Goal: Information Seeking & Learning: Learn about a topic

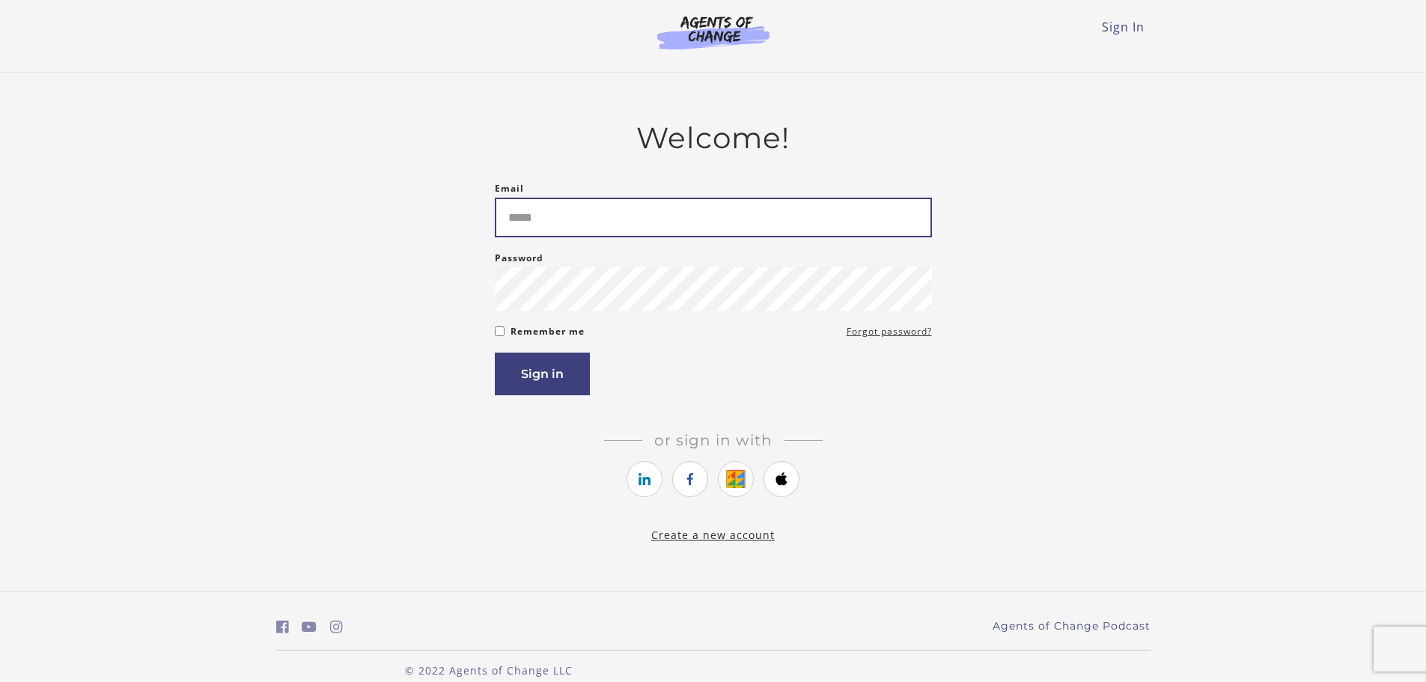
click at [775, 220] on input "Email" at bounding box center [713, 218] width 437 height 40
type input "**********"
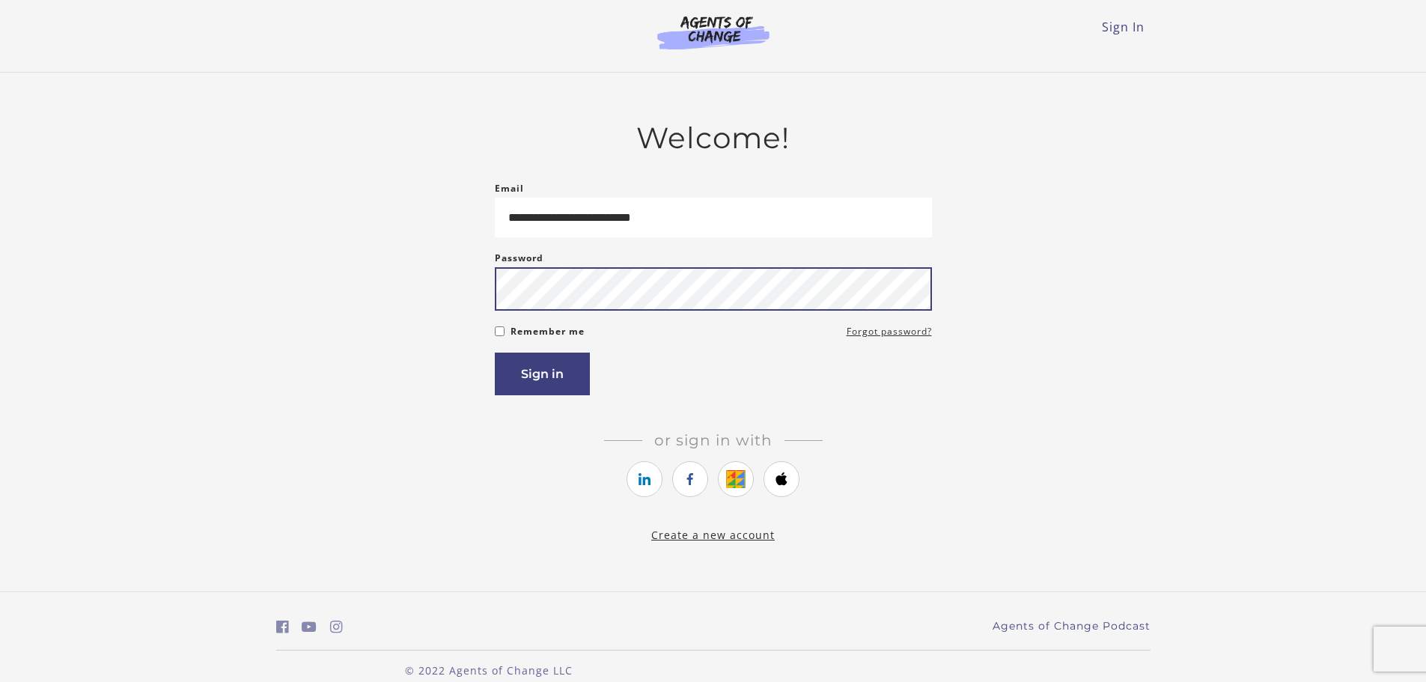
click at [495, 352] on button "Sign in" at bounding box center [542, 373] width 95 height 43
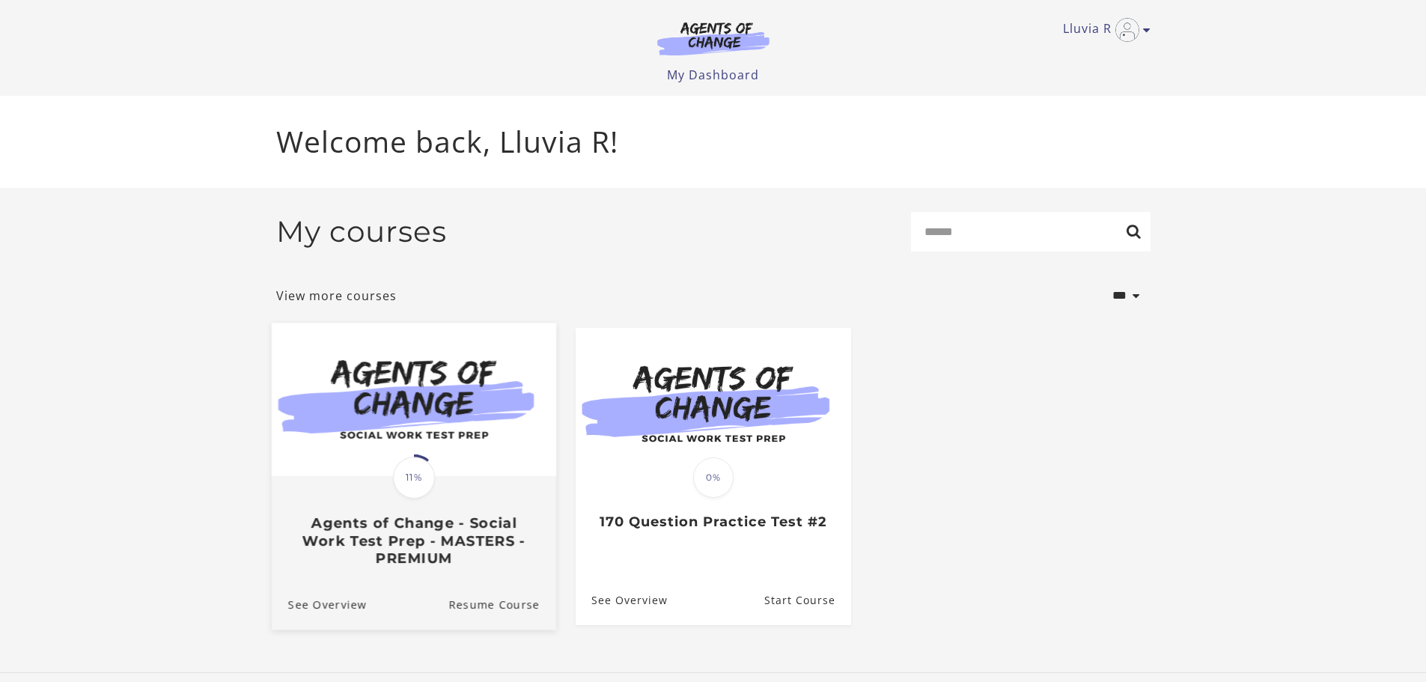
click at [454, 432] on img at bounding box center [413, 399] width 284 height 153
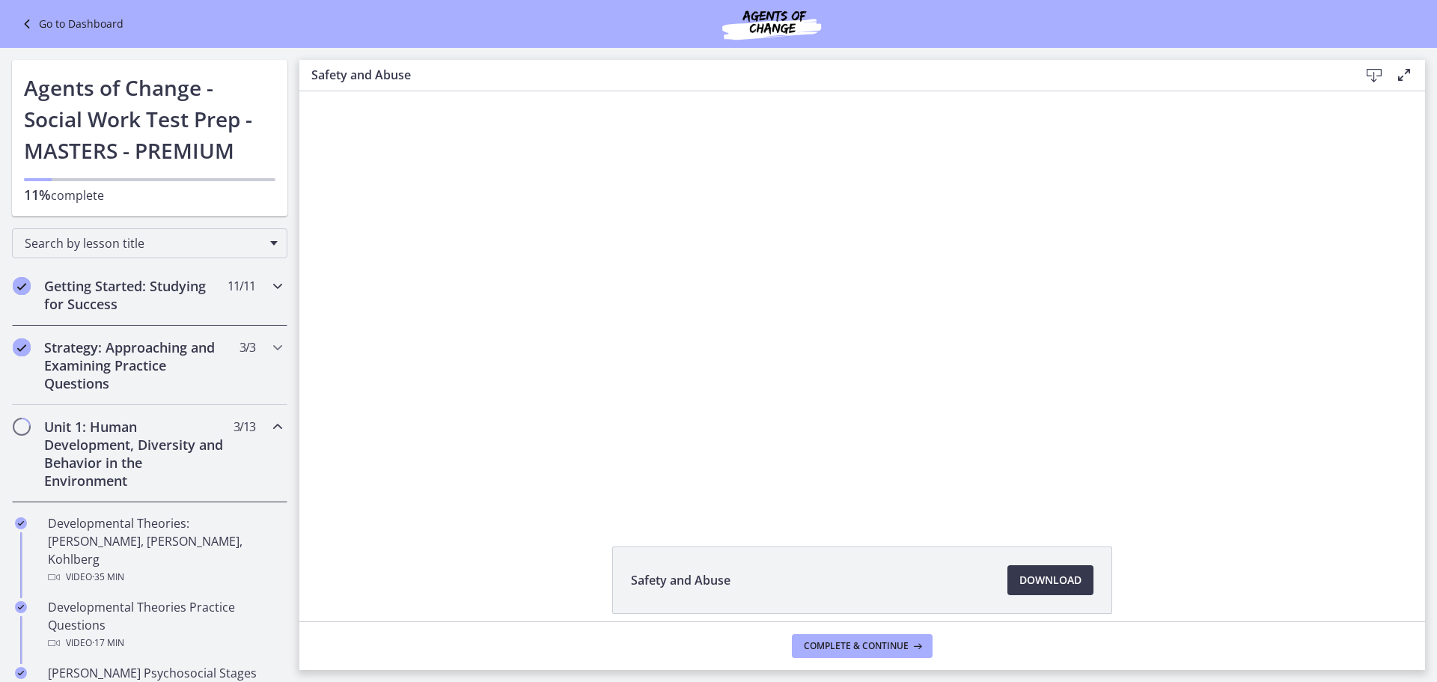
click at [88, 296] on h2 "Getting Started: Studying for Success" at bounding box center [135, 295] width 183 height 36
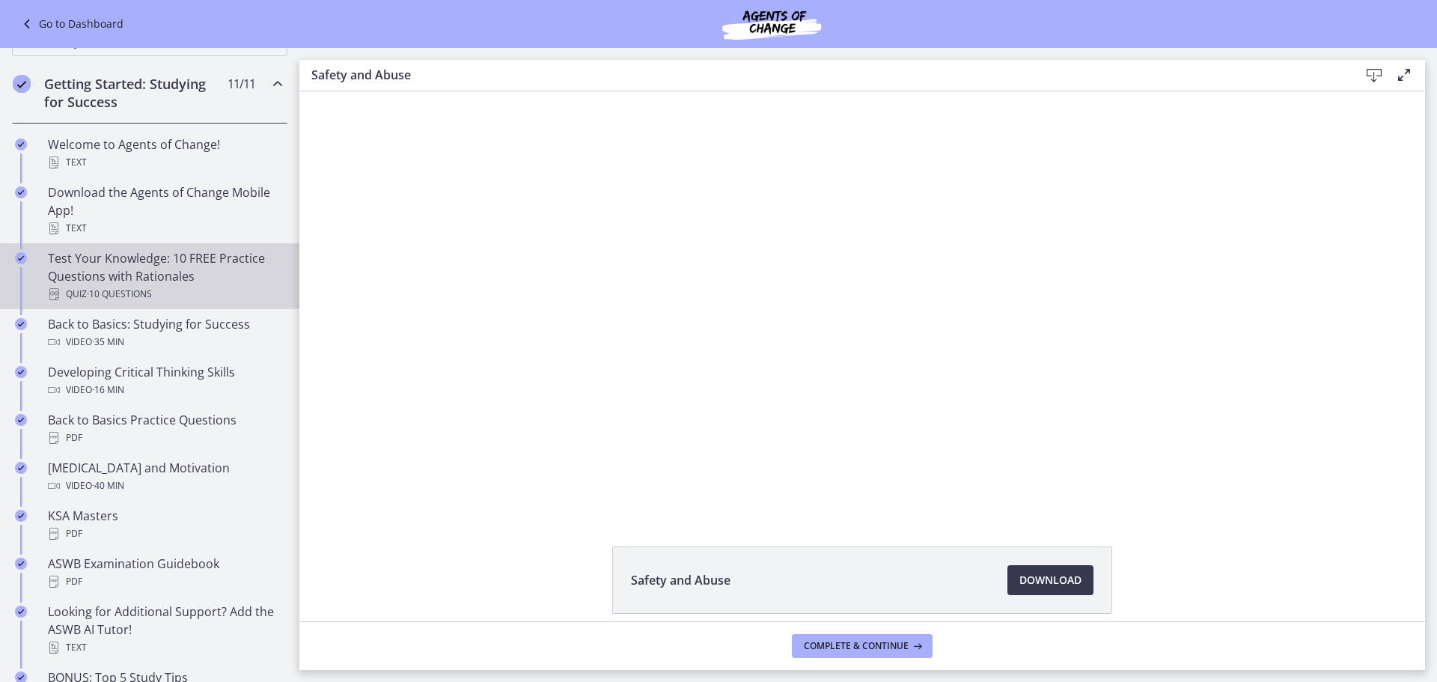
scroll to position [225, 0]
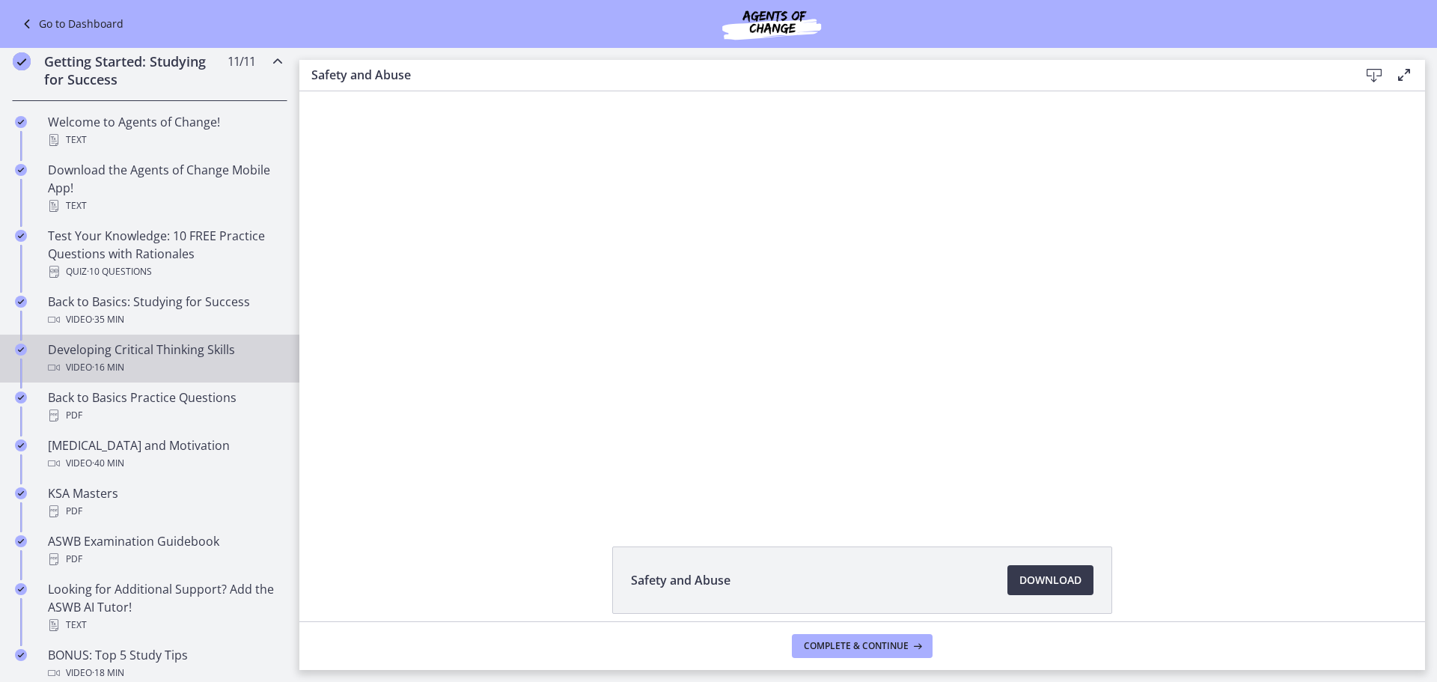
click at [144, 342] on div "Developing Critical Thinking Skills Video · 16 min" at bounding box center [164, 359] width 233 height 36
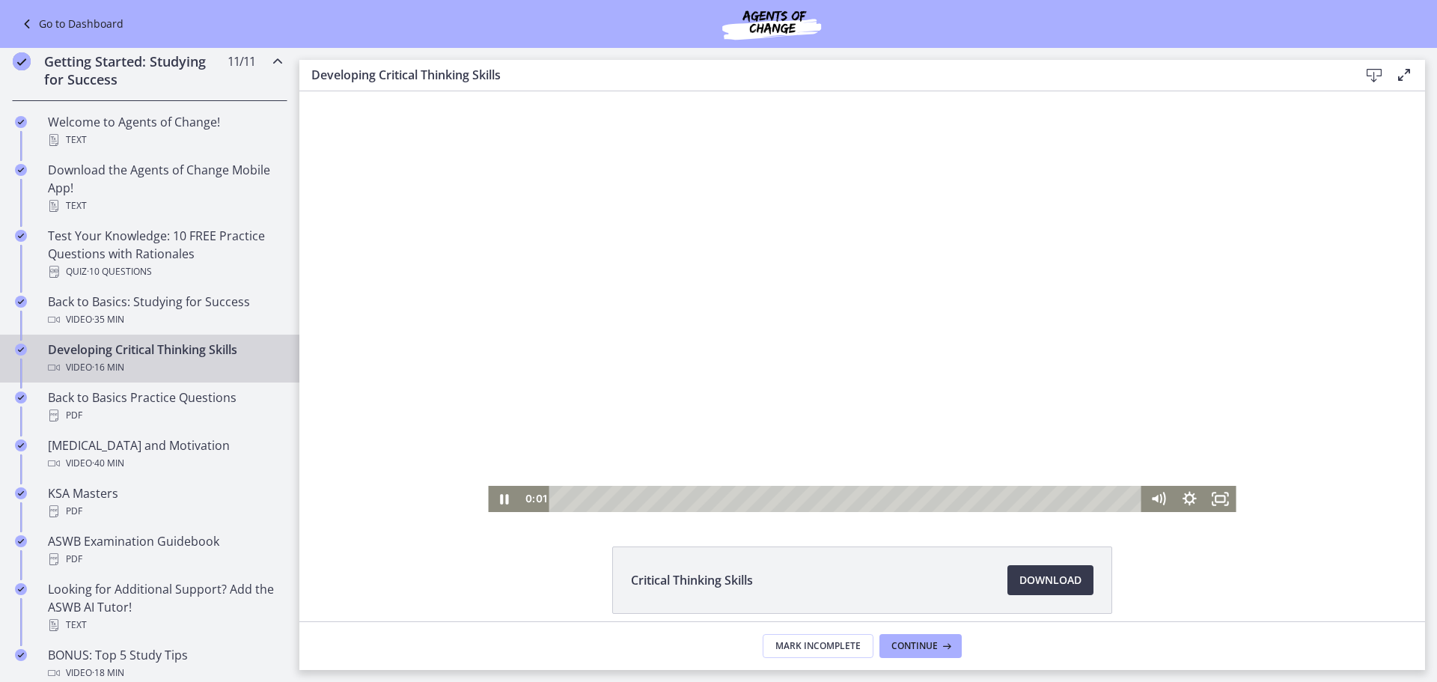
click at [754, 353] on div at bounding box center [862, 301] width 748 height 421
click at [495, 495] on icon "Play Video" at bounding box center [504, 498] width 37 height 31
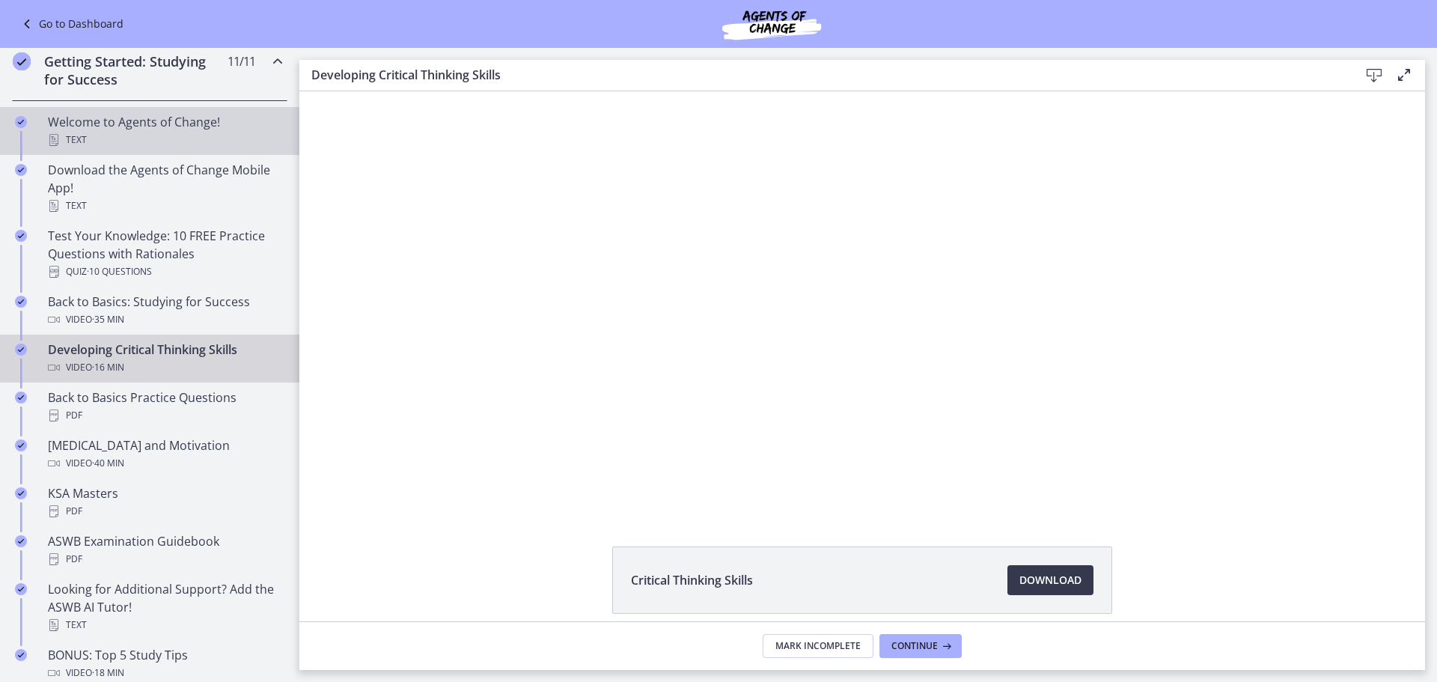
click at [488, 486] on button "Pause" at bounding box center [503, 499] width 31 height 26
click at [488, 486] on button "Play Video" at bounding box center [503, 499] width 31 height 26
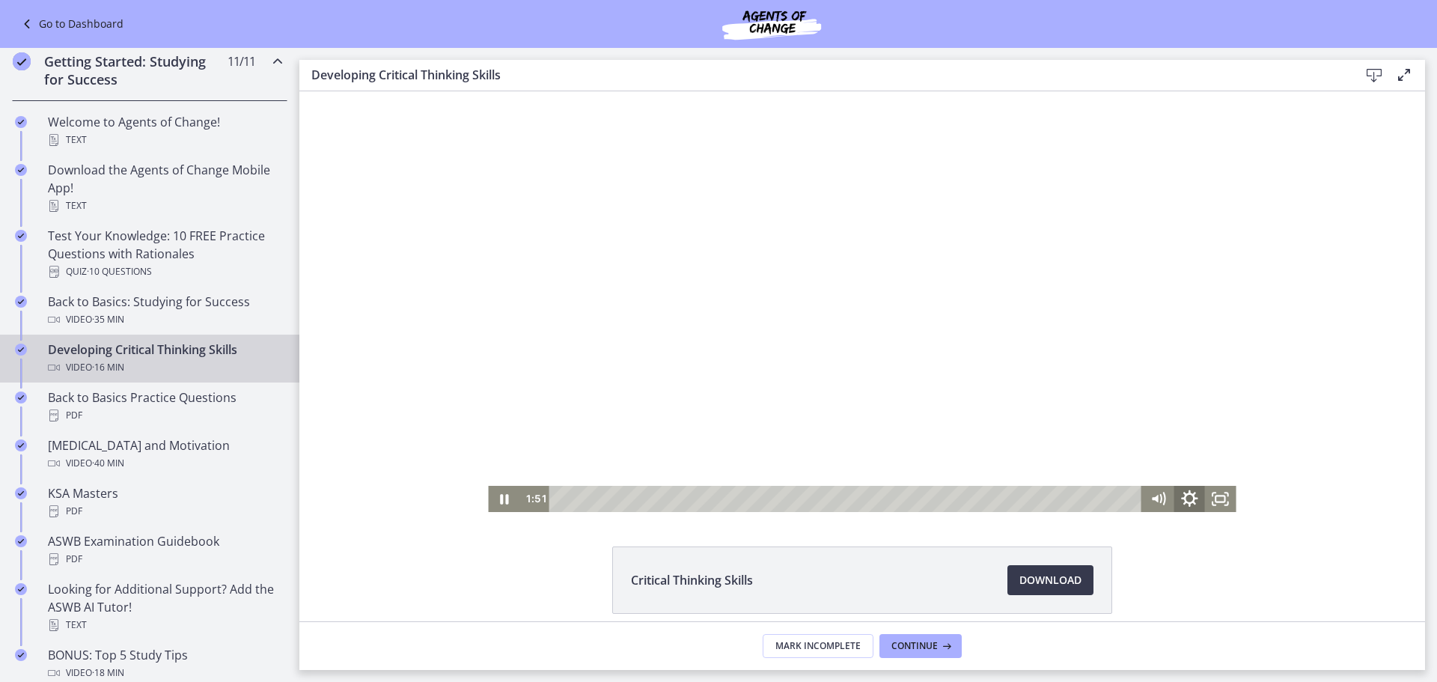
click at [1188, 492] on icon "Show settings menu" at bounding box center [1188, 498] width 37 height 31
click at [1199, 442] on span "1x" at bounding box center [1208, 446] width 39 height 26
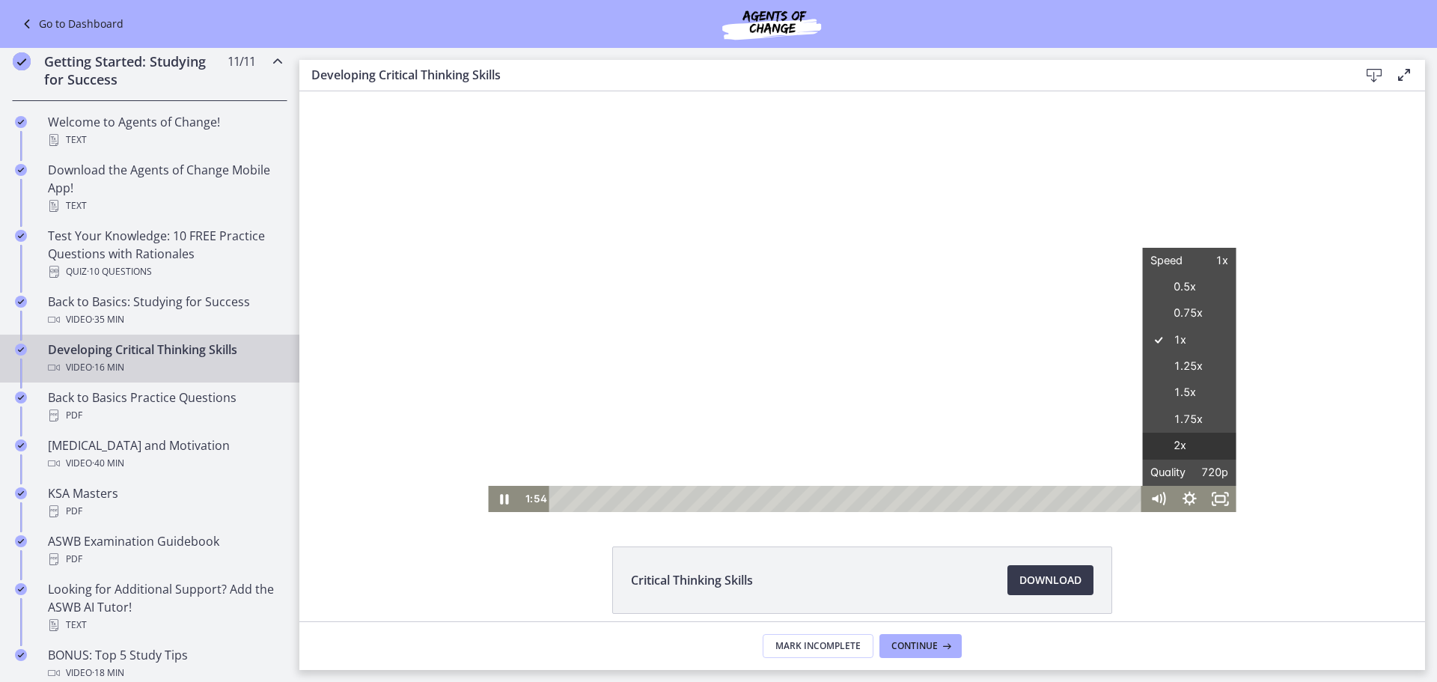
click at [1186, 449] on label "2x" at bounding box center [1190, 446] width 94 height 27
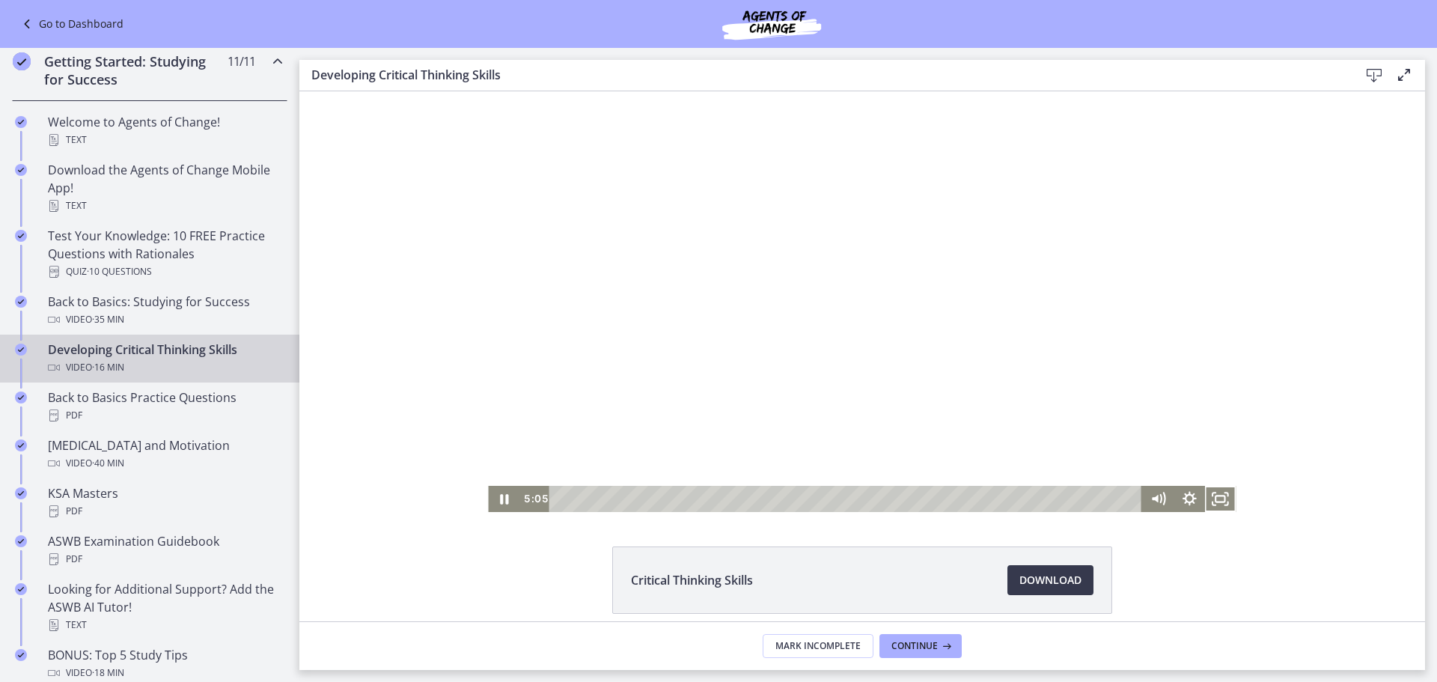
click at [1205, 486] on button "Fullscreen" at bounding box center [1220, 499] width 31 height 26
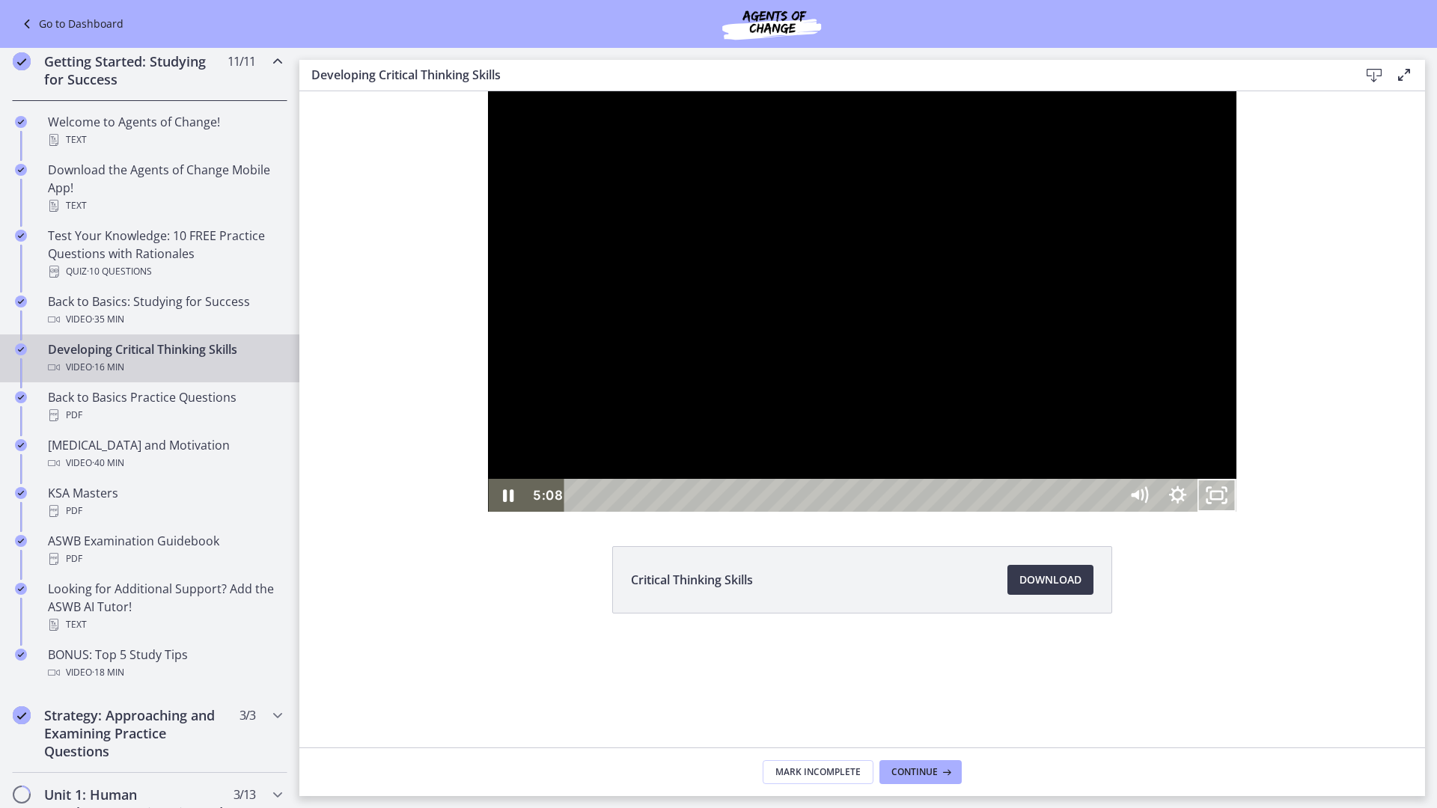
click at [1197, 479] on button "Unfullscreen" at bounding box center [1216, 495] width 39 height 33
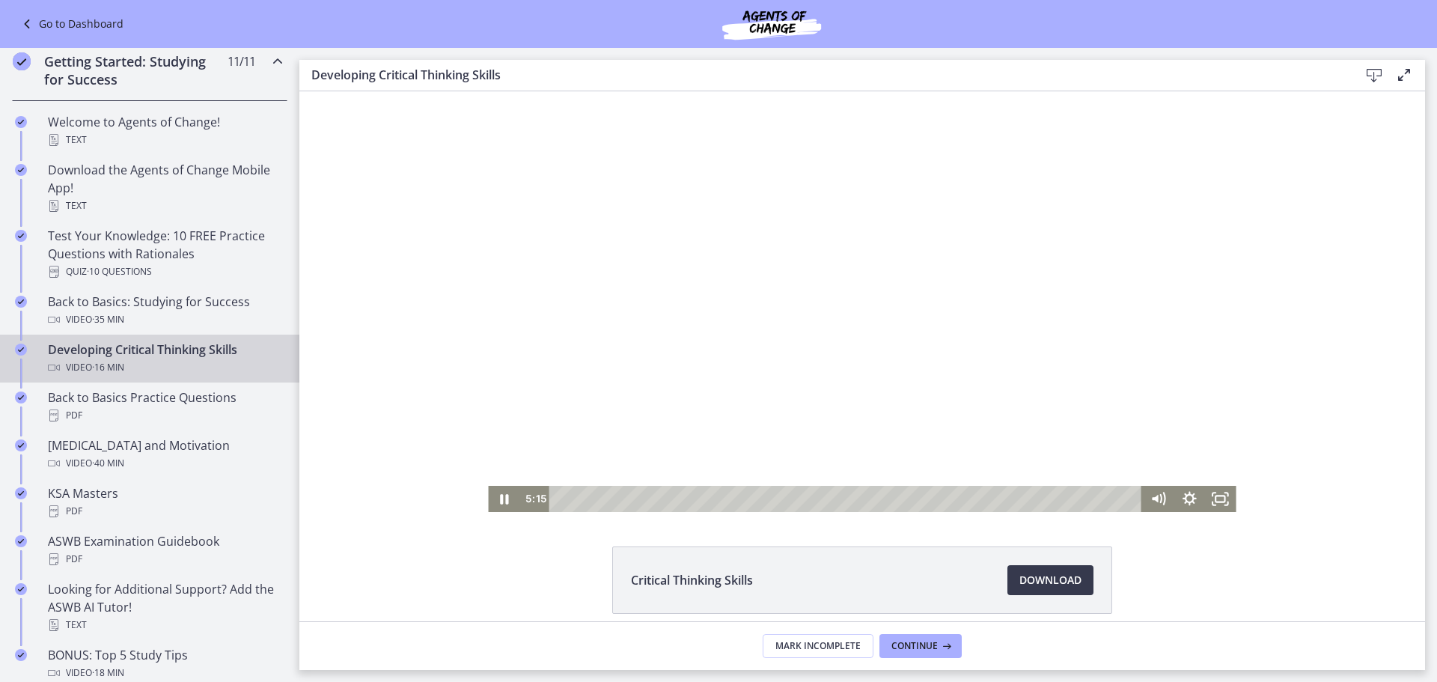
click at [803, 394] on div at bounding box center [862, 301] width 748 height 421
click at [697, 319] on div at bounding box center [862, 301] width 748 height 421
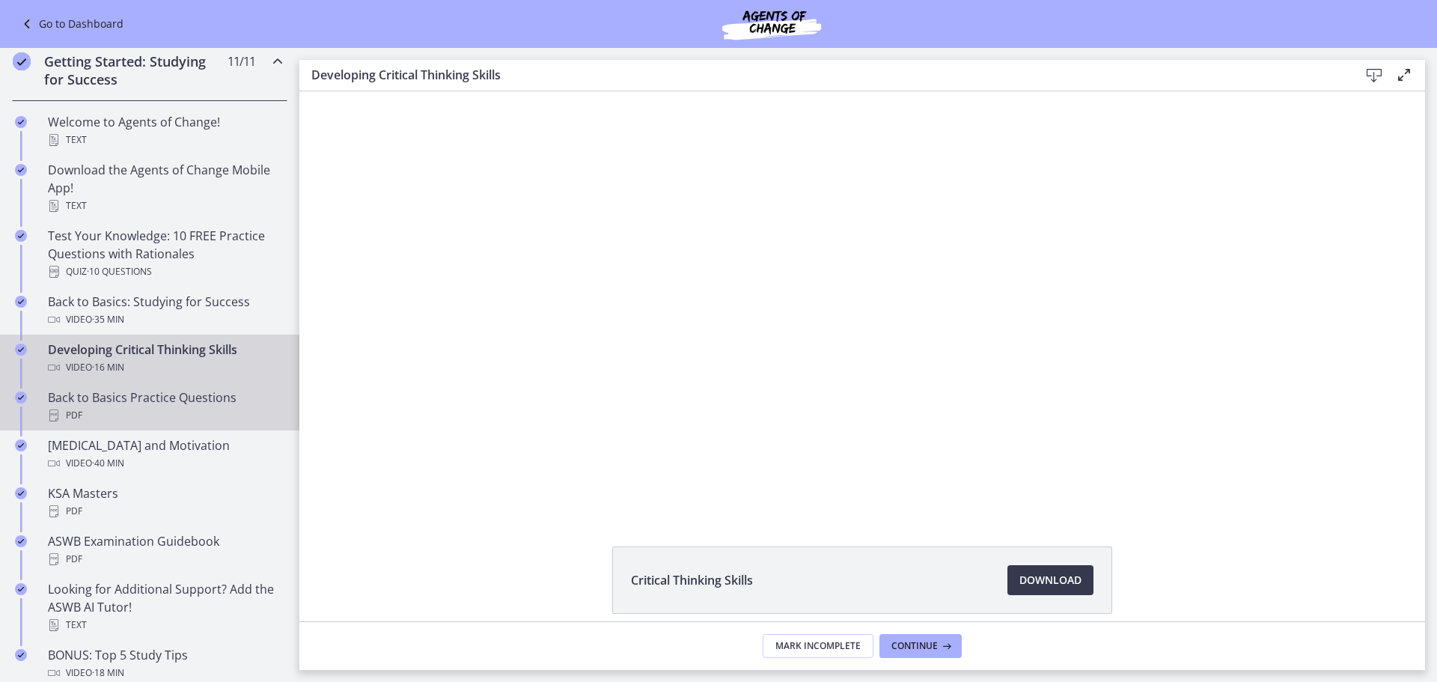
click at [190, 394] on div "Back to Basics Practice Questions PDF" at bounding box center [164, 406] width 233 height 36
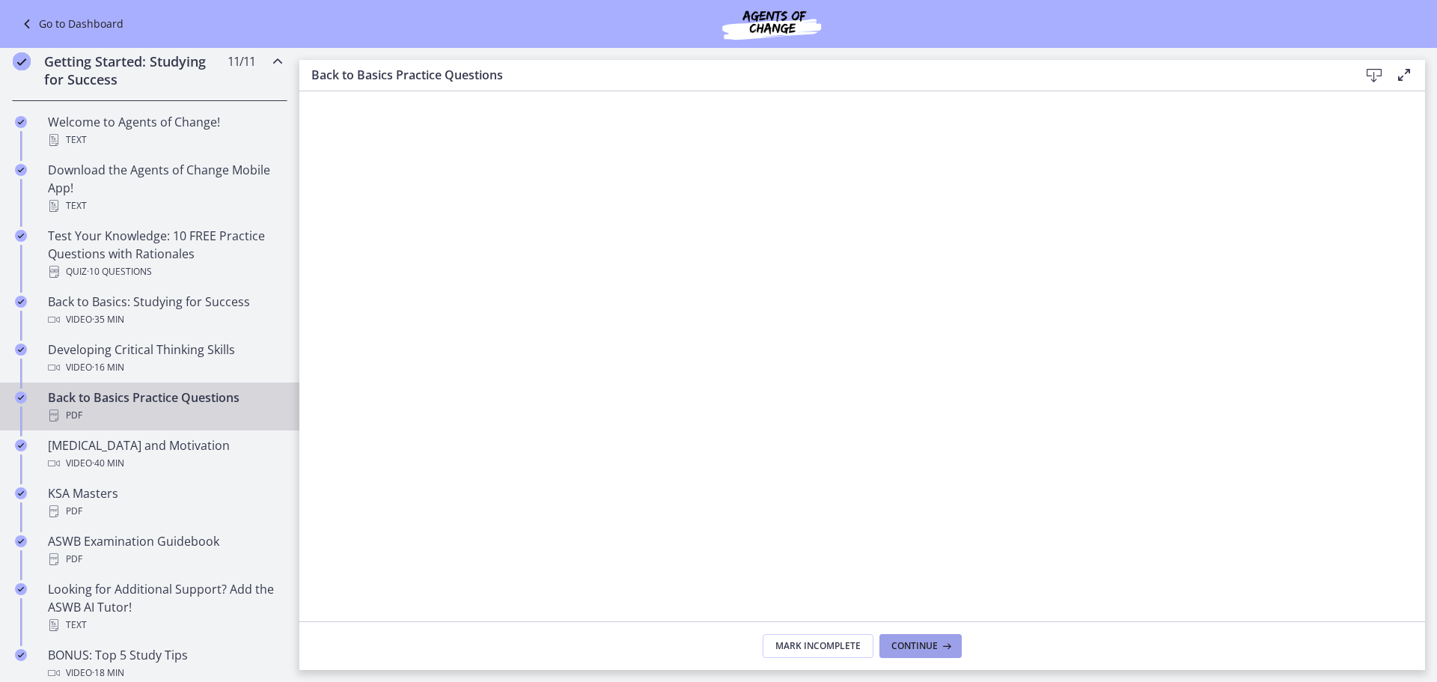
click at [902, 654] on button "Continue" at bounding box center [920, 646] width 82 height 24
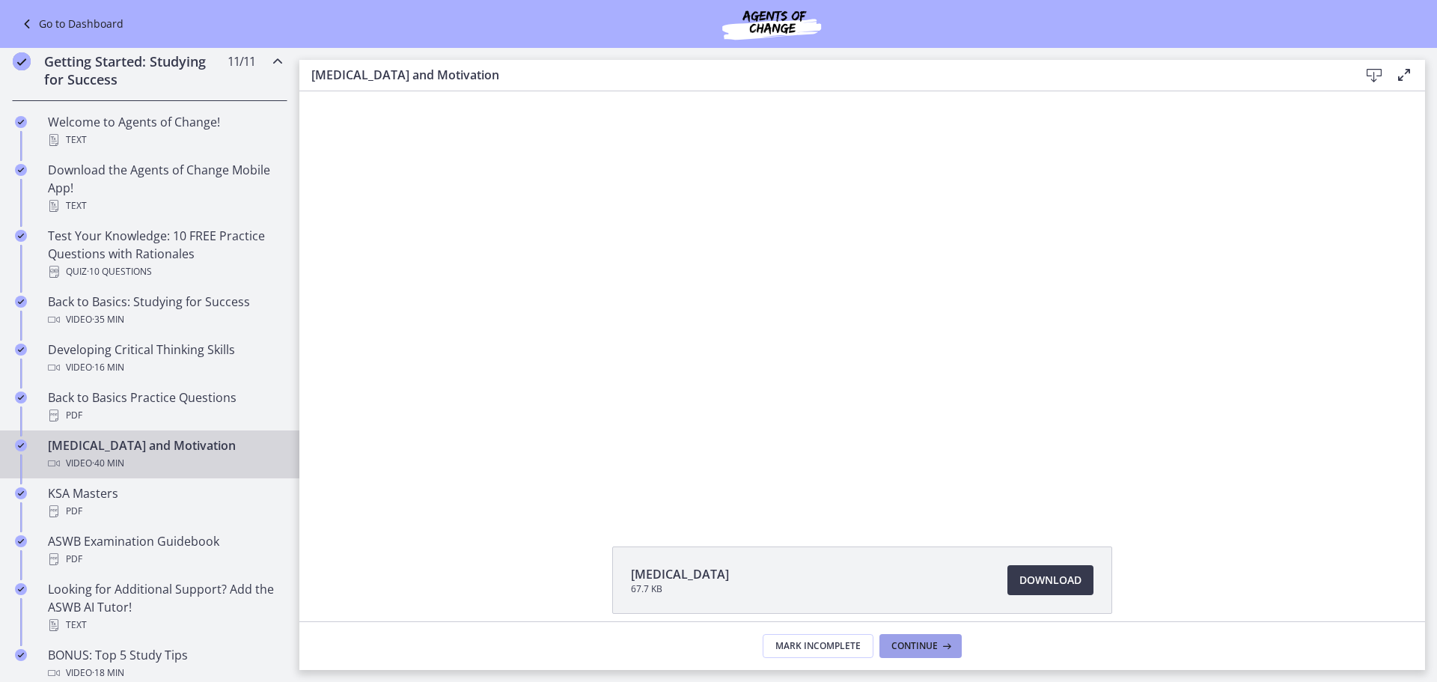
click at [895, 650] on span "Continue" at bounding box center [914, 646] width 46 height 12
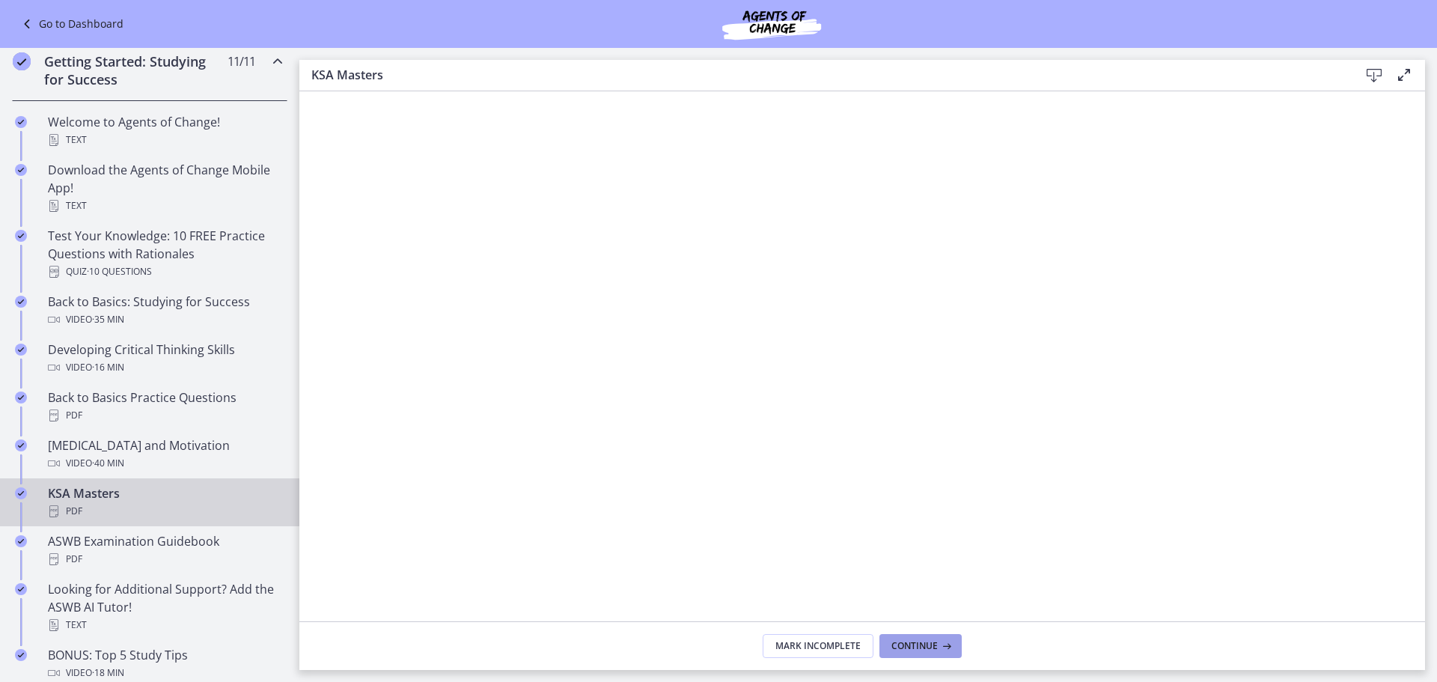
click at [918, 653] on button "Continue" at bounding box center [920, 646] width 82 height 24
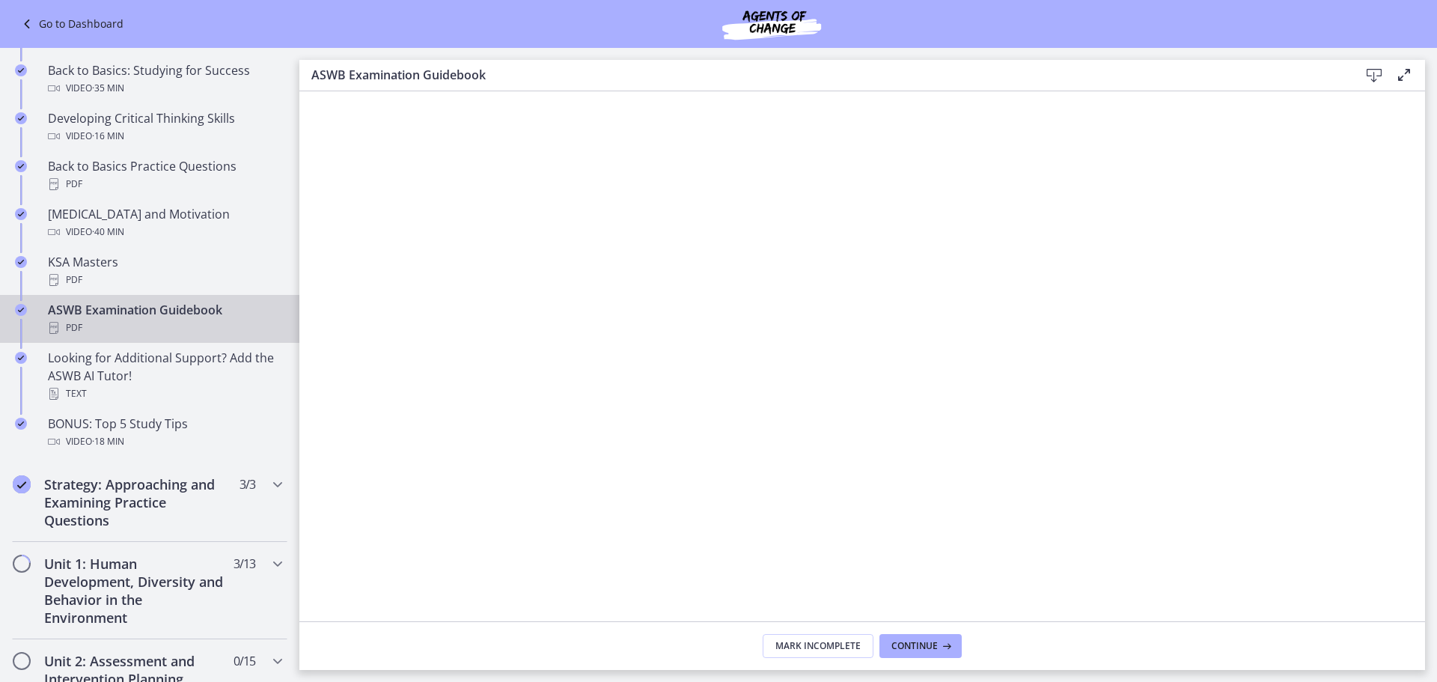
scroll to position [489, 0]
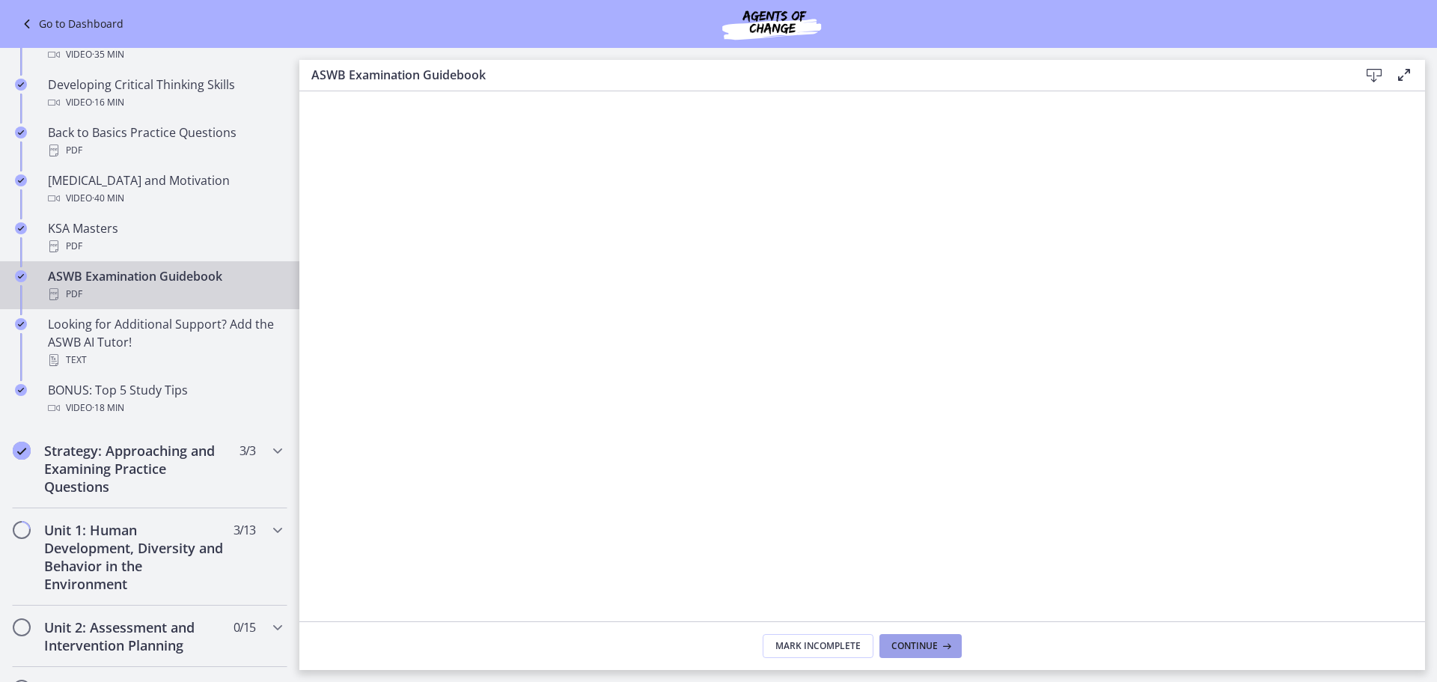
click at [926, 653] on button "Continue" at bounding box center [920, 646] width 82 height 24
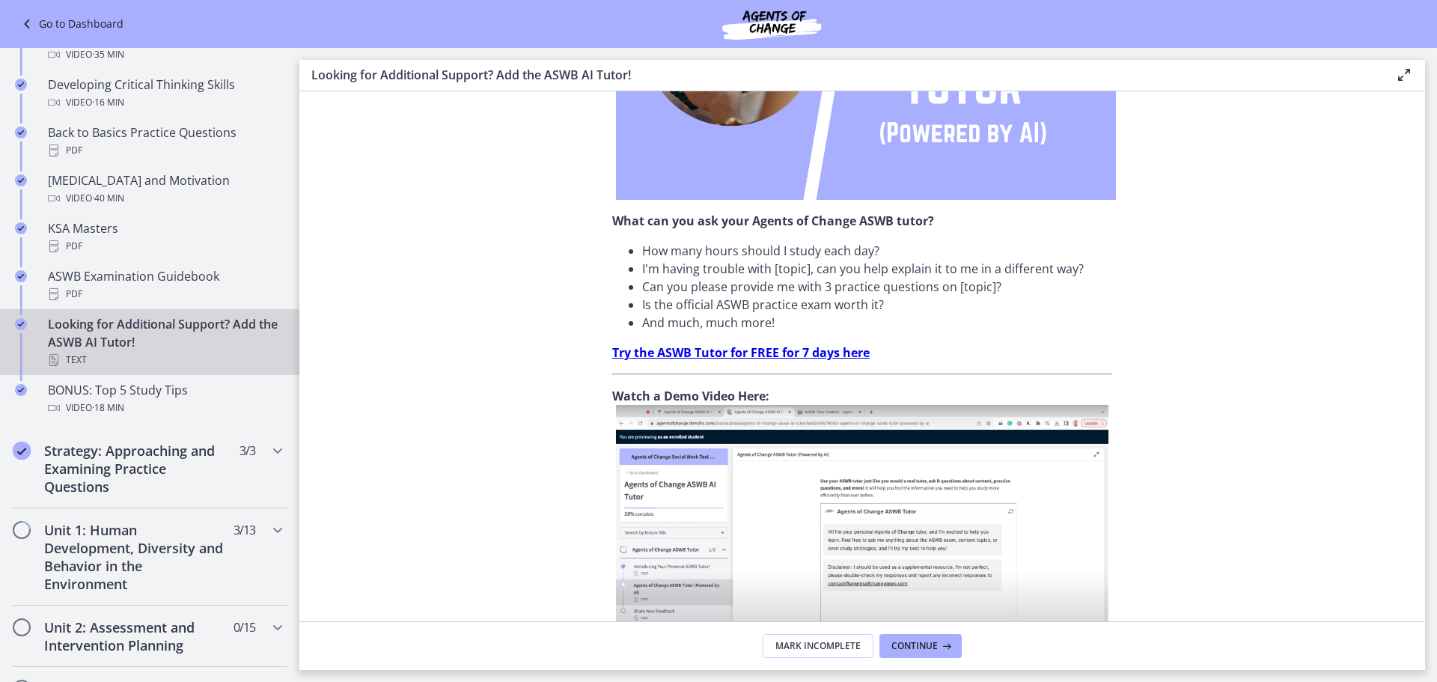
scroll to position [374, 0]
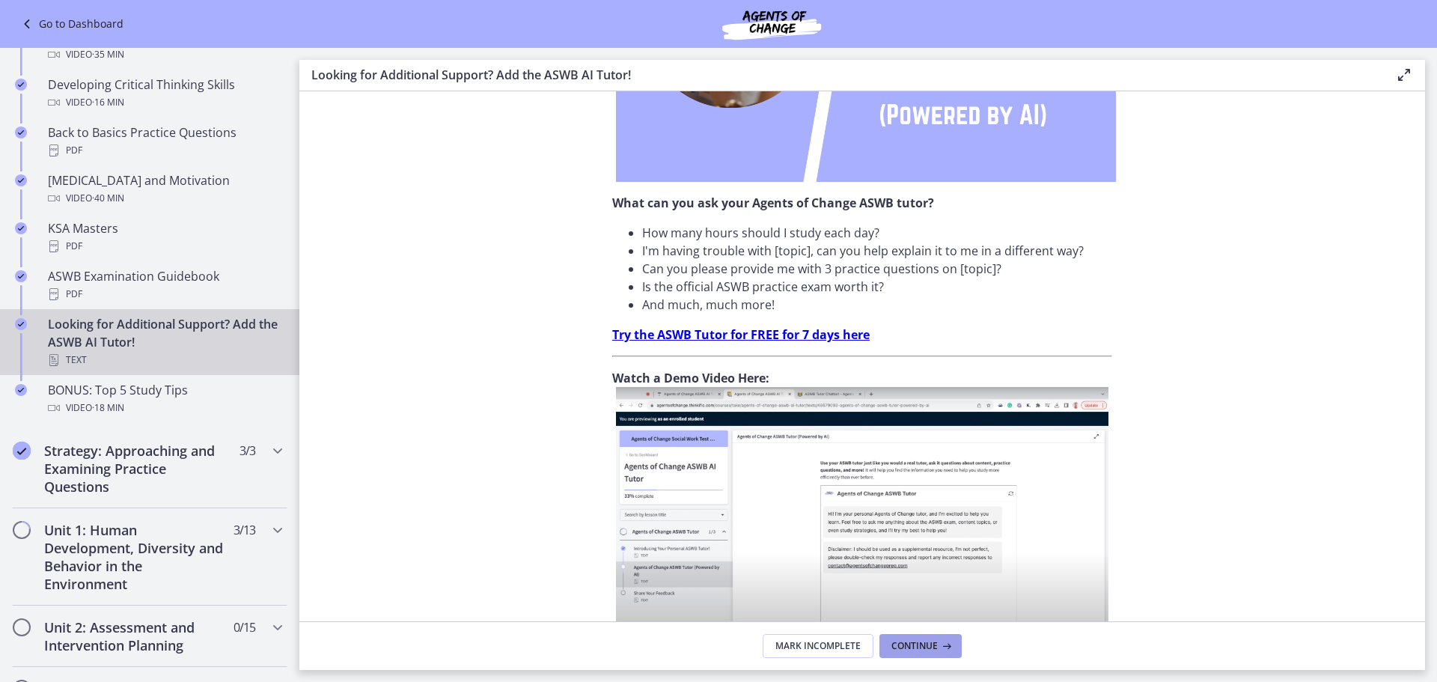
click at [913, 650] on span "Continue" at bounding box center [914, 646] width 46 height 12
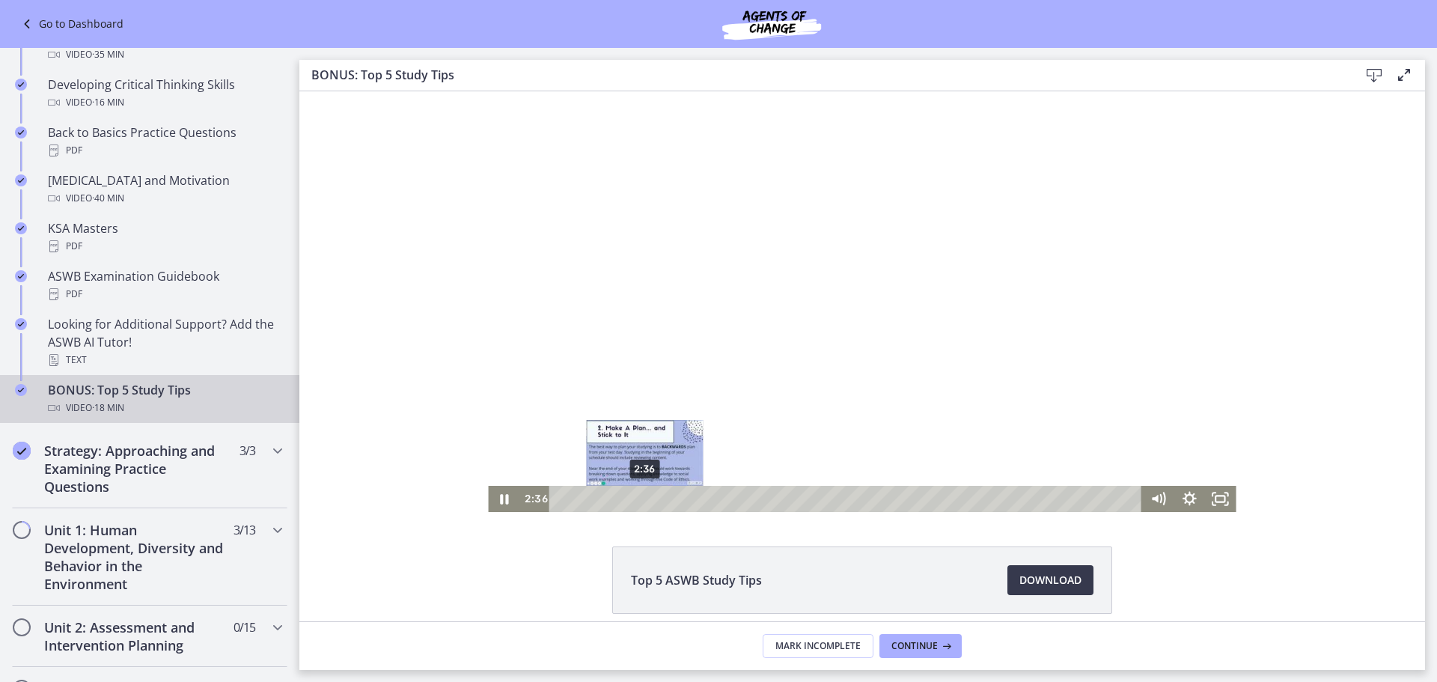
click at [639, 497] on div "2:36" at bounding box center [848, 499] width 574 height 26
click at [669, 353] on div at bounding box center [862, 301] width 748 height 421
click at [768, 406] on div at bounding box center [862, 301] width 748 height 421
click at [693, 497] on div "4:16" at bounding box center [848, 499] width 574 height 26
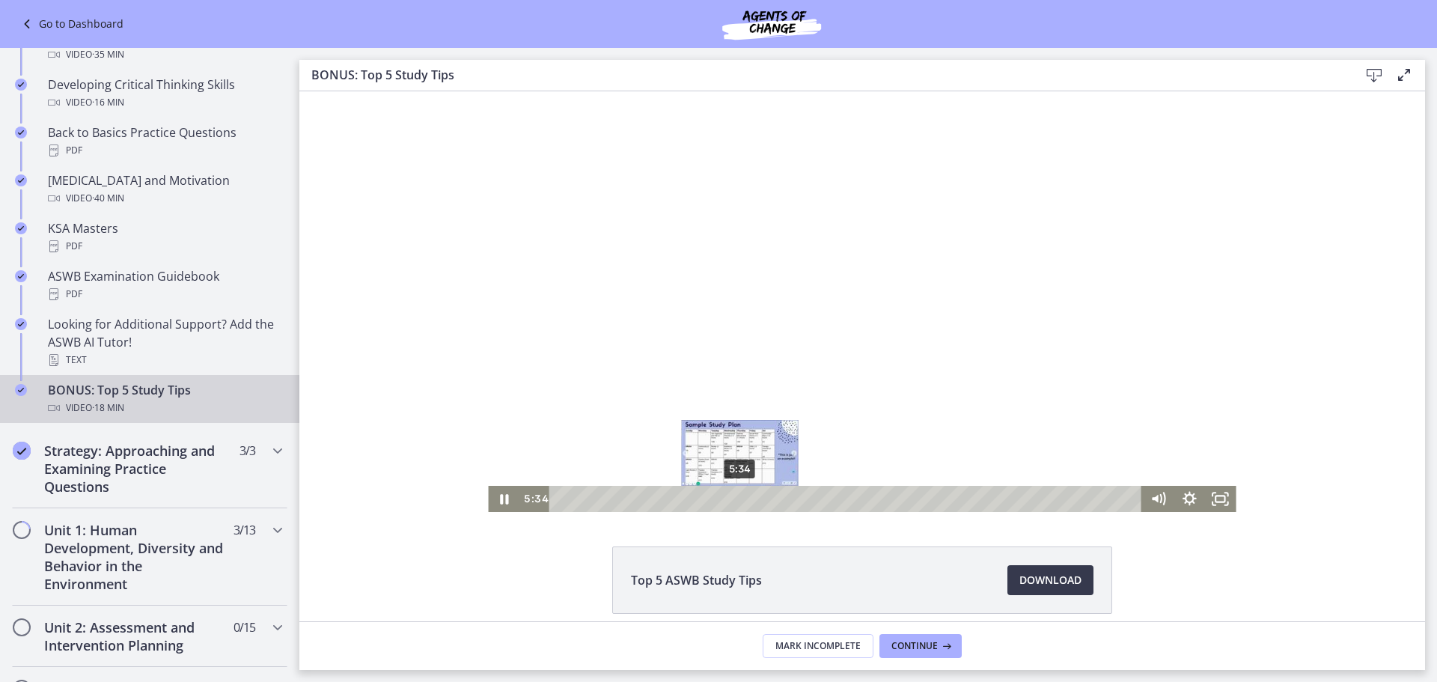
click at [735, 498] on div "5:34" at bounding box center [848, 499] width 574 height 26
click at [763, 500] on div "6:27" at bounding box center [848, 499] width 574 height 26
click at [789, 495] on div "7:14" at bounding box center [848, 499] width 574 height 26
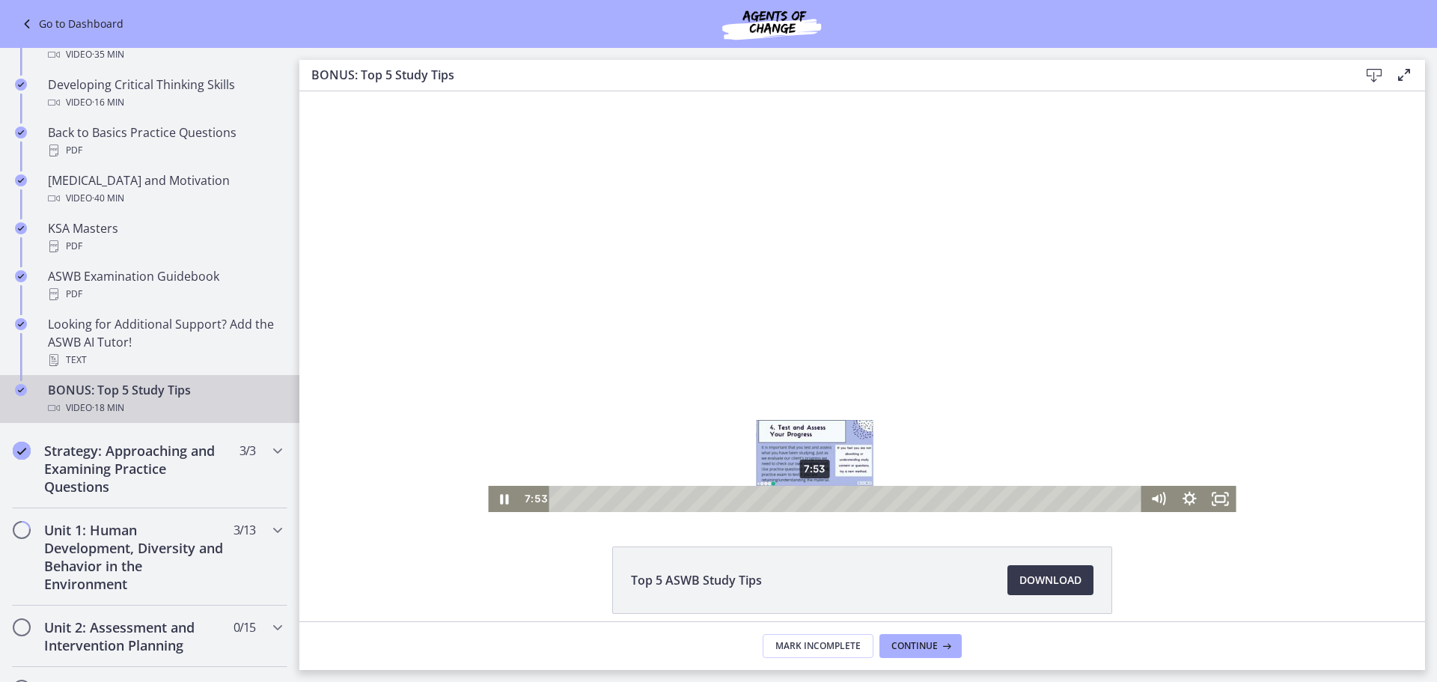
click at [810, 496] on div "7:53" at bounding box center [848, 499] width 574 height 26
click at [831, 497] on div "8:32" at bounding box center [848, 499] width 574 height 26
click at [863, 497] on div "9:32" at bounding box center [848, 499] width 574 height 26
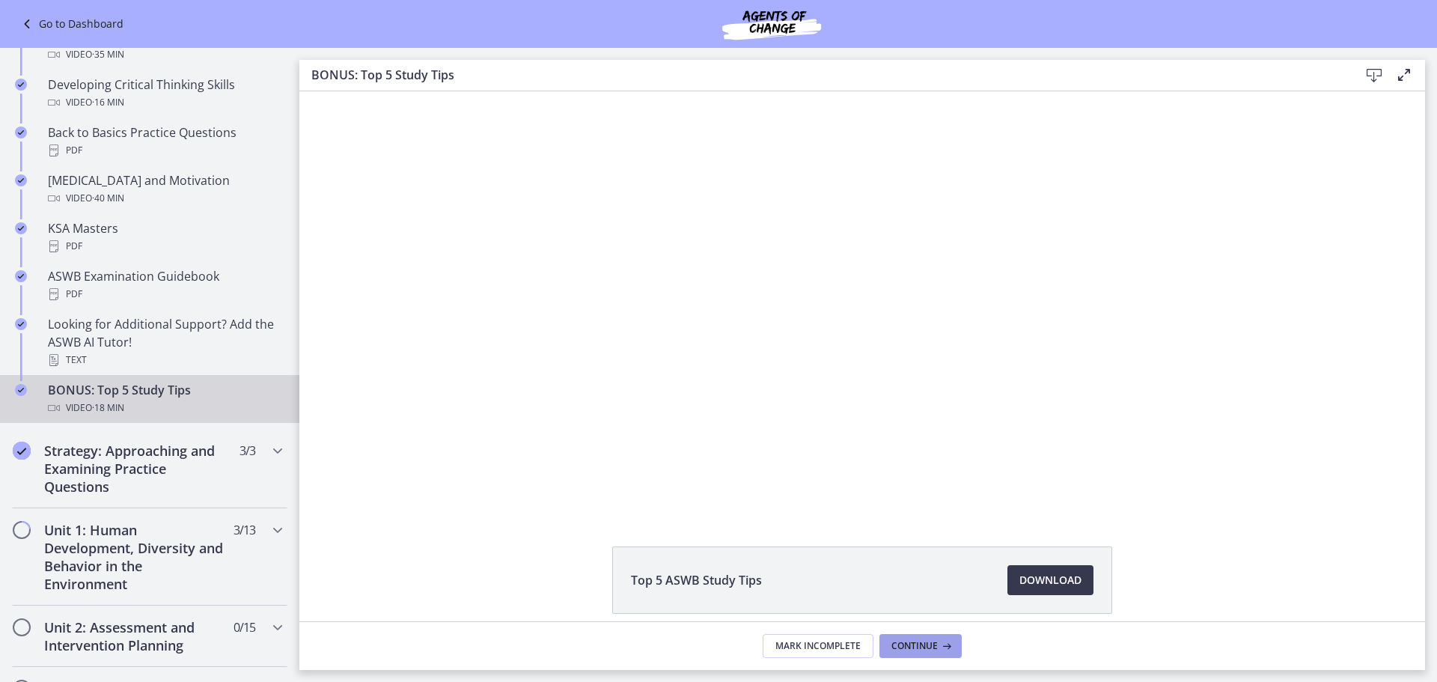
click at [929, 648] on span "Continue" at bounding box center [914, 646] width 46 height 12
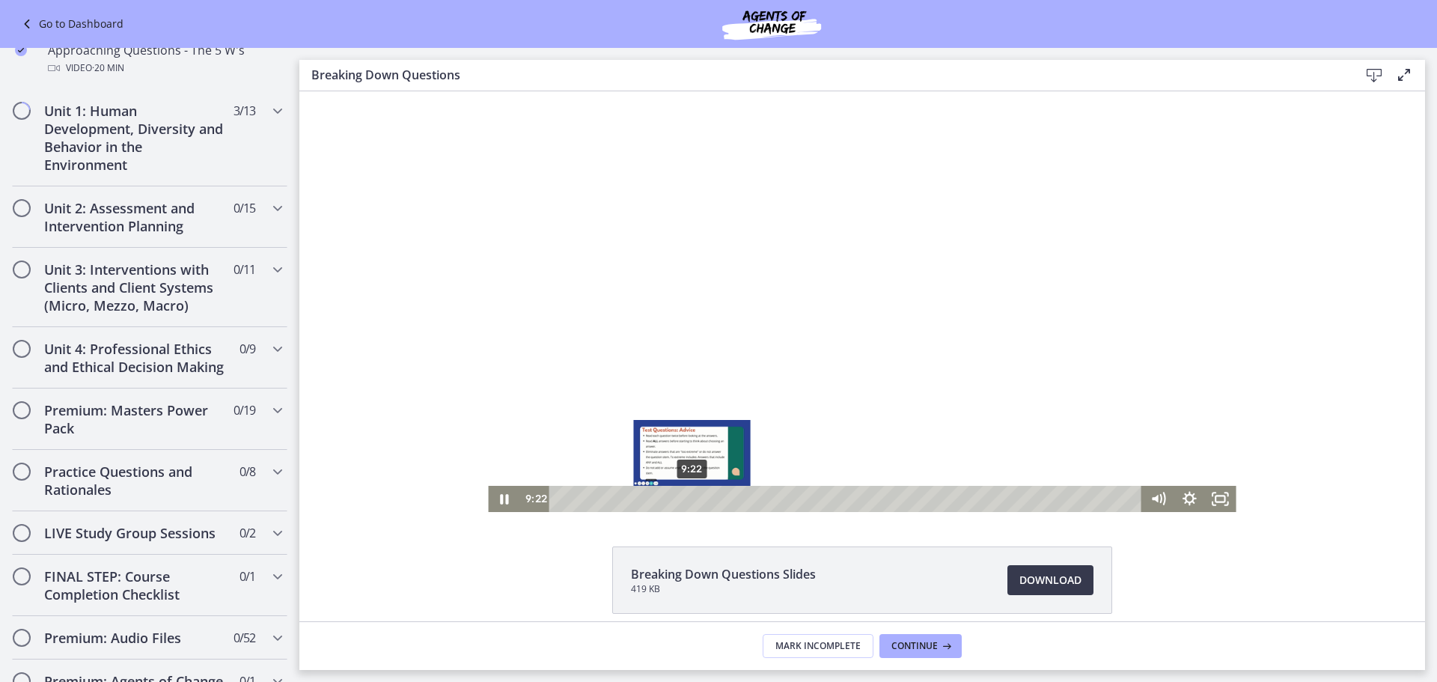
click at [686, 498] on div "9:22" at bounding box center [848, 499] width 574 height 26
click at [697, 498] on div "10:06" at bounding box center [848, 499] width 574 height 26
click at [708, 497] on div "10:55" at bounding box center [848, 499] width 574 height 26
click at [704, 497] on div "10:39" at bounding box center [848, 499] width 574 height 26
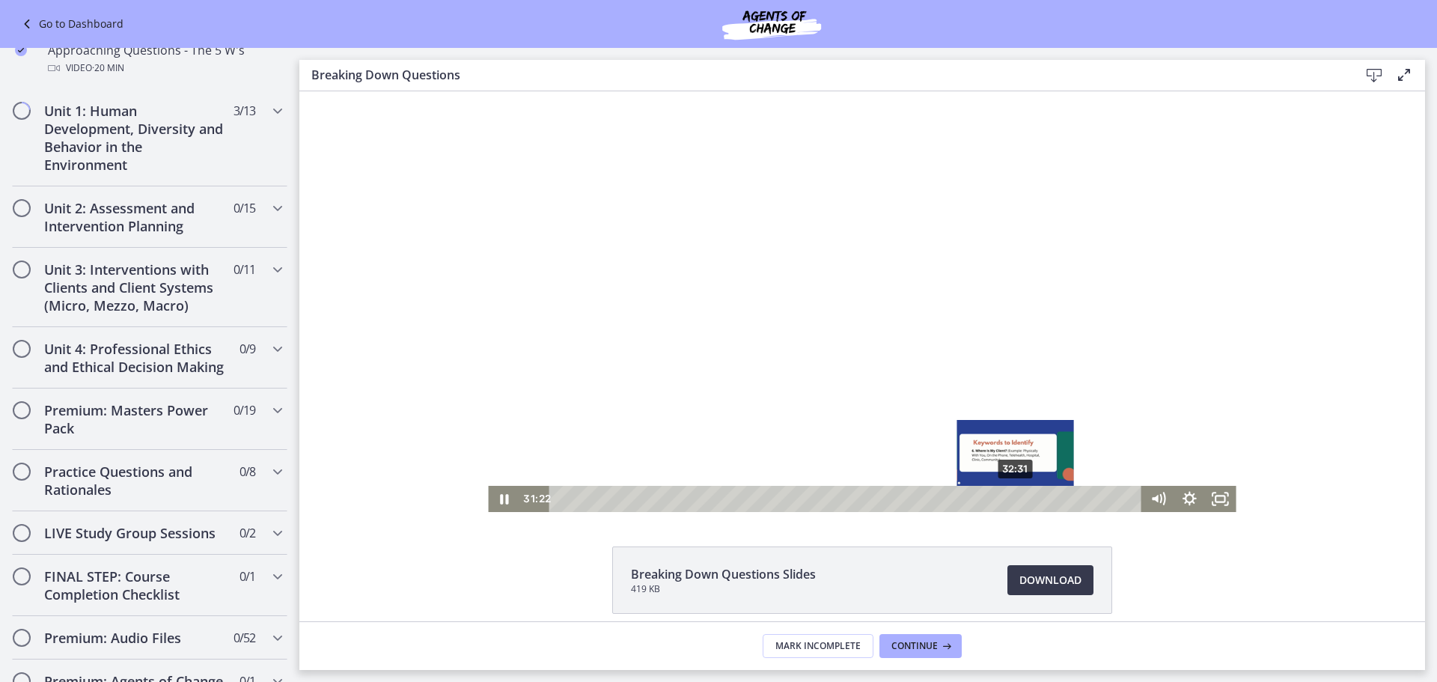
click at [1010, 495] on div "32:31" at bounding box center [848, 499] width 574 height 26
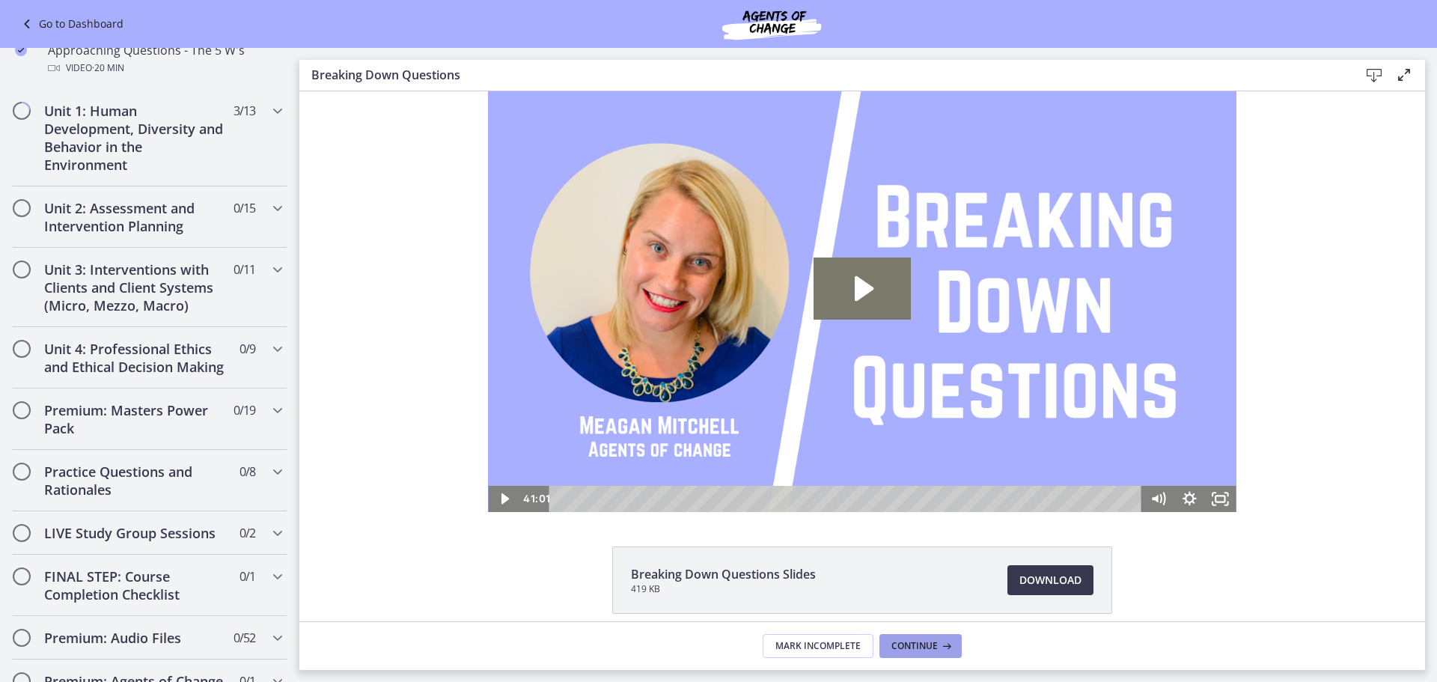
click at [897, 645] on span "Continue" at bounding box center [914, 646] width 46 height 12
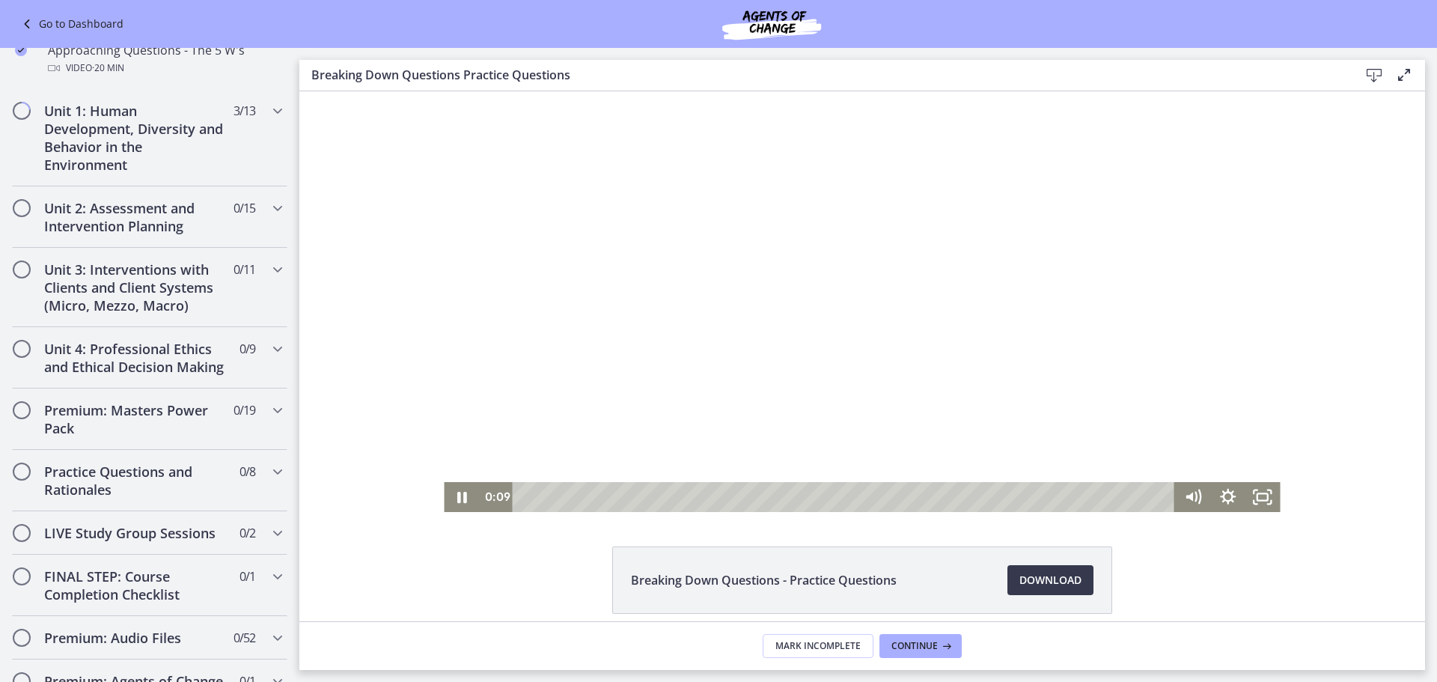
click at [1003, 351] on div at bounding box center [862, 301] width 836 height 421
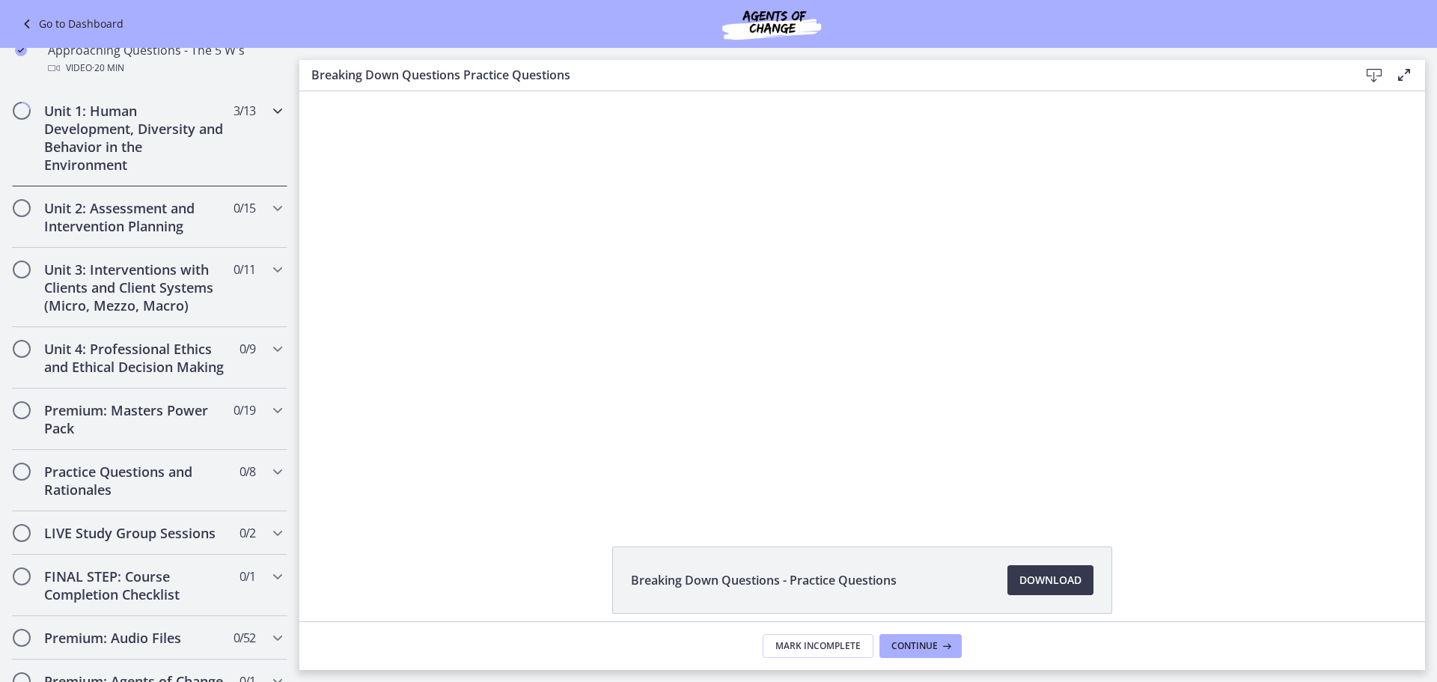
click at [236, 165] on div "Unit 1: Human Development, Diversity and Behavior in the Environment 3 / 13 Com…" at bounding box center [149, 137] width 275 height 97
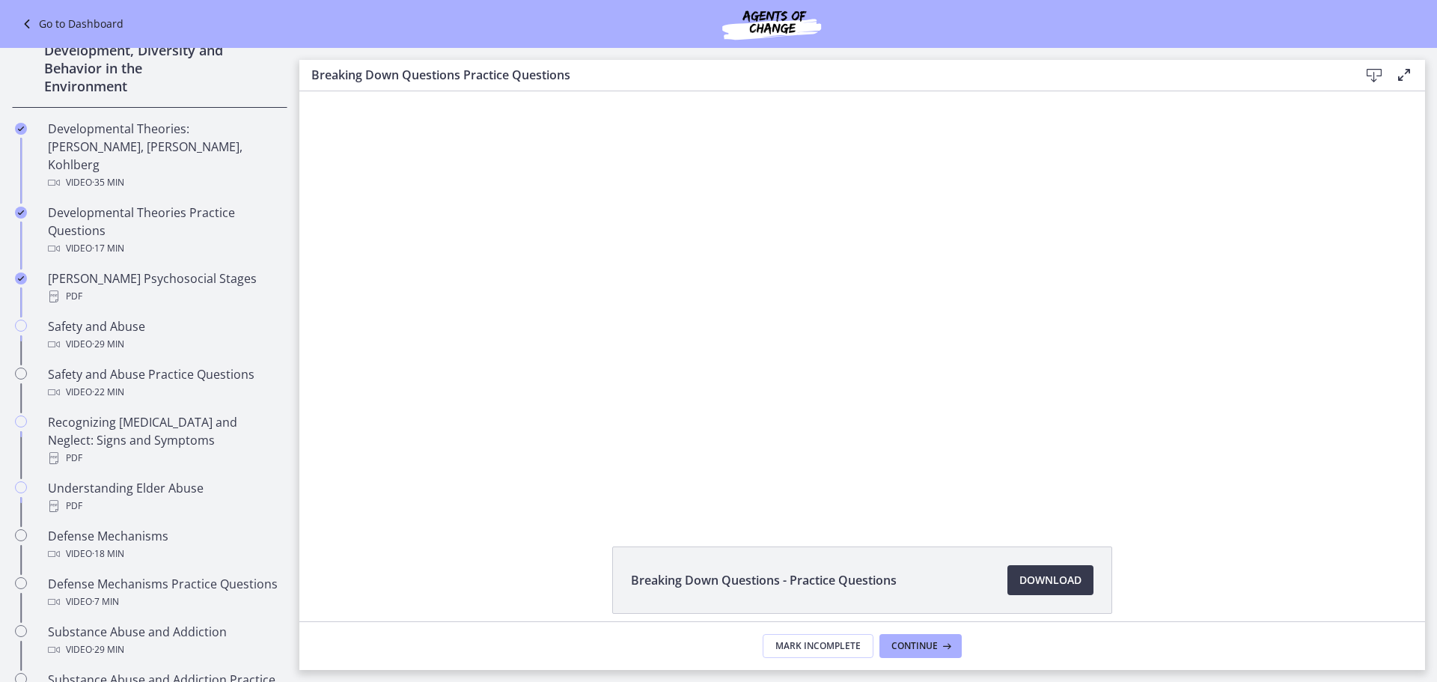
scroll to position [344, 0]
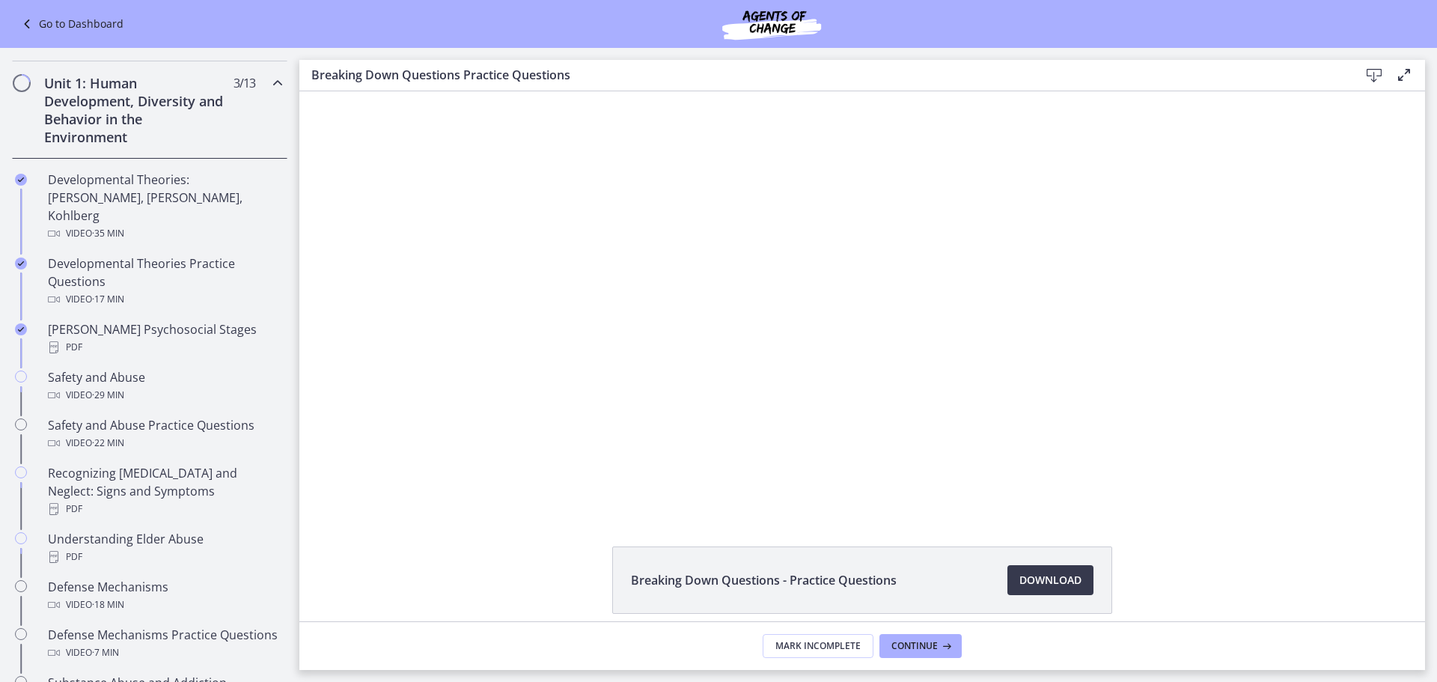
drag, startPoint x: 293, startPoint y: 258, endPoint x: 20, endPoint y: 124, distance: 303.6
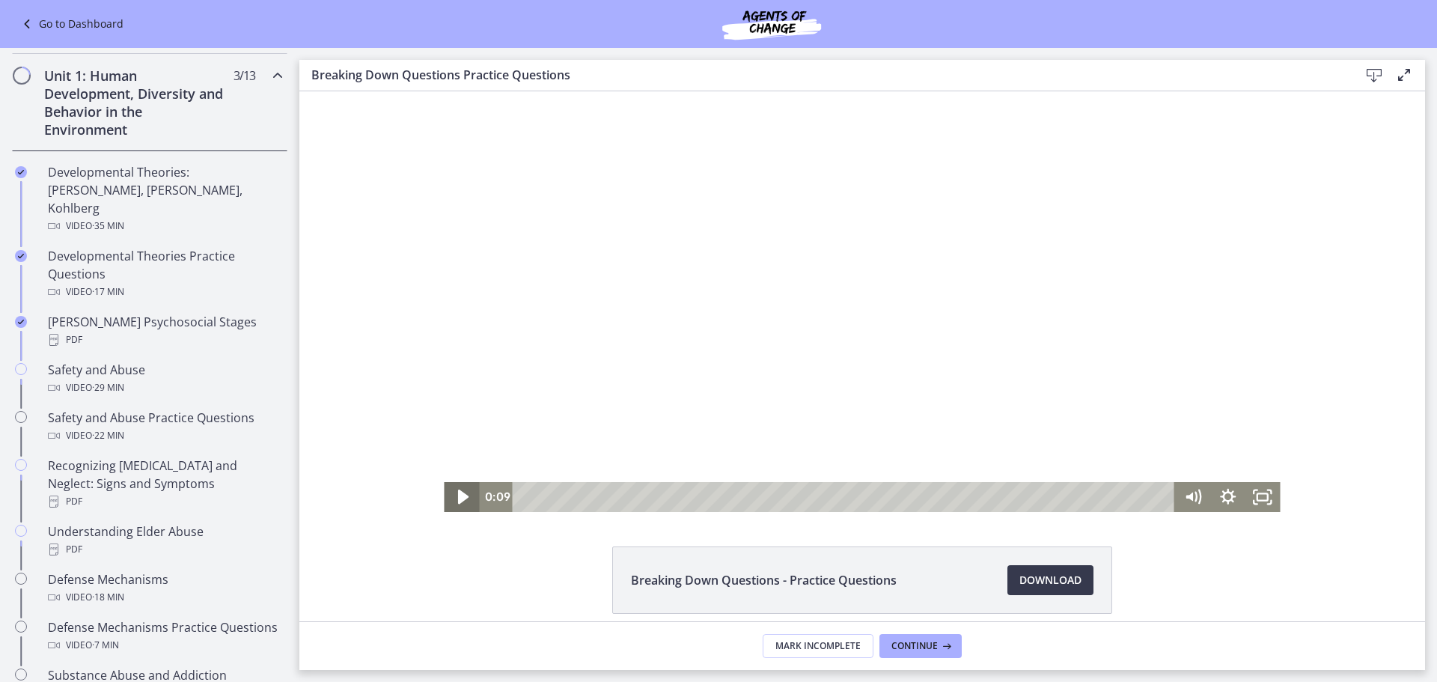
click at [442, 486] on icon "Play Video" at bounding box center [463, 497] width 42 height 36
click at [460, 493] on icon "Pause" at bounding box center [462, 497] width 11 height 13
click at [462, 503] on icon "Play Video" at bounding box center [462, 497] width 35 height 30
click at [462, 503] on icon "Pause" at bounding box center [462, 497] width 42 height 36
click at [462, 503] on icon "Play Video" at bounding box center [462, 497] width 35 height 30
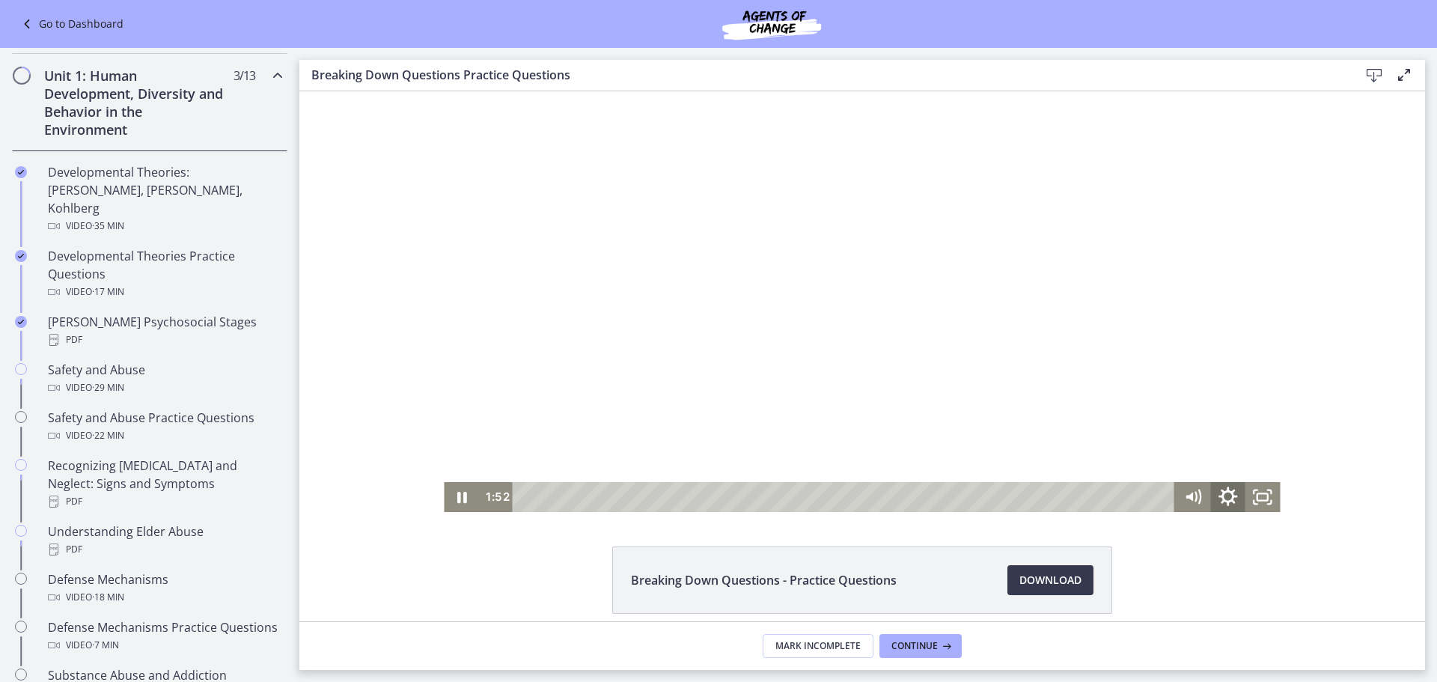
click at [1218, 496] on icon "Show settings menu" at bounding box center [1228, 497] width 42 height 36
click at [1180, 608] on div "Breaking Down Questions - Practice Questions Download Opens in a new window" at bounding box center [862, 615] width 1126 height 139
click at [1045, 324] on div at bounding box center [862, 301] width 836 height 421
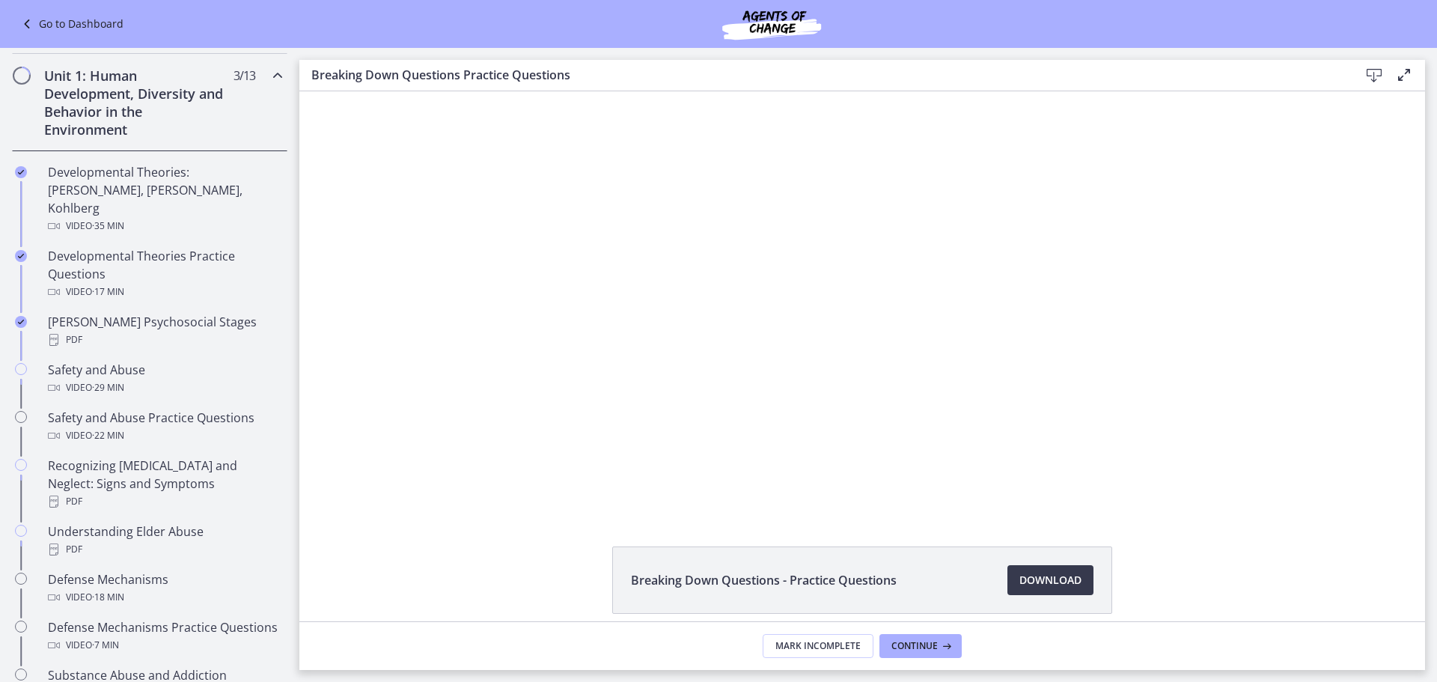
click at [690, 299] on div at bounding box center [862, 301] width 836 height 421
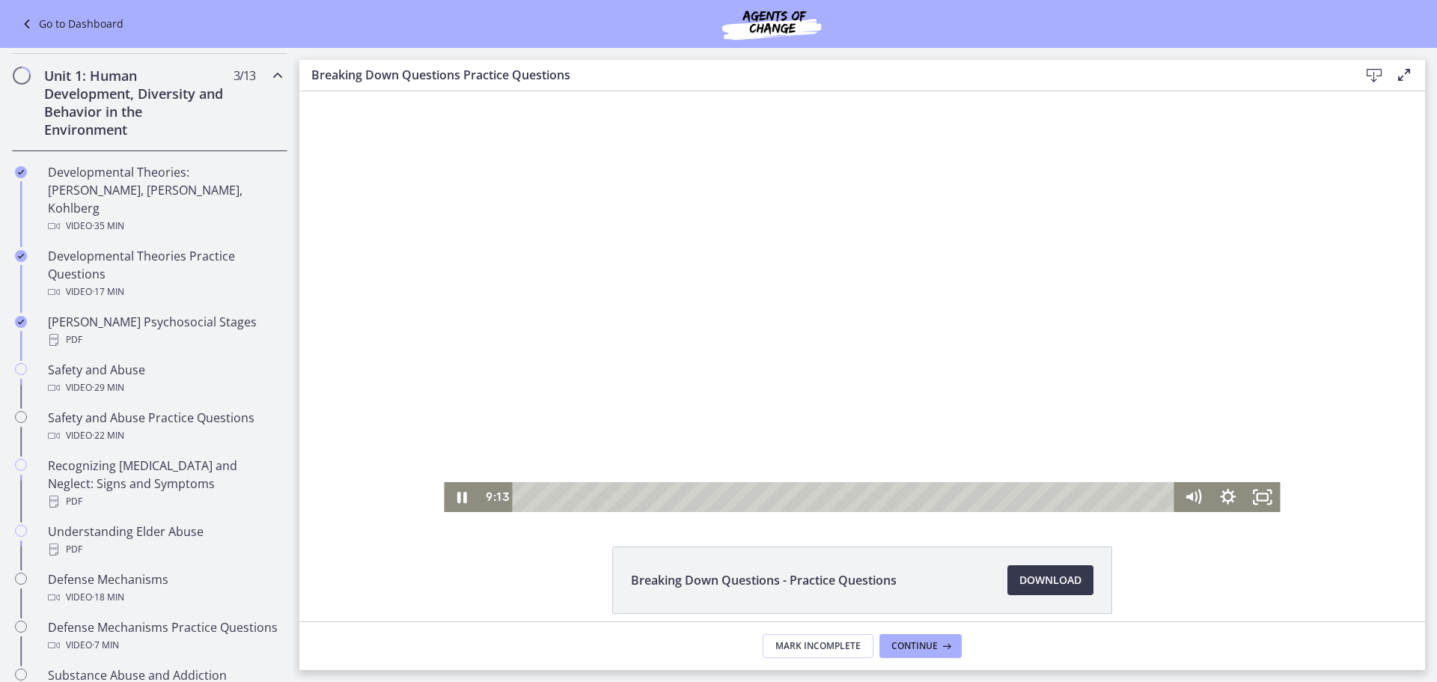
click at [947, 355] on div at bounding box center [862, 301] width 836 height 421
click at [921, 387] on div at bounding box center [862, 301] width 836 height 421
click at [727, 499] on div "10:14" at bounding box center [845, 497] width 641 height 30
click at [735, 498] on div "10:38" at bounding box center [845, 497] width 641 height 30
click at [742, 495] on div "Playbar" at bounding box center [744, 497] width 10 height 10
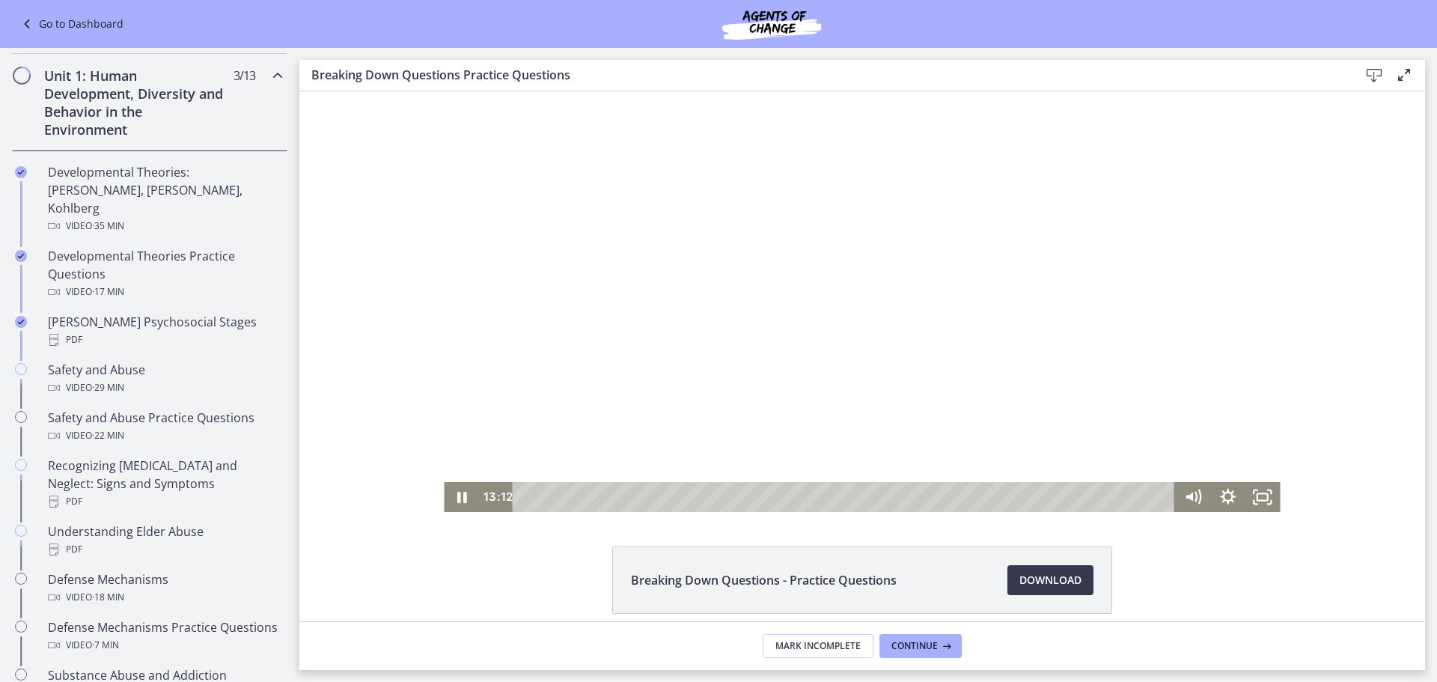
click at [805, 331] on div at bounding box center [862, 301] width 836 height 421
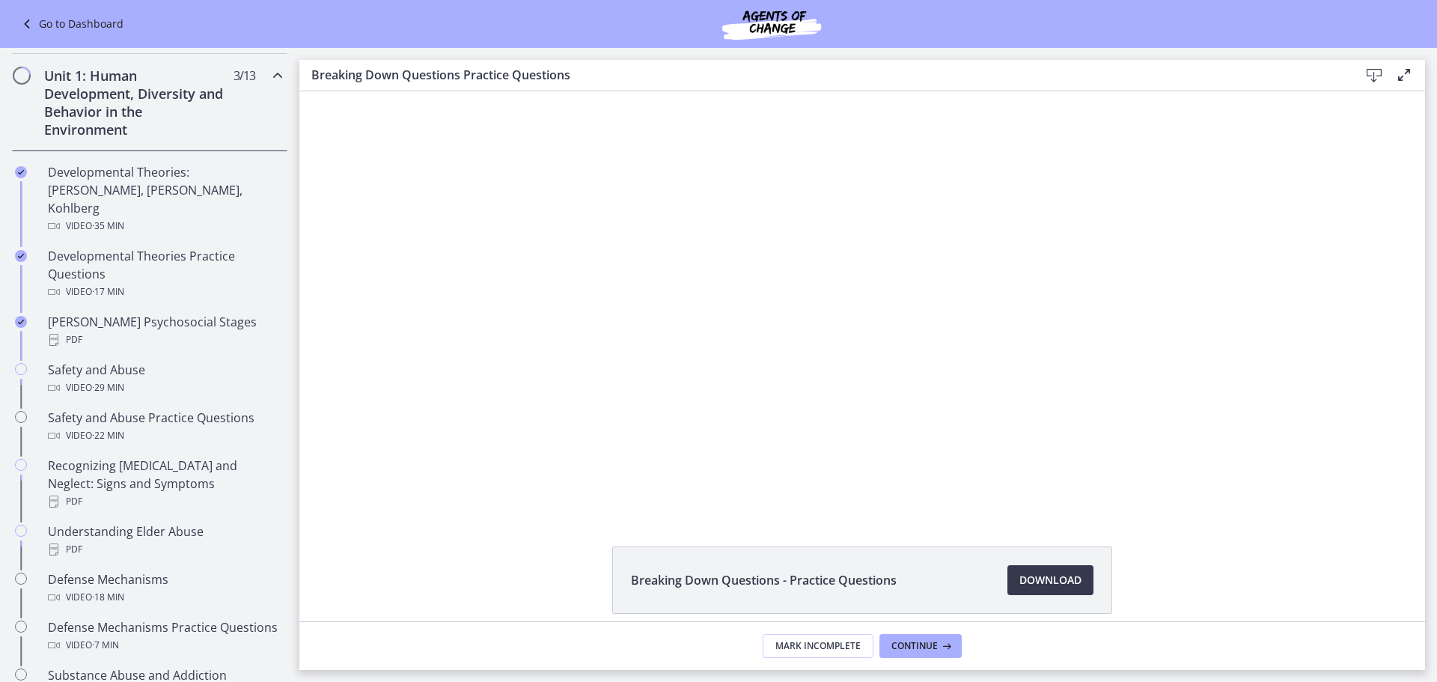
click at [805, 331] on div at bounding box center [862, 301] width 836 height 421
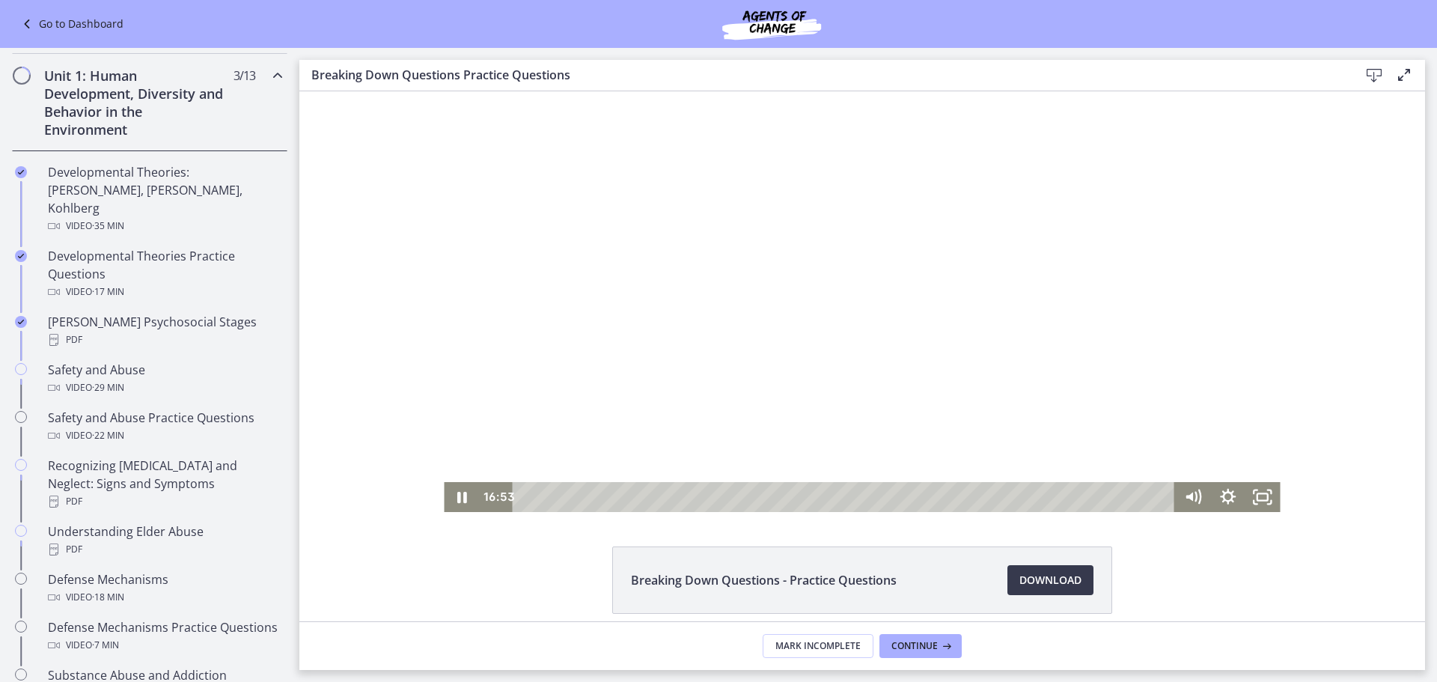
click at [716, 320] on div at bounding box center [862, 301] width 836 height 421
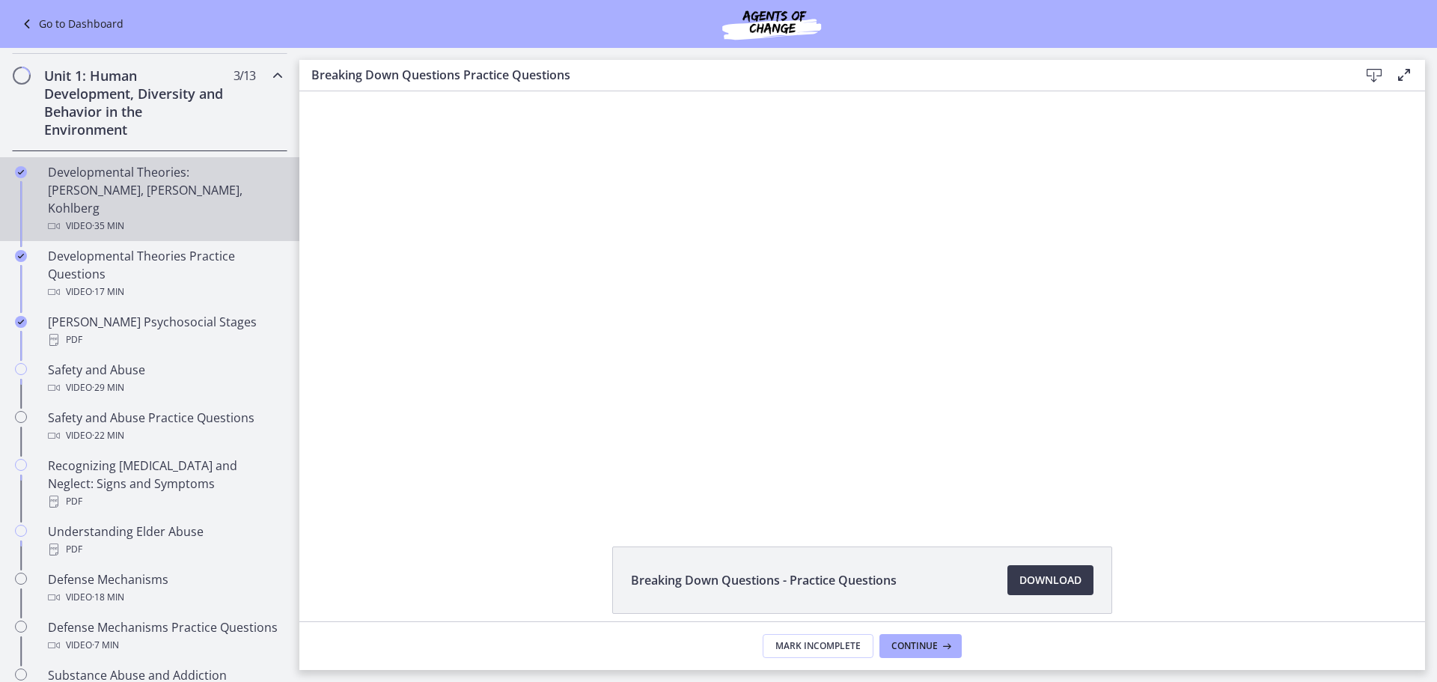
click at [168, 175] on div "Developmental Theories: [PERSON_NAME], [PERSON_NAME], Kohlberg Video · 35 min" at bounding box center [164, 199] width 233 height 72
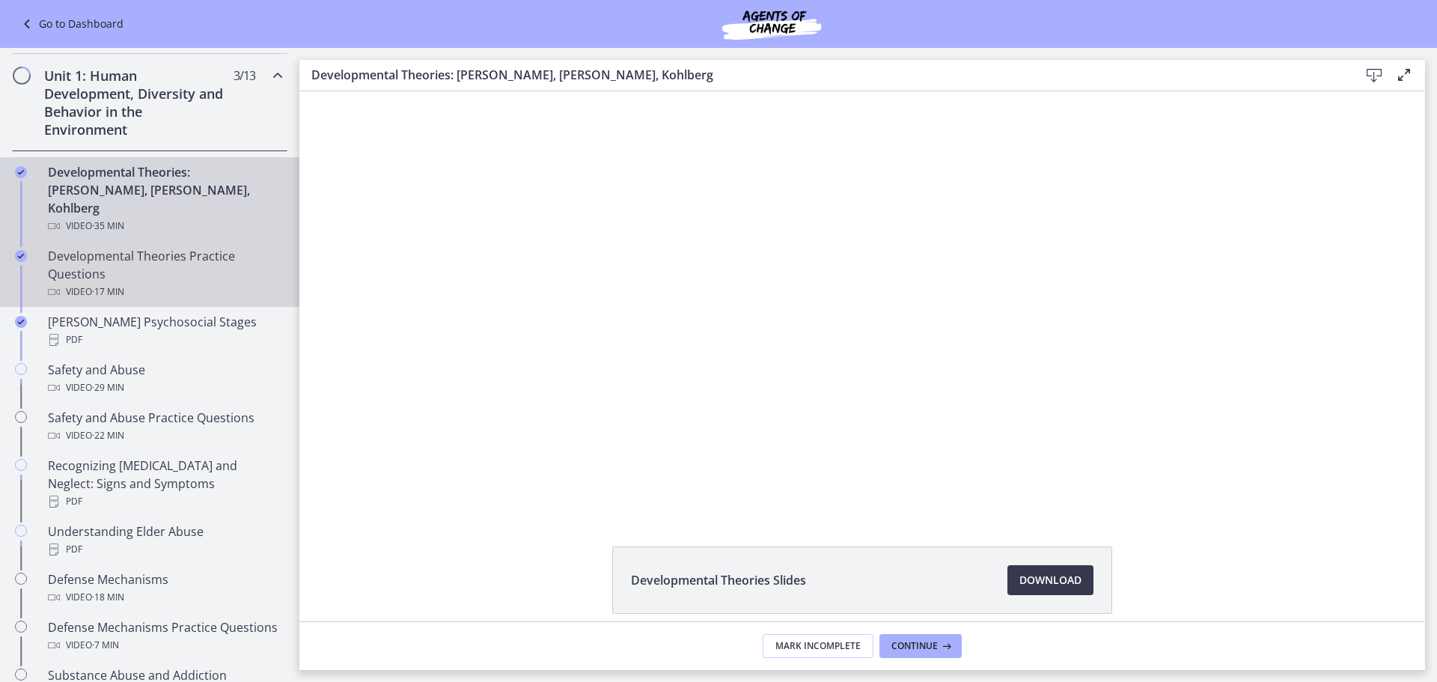
click at [180, 247] on div "Developmental Theories Practice Questions Video · 17 min" at bounding box center [164, 274] width 233 height 54
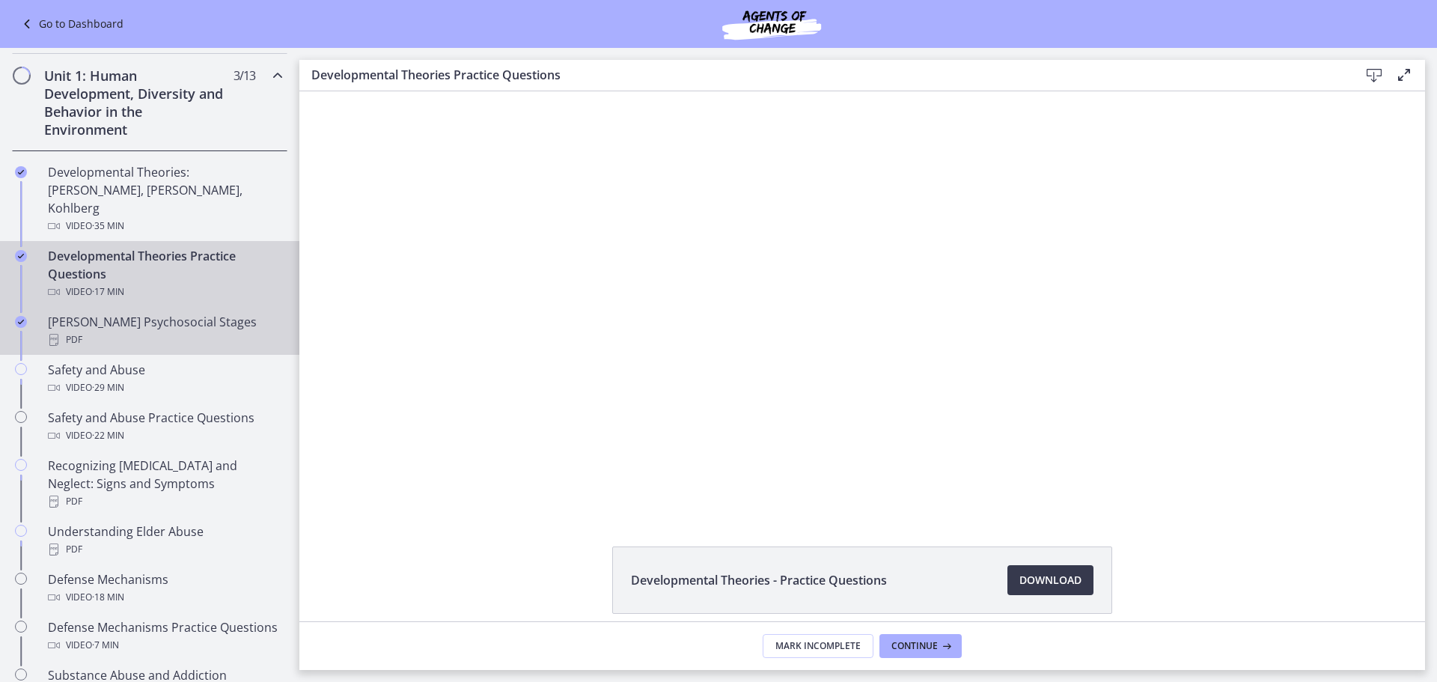
click at [192, 313] on div "[PERSON_NAME] Psychosocial Stages PDF" at bounding box center [164, 331] width 233 height 36
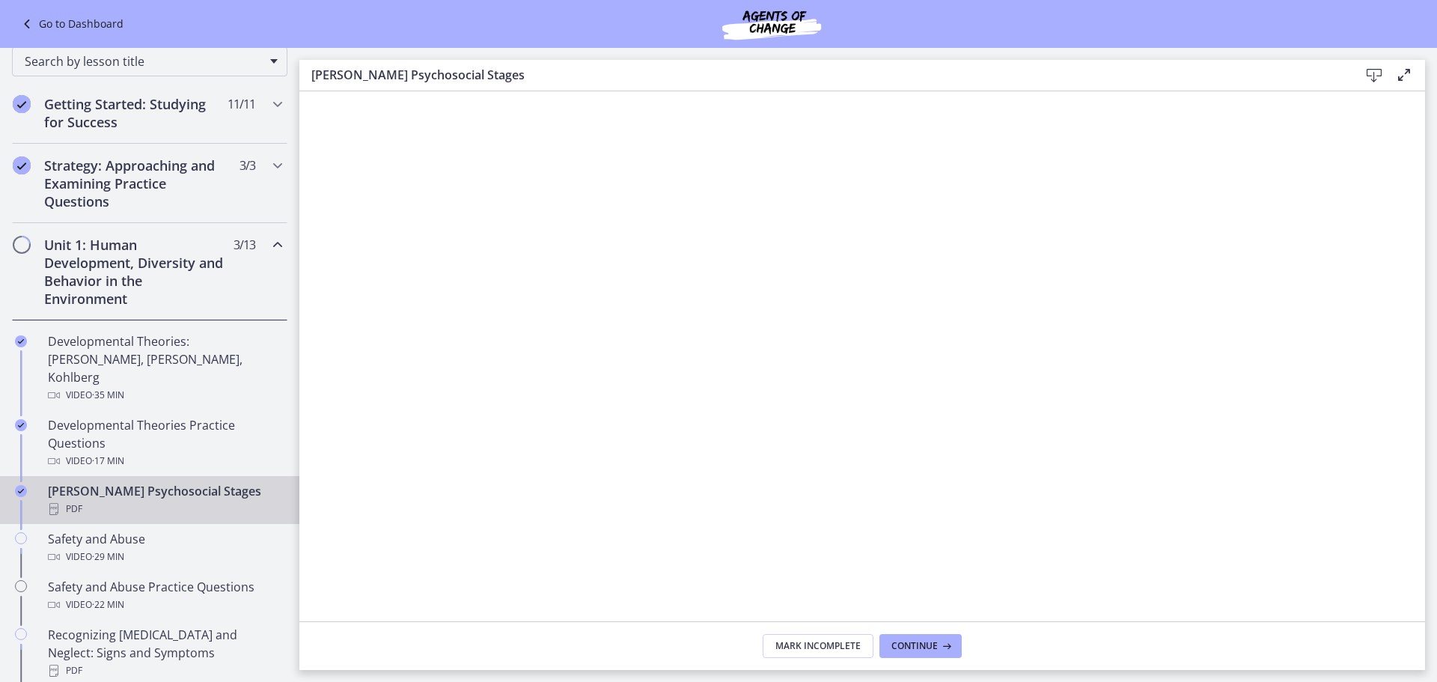
scroll to position [126, 0]
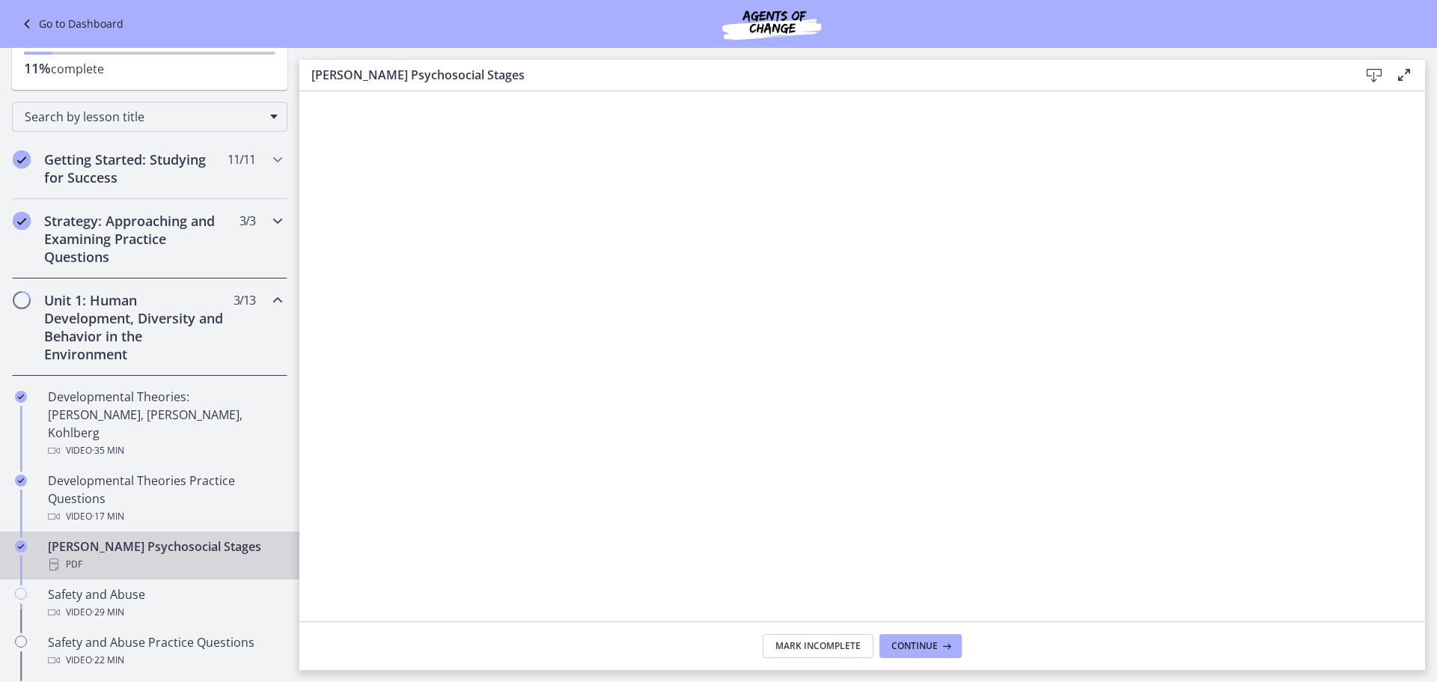
click at [155, 262] on h2 "Strategy: Approaching and Examining Practice Questions" at bounding box center [135, 239] width 183 height 54
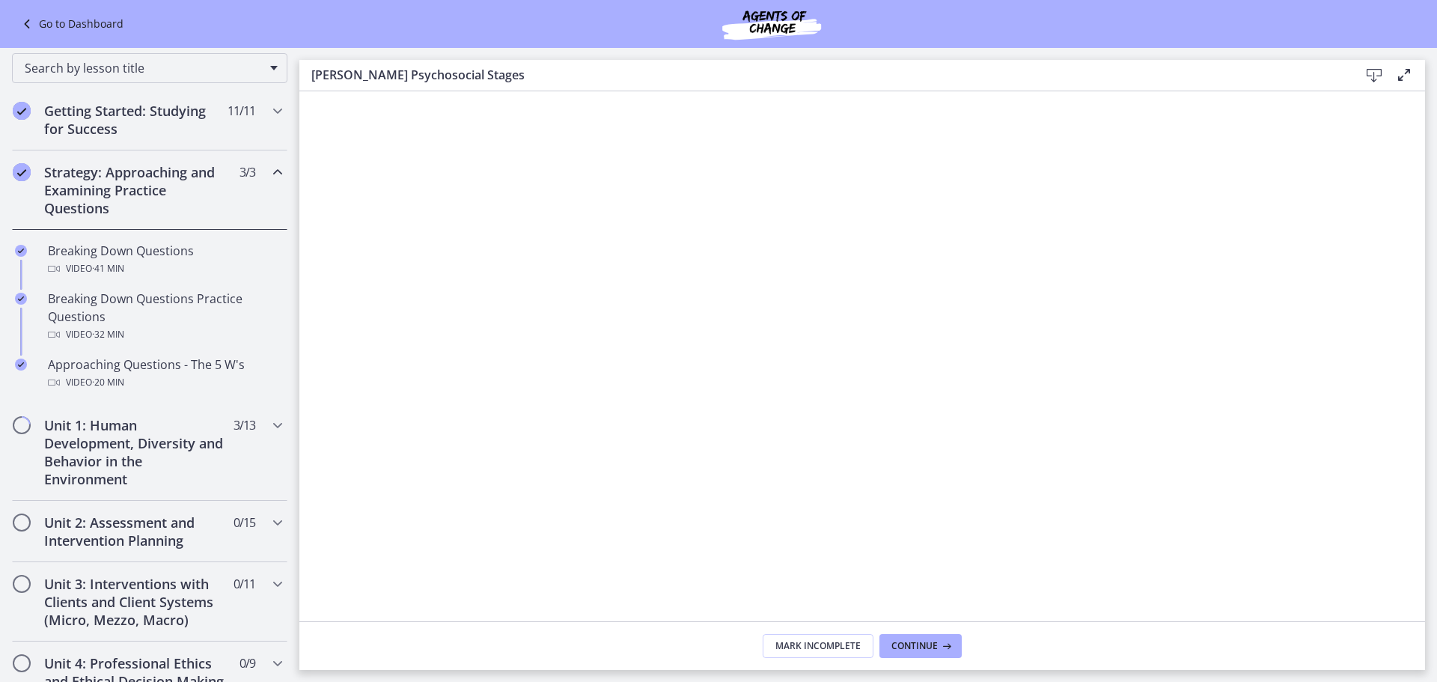
scroll to position [201, 0]
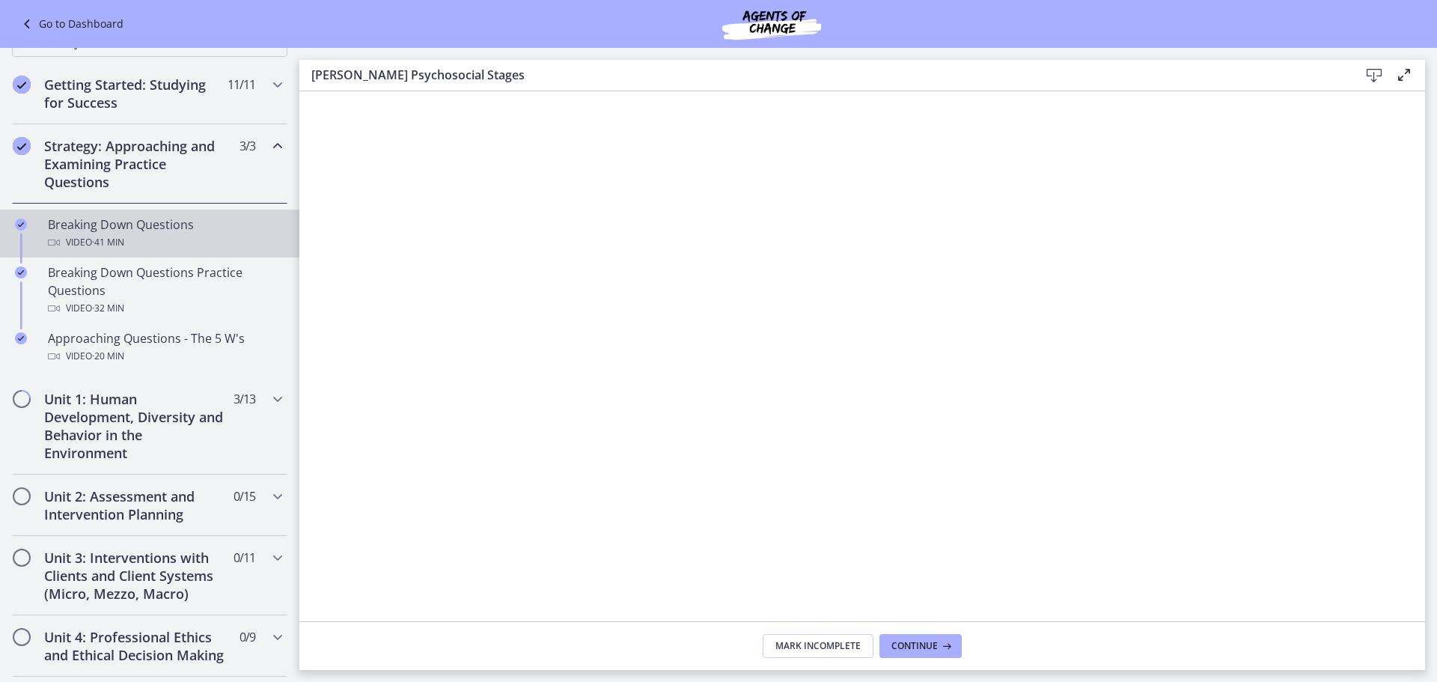
click at [147, 231] on div "Breaking Down Questions Video · 41 min" at bounding box center [164, 234] width 233 height 36
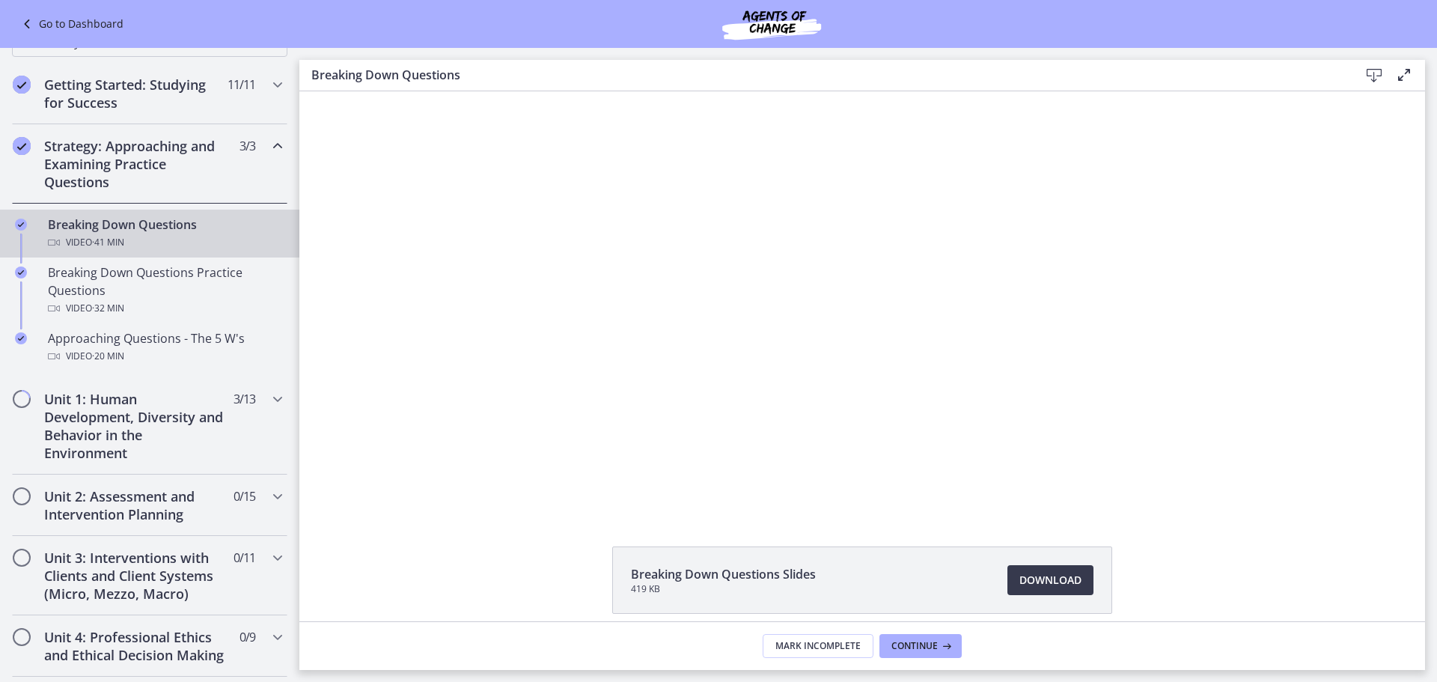
click at [144, 247] on div "Video · 41 min" at bounding box center [164, 242] width 233 height 18
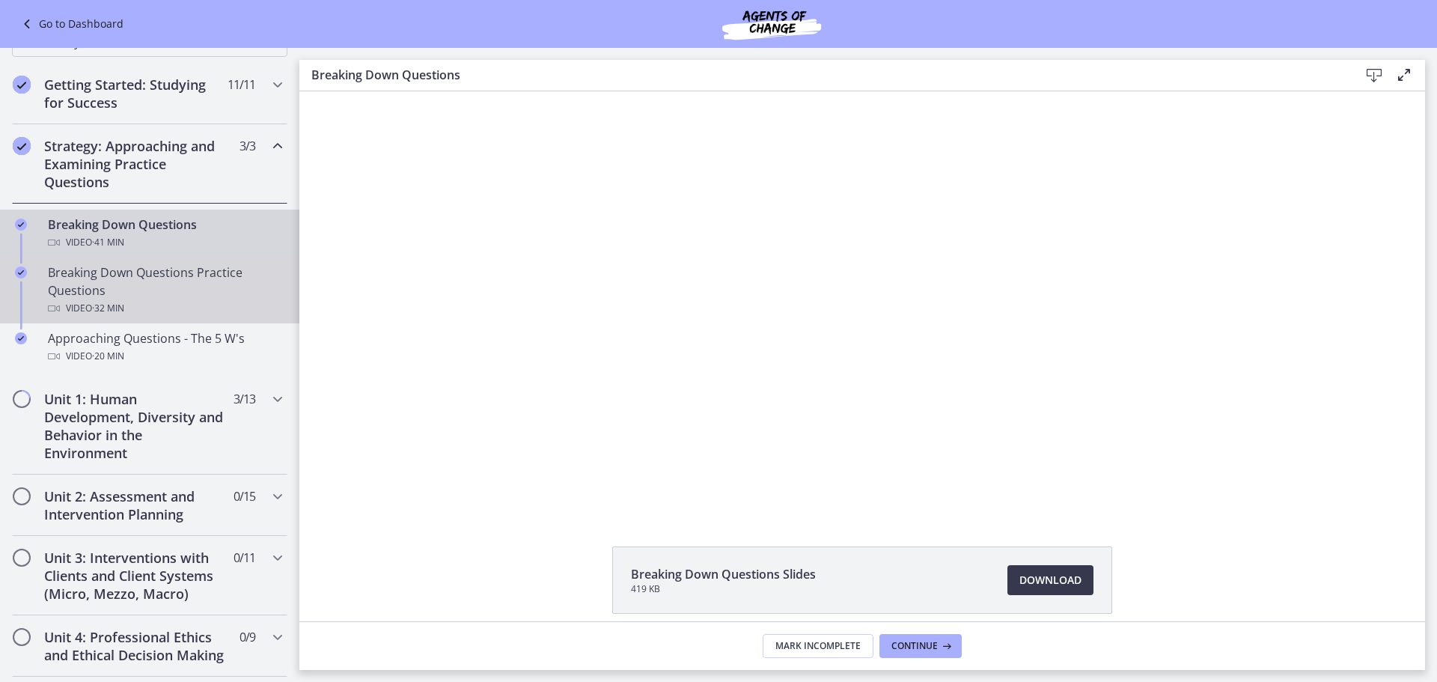
click at [171, 297] on div "Breaking Down Questions Practice Questions Video · 32 min" at bounding box center [164, 290] width 233 height 54
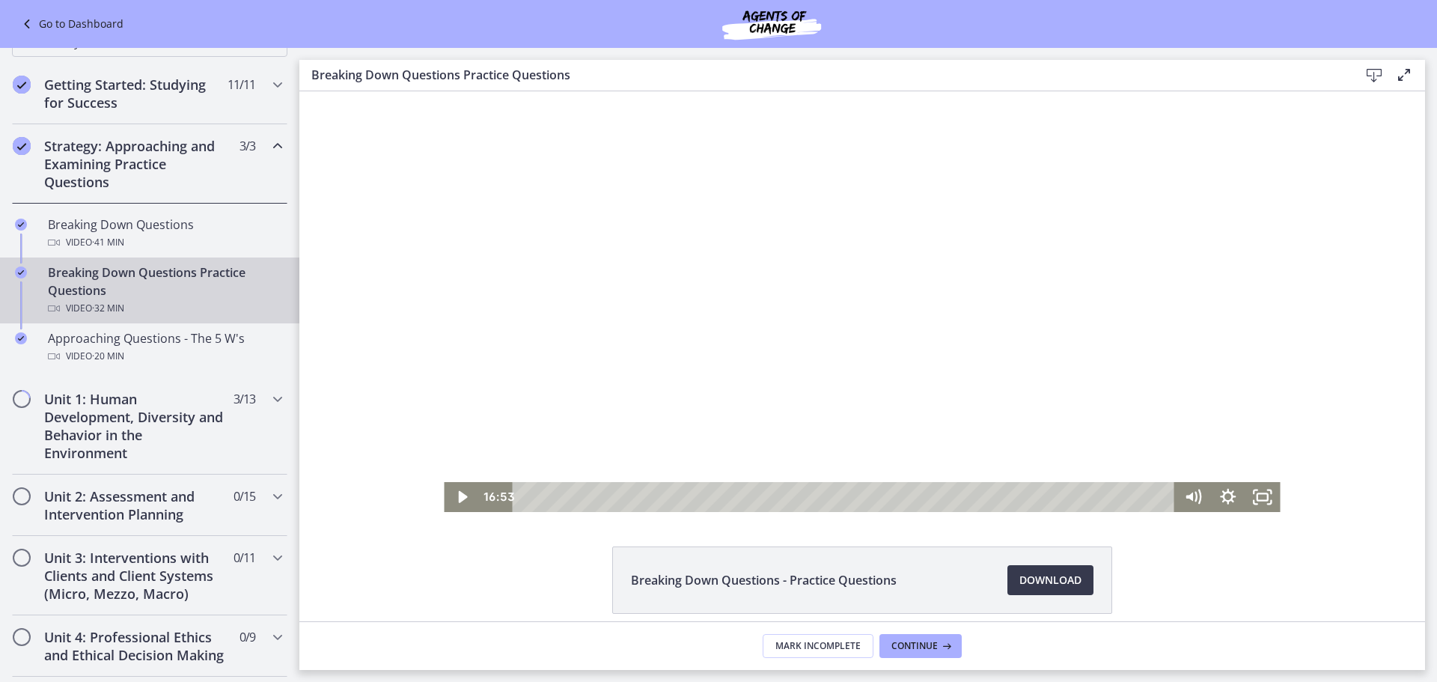
click at [817, 338] on div at bounding box center [862, 301] width 836 height 421
click at [654, 265] on div at bounding box center [862, 301] width 836 height 421
click at [518, 262] on div at bounding box center [862, 301] width 836 height 421
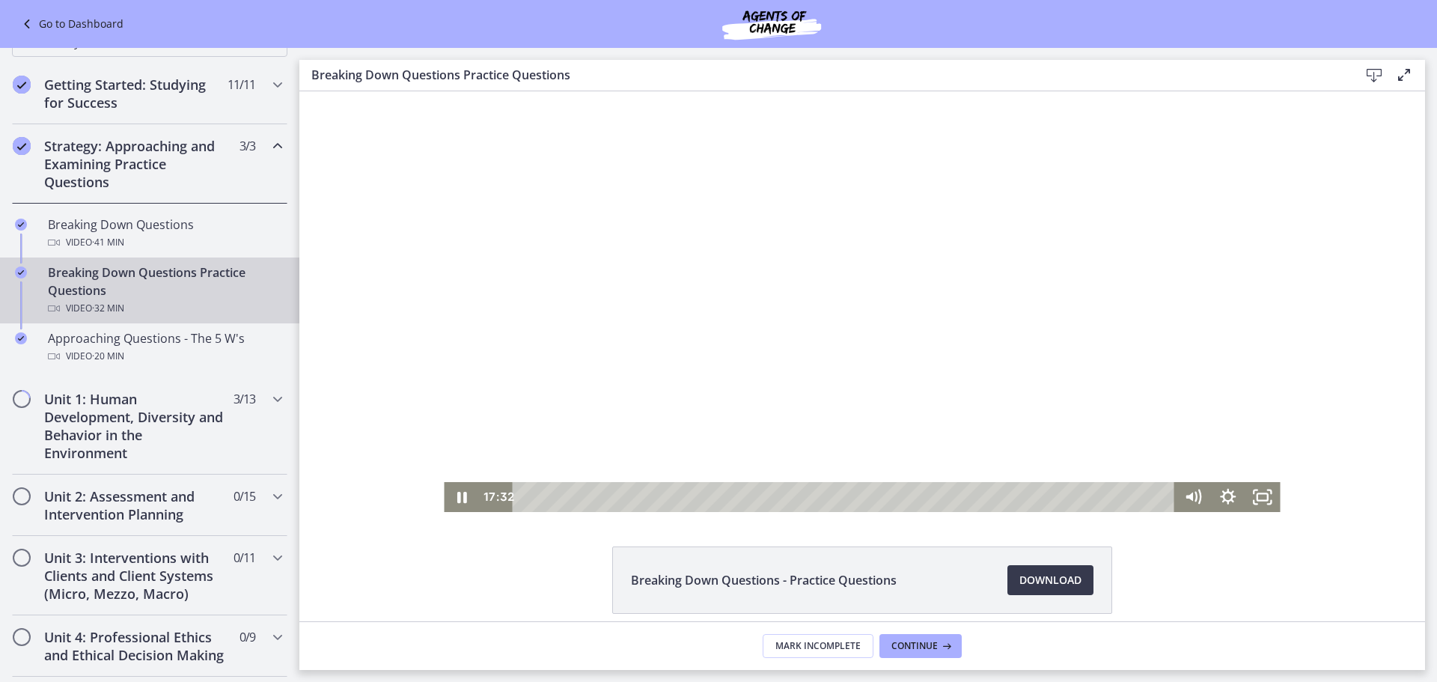
click at [518, 262] on div at bounding box center [862, 301] width 836 height 421
click at [894, 495] on div "18:29" at bounding box center [845, 497] width 641 height 30
click at [901, 495] on div "18:51" at bounding box center [845, 497] width 641 height 30
click at [917, 493] on div "19:38" at bounding box center [845, 497] width 641 height 30
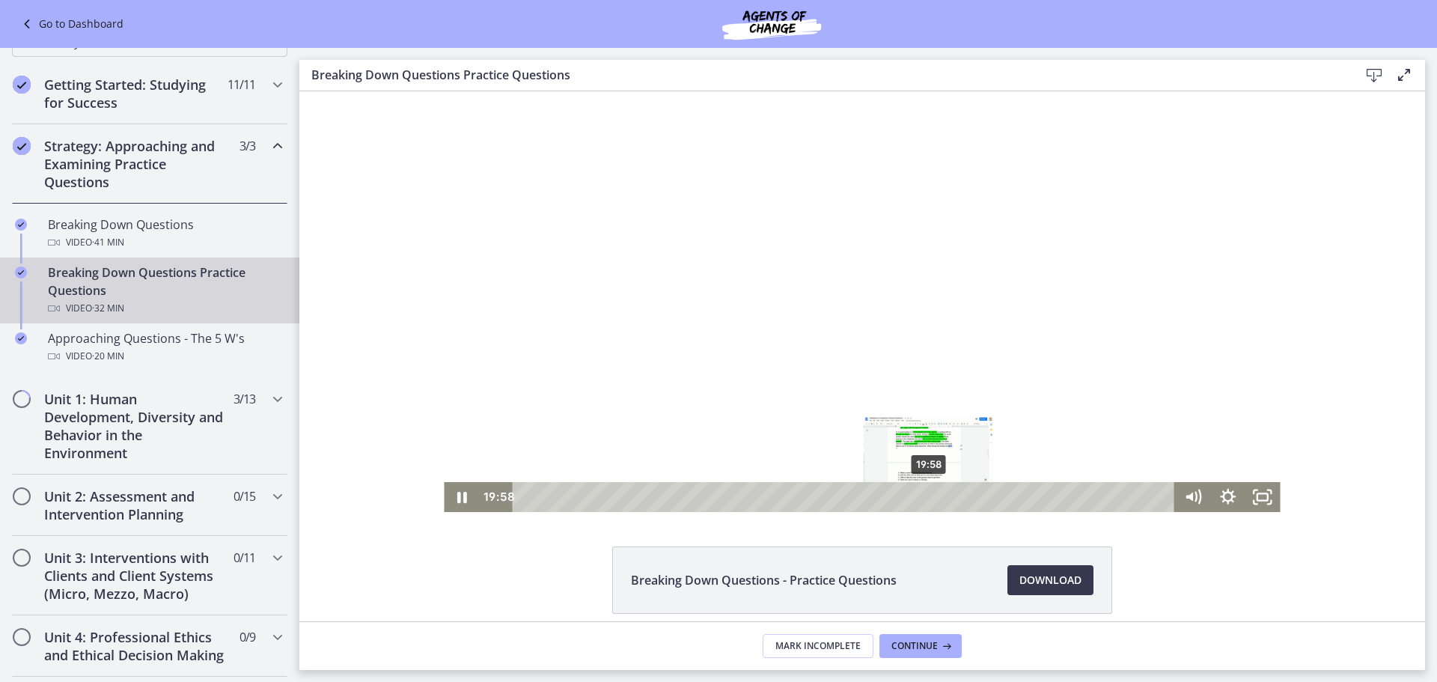
click at [923, 493] on div "19:58" at bounding box center [845, 497] width 641 height 30
click at [959, 498] on div "21:42" at bounding box center [845, 497] width 641 height 30
click at [888, 306] on div at bounding box center [862, 301] width 836 height 421
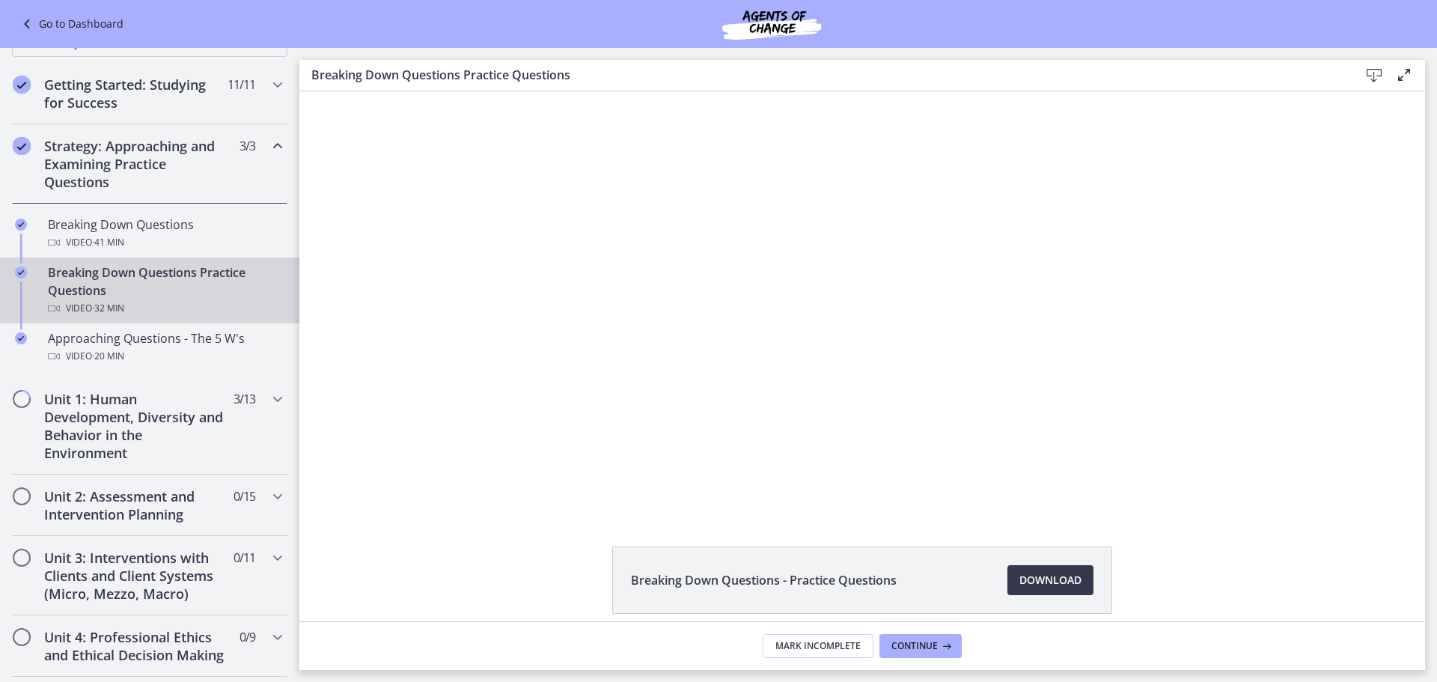
click at [550, 242] on div at bounding box center [862, 301] width 836 height 421
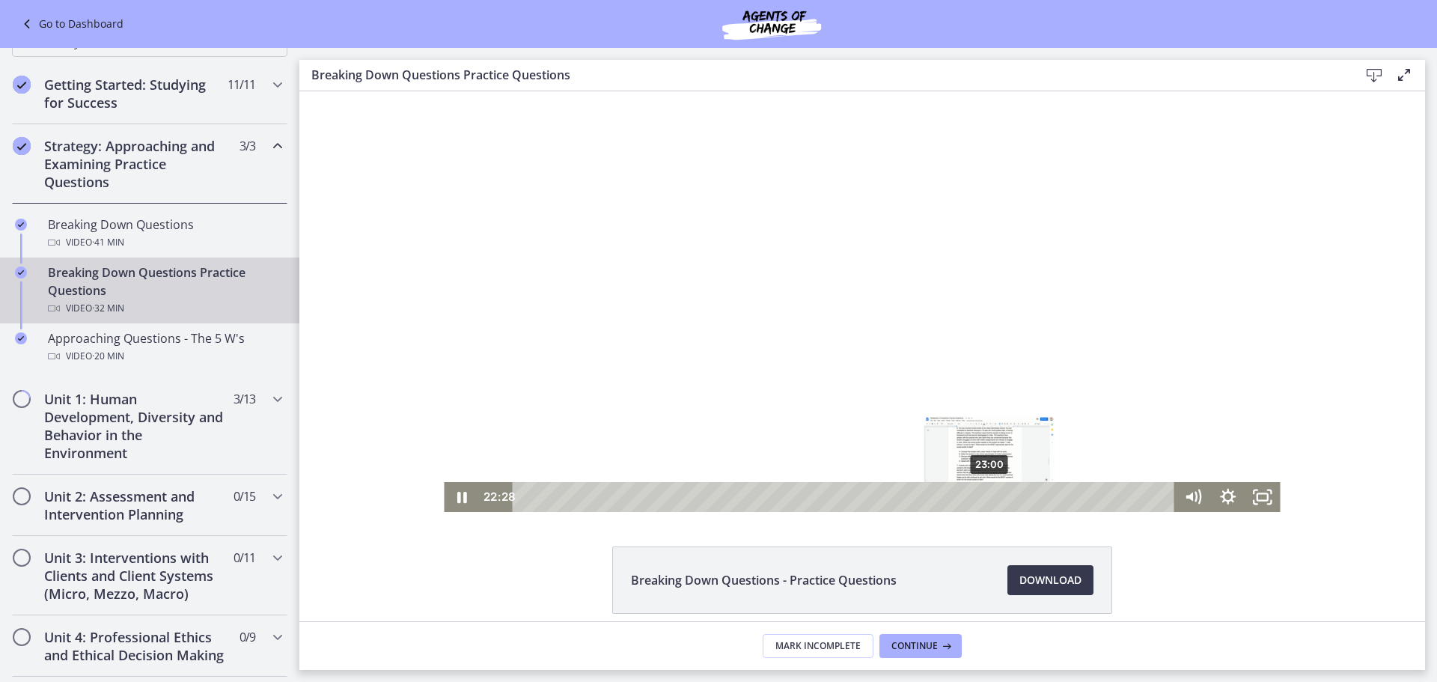
click at [985, 498] on div "23:00" at bounding box center [845, 497] width 641 height 30
click at [763, 299] on div at bounding box center [862, 301] width 836 height 421
click at [946, 270] on div at bounding box center [862, 301] width 836 height 421
click at [1197, 296] on div at bounding box center [862, 301] width 836 height 421
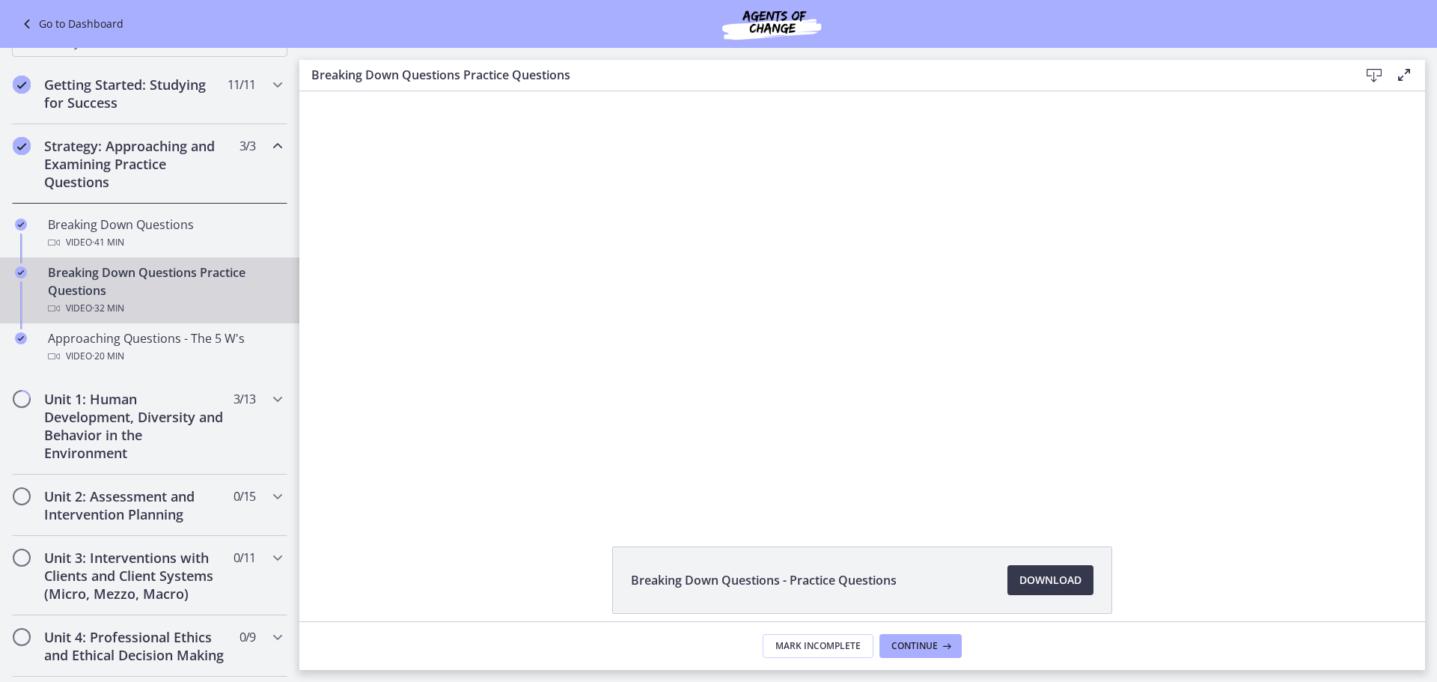
click at [1176, 295] on div at bounding box center [862, 301] width 836 height 421
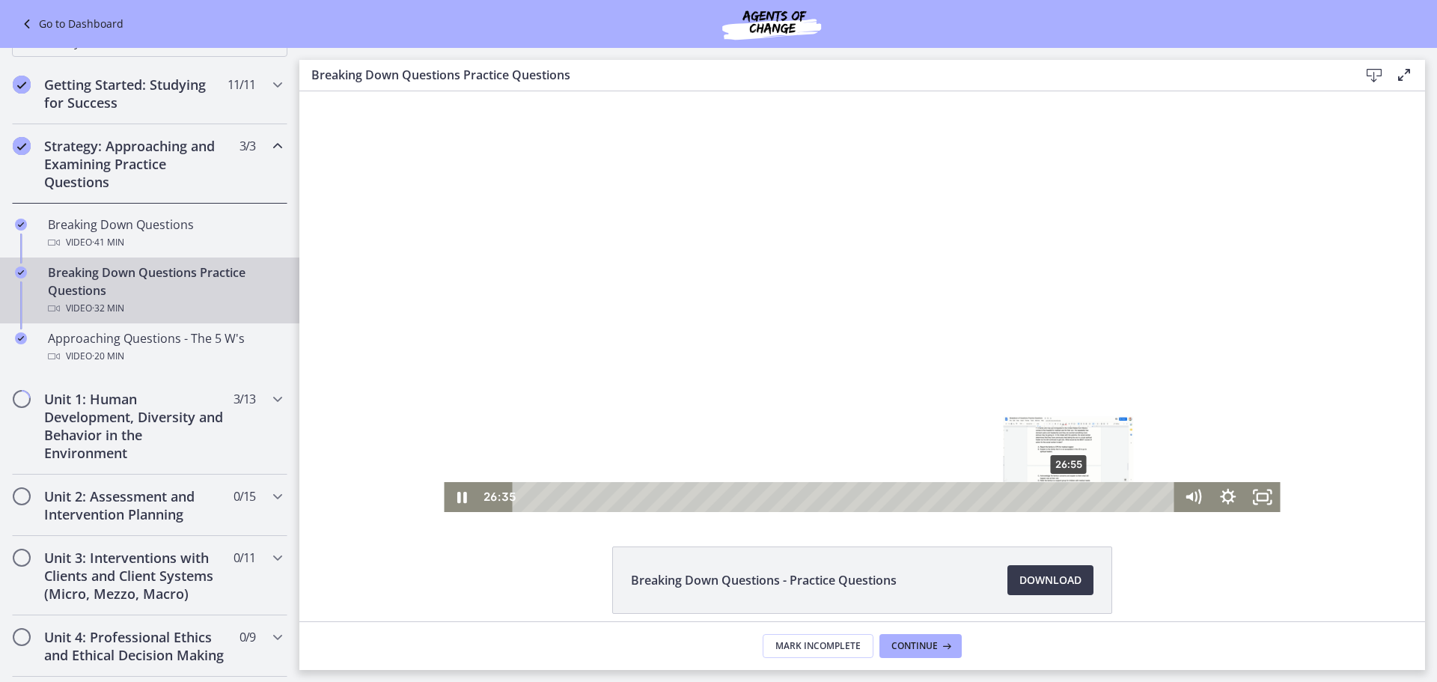
click at [1064, 496] on div "26:55" at bounding box center [845, 497] width 641 height 30
click at [1075, 496] on div "27:28" at bounding box center [845, 497] width 641 height 30
click at [1081, 496] on div "27:46" at bounding box center [845, 497] width 641 height 30
click at [1090, 495] on div "28:10" at bounding box center [845, 497] width 641 height 30
click at [1100, 495] on div "28:41" at bounding box center [845, 497] width 641 height 30
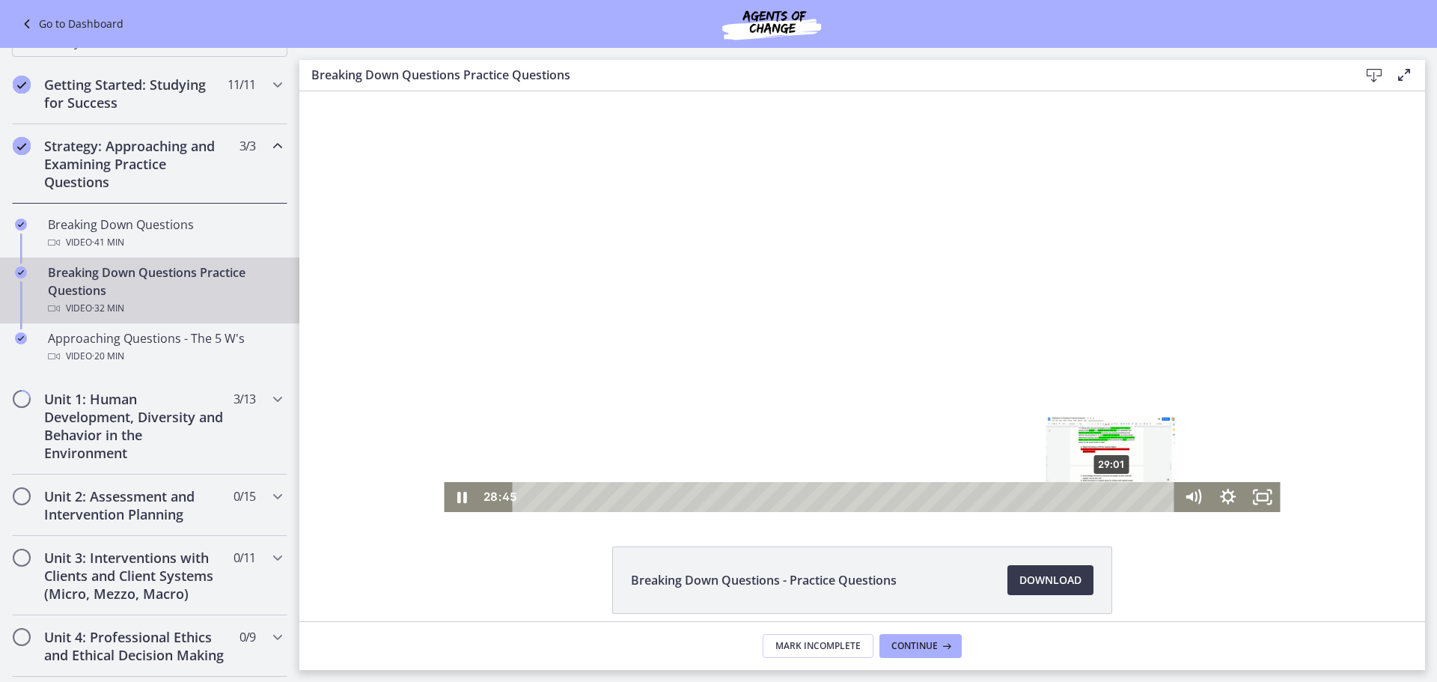
click at [1107, 494] on div "29:01" at bounding box center [845, 497] width 641 height 30
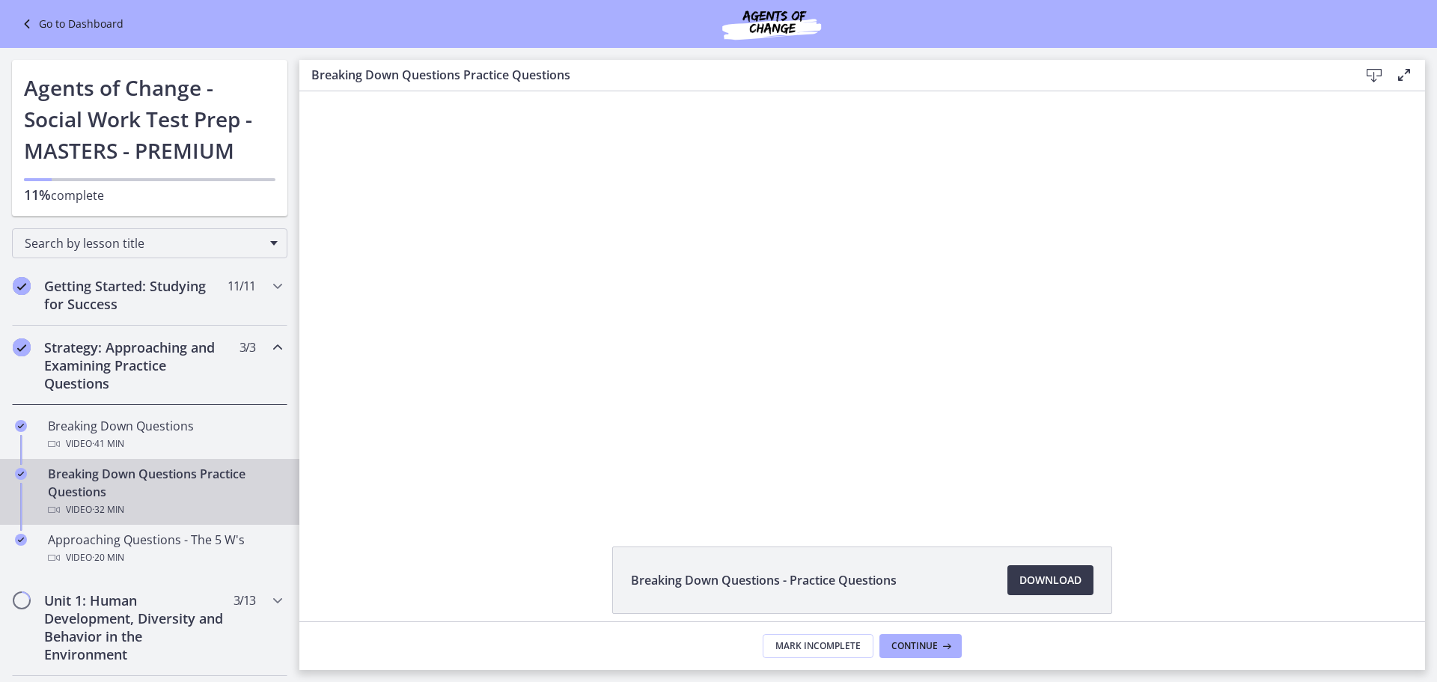
scroll to position [201, 0]
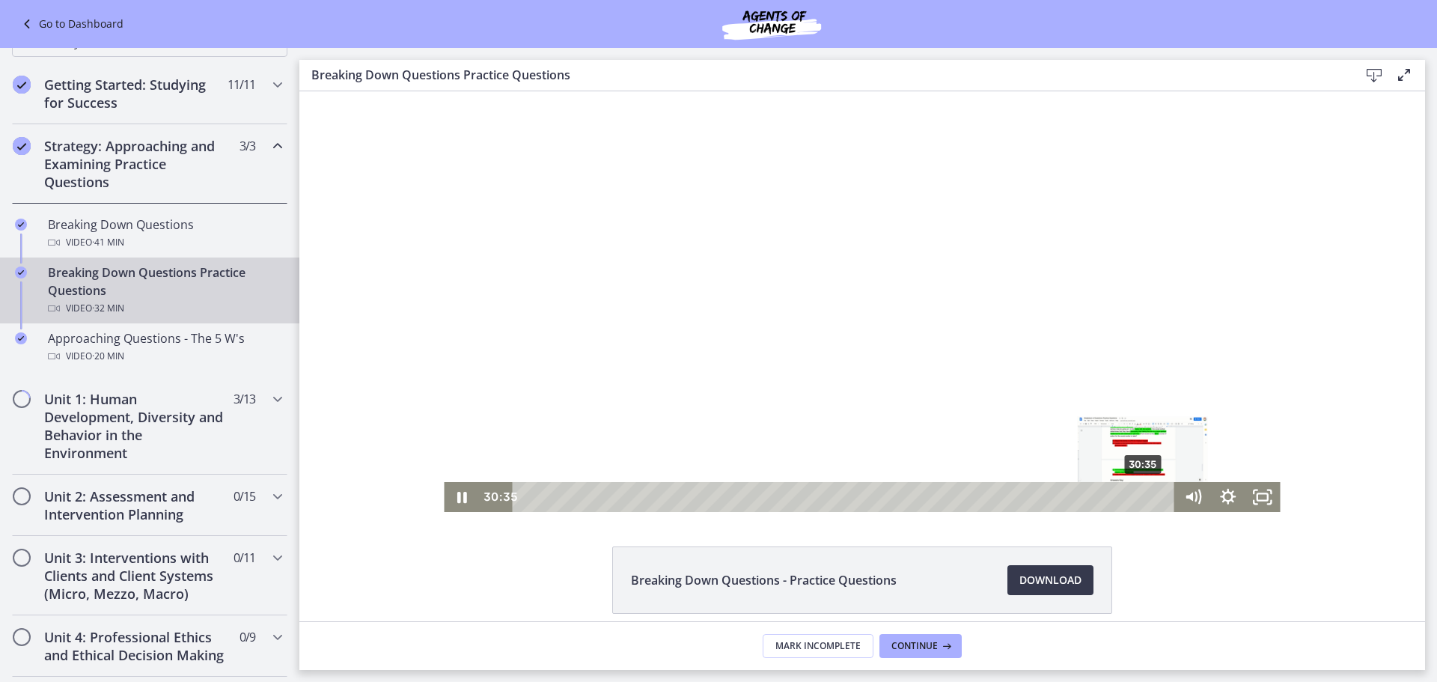
click at [1138, 499] on div "30:35" at bounding box center [845, 497] width 641 height 30
click at [1147, 498] on div "30:59" at bounding box center [845, 497] width 641 height 30
click at [1154, 498] on div "31:21" at bounding box center [845, 497] width 641 height 30
click at [1158, 496] on div "31:32" at bounding box center [845, 497] width 641 height 30
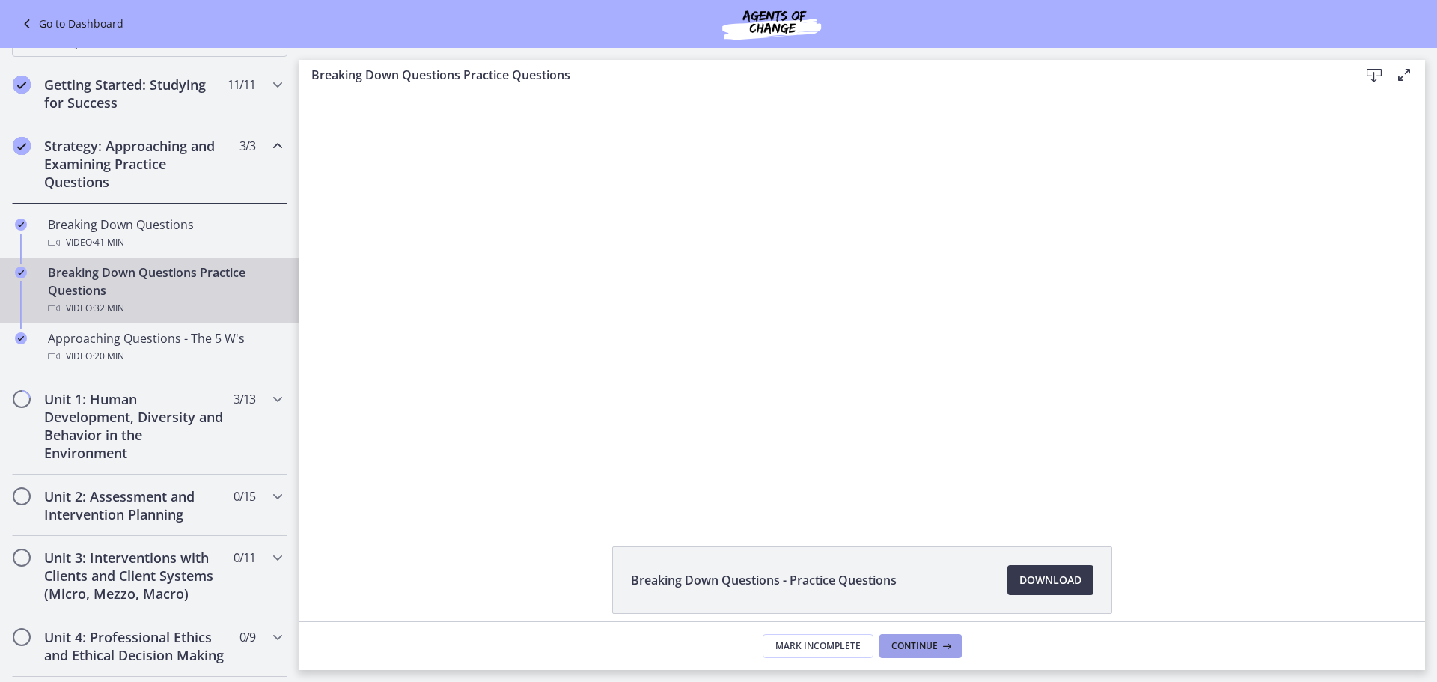
click at [957, 645] on button "Continue" at bounding box center [920, 646] width 82 height 24
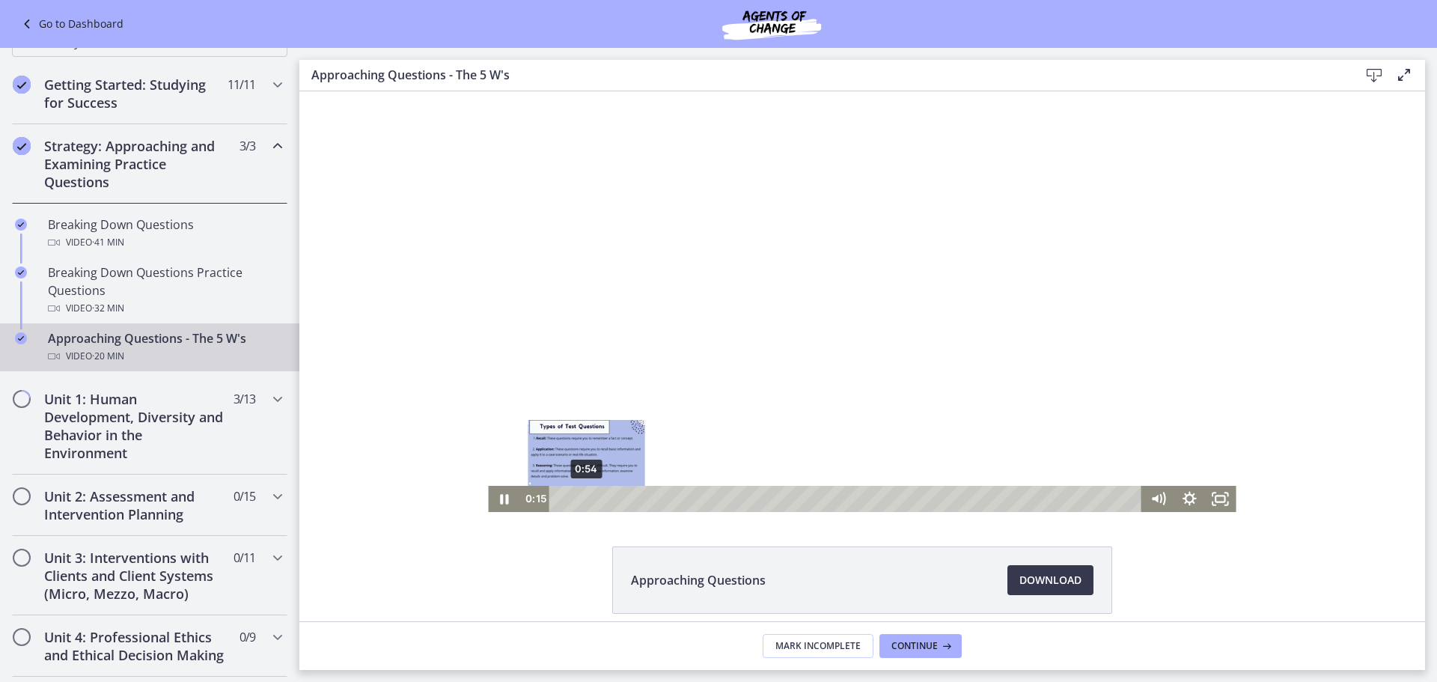
click at [582, 498] on div "0:54" at bounding box center [848, 499] width 574 height 26
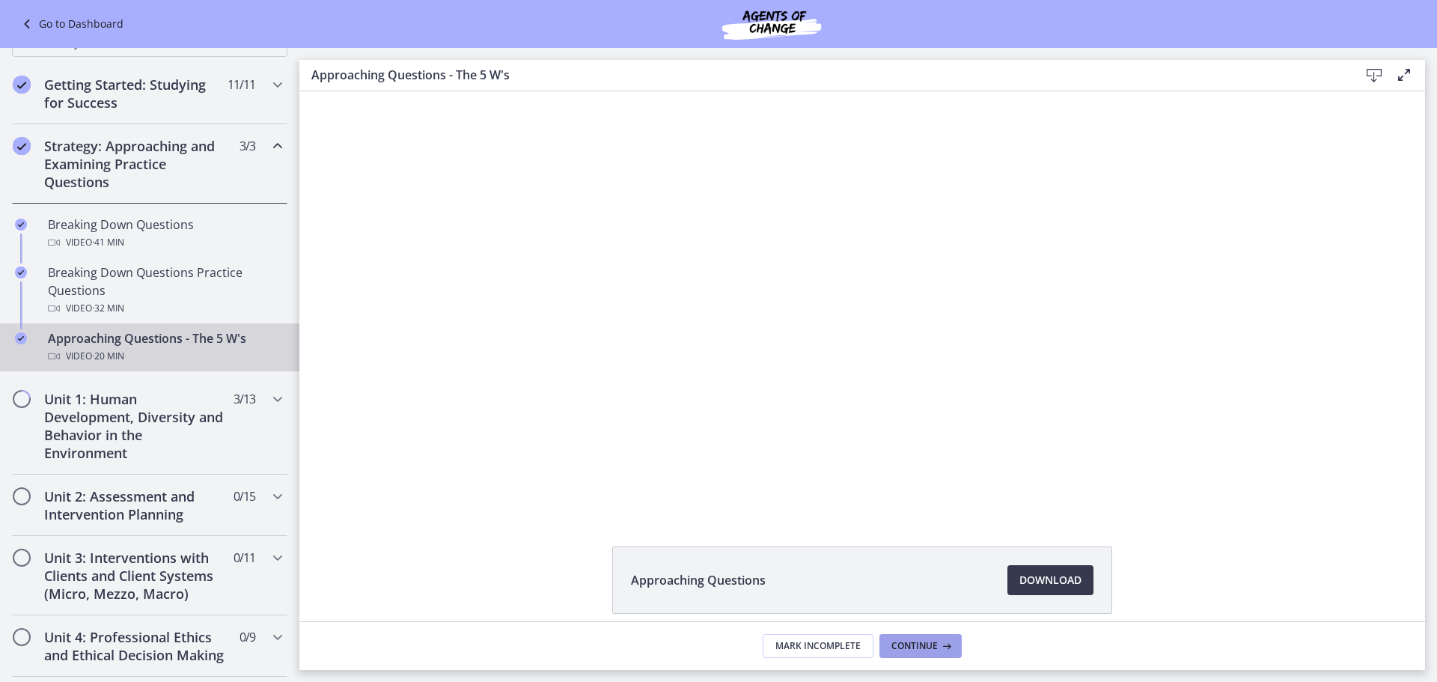
click at [950, 640] on icon at bounding box center [945, 646] width 15 height 12
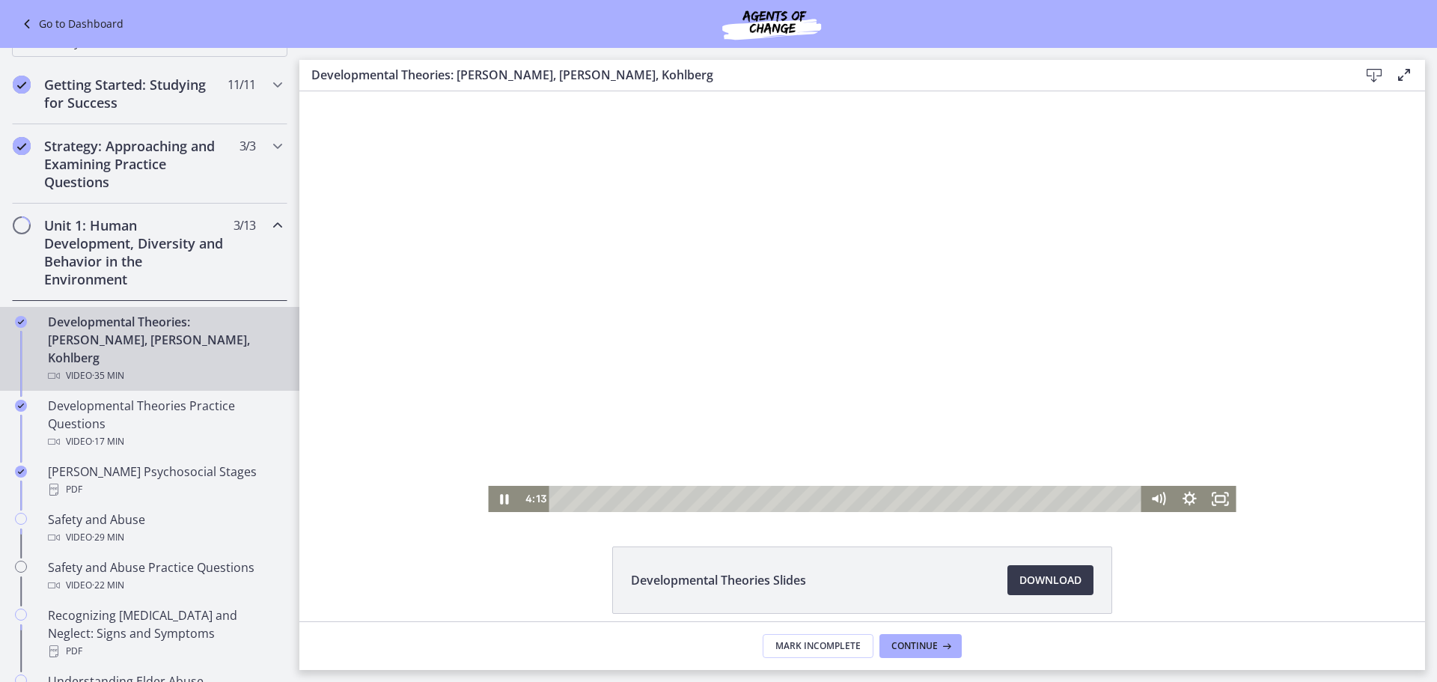
click at [796, 281] on div at bounding box center [862, 301] width 748 height 421
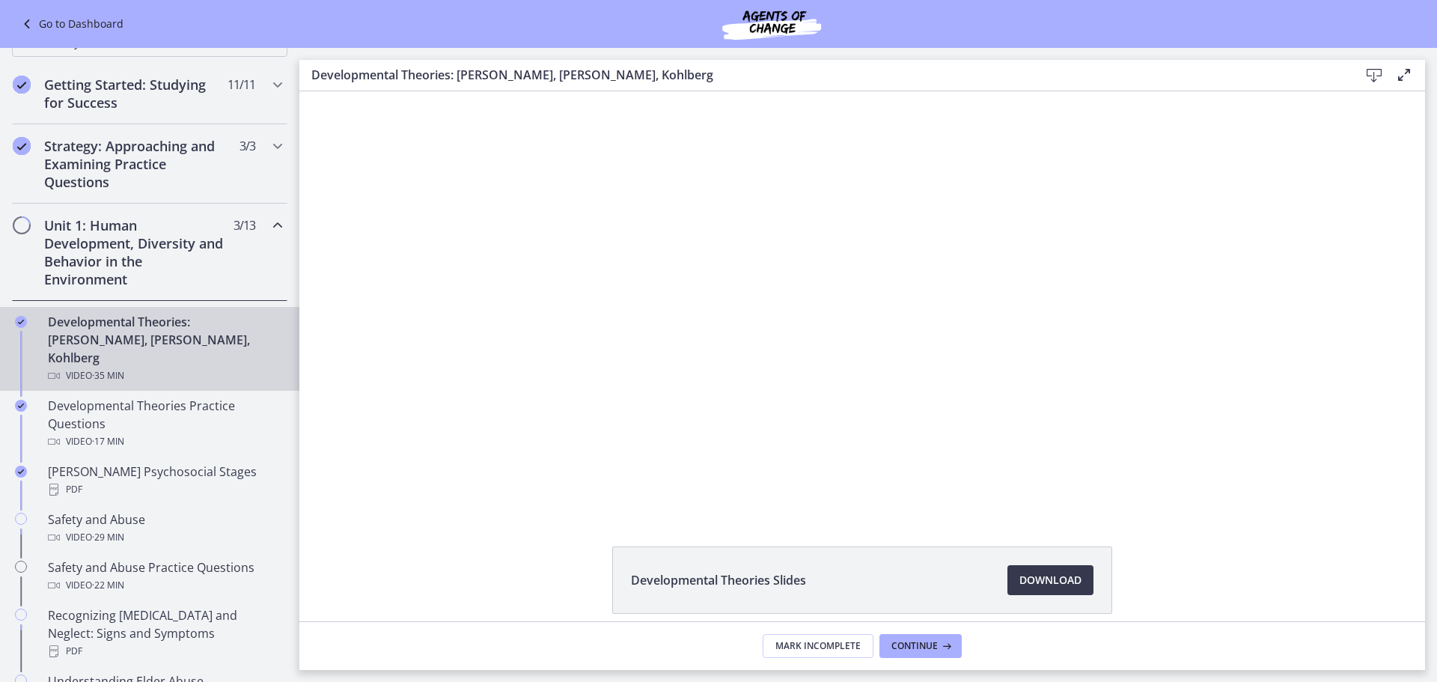
click at [883, 289] on div at bounding box center [862, 301] width 748 height 421
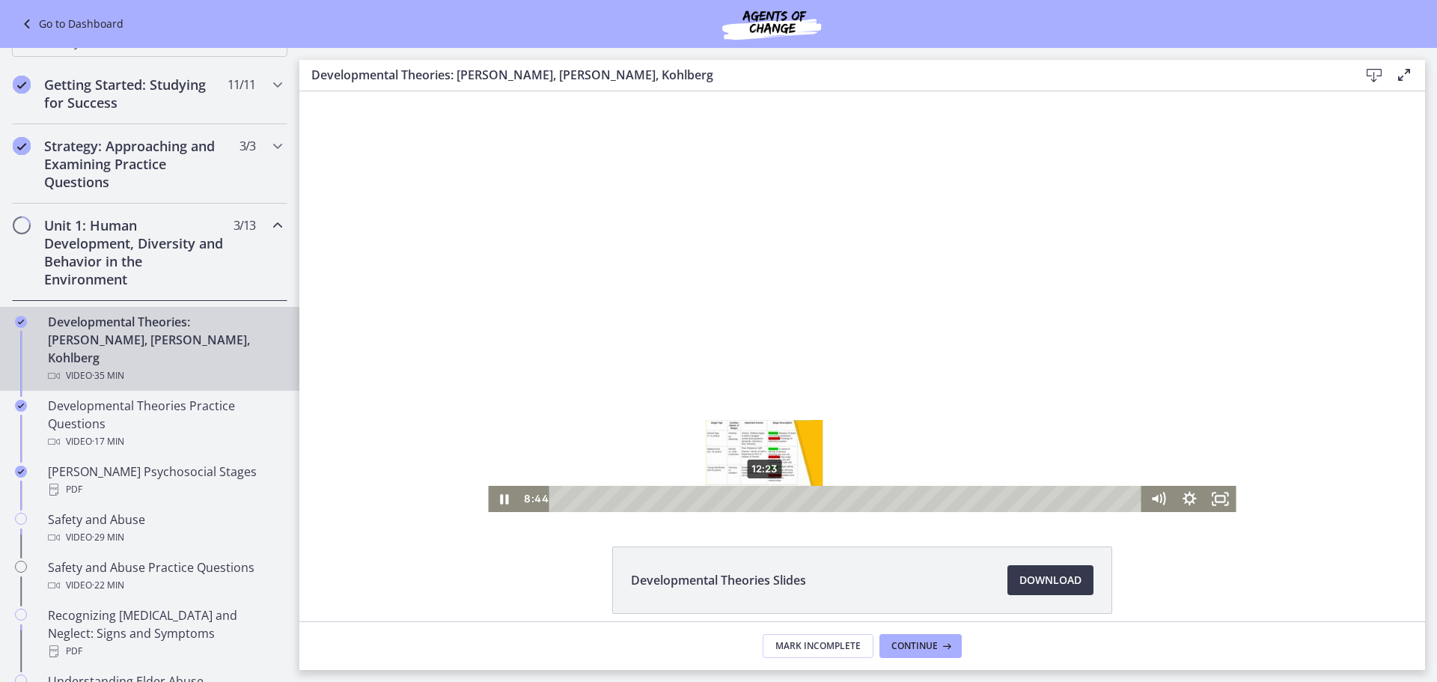
click at [760, 502] on div "12:23" at bounding box center [848, 499] width 574 height 26
click at [802, 496] on div "14:56" at bounding box center [848, 499] width 574 height 26
click at [893, 379] on div at bounding box center [862, 301] width 748 height 421
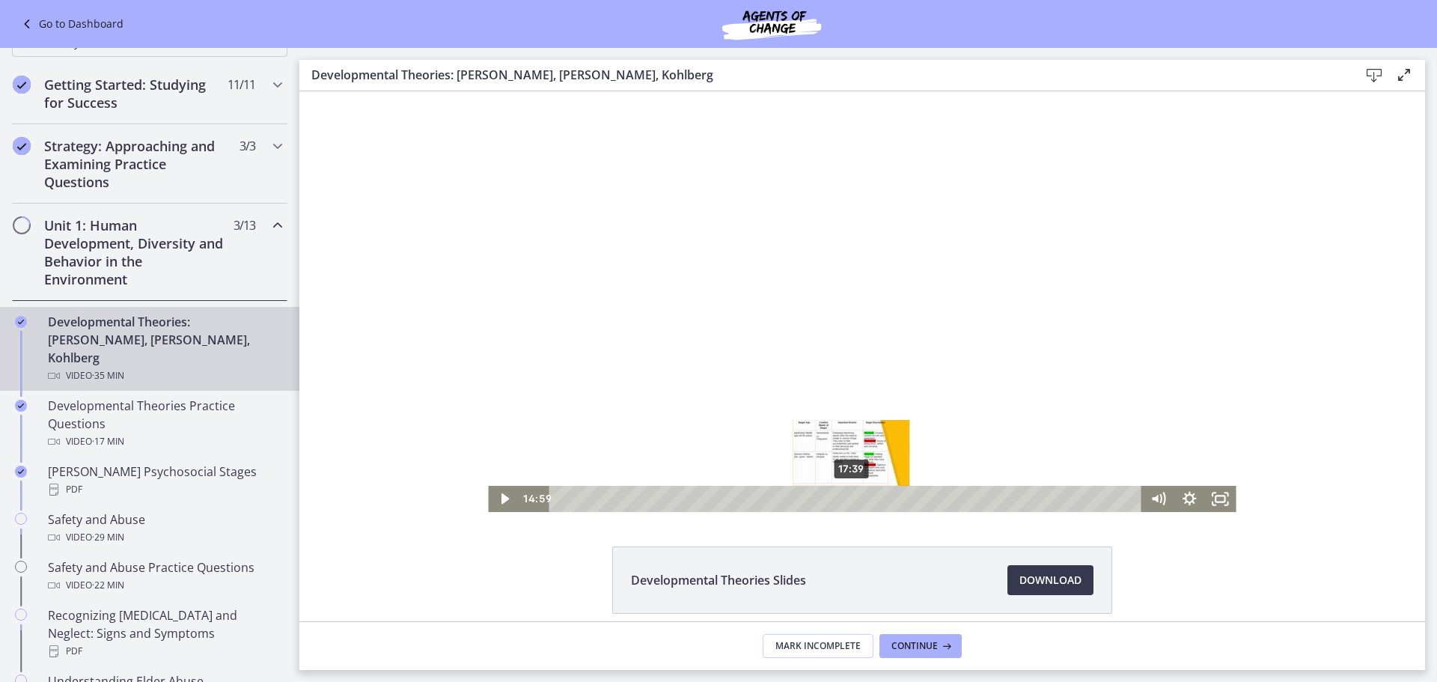
click at [846, 501] on div "17:39" at bounding box center [848, 499] width 574 height 26
click at [852, 500] on div "17:59" at bounding box center [848, 499] width 574 height 26
click at [876, 428] on div at bounding box center [862, 301] width 748 height 421
click at [958, 326] on div at bounding box center [862, 301] width 748 height 421
click at [1016, 272] on div at bounding box center [862, 301] width 748 height 421
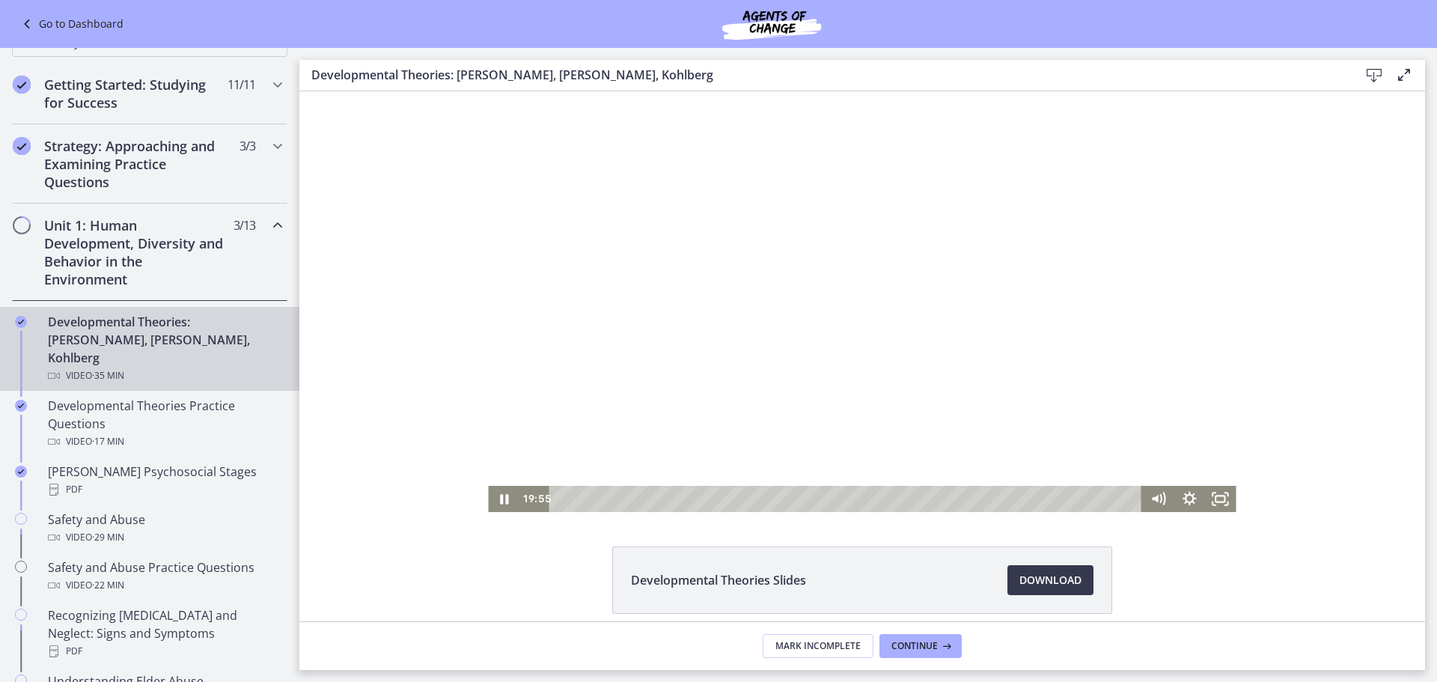
click at [840, 452] on div at bounding box center [862, 301] width 748 height 421
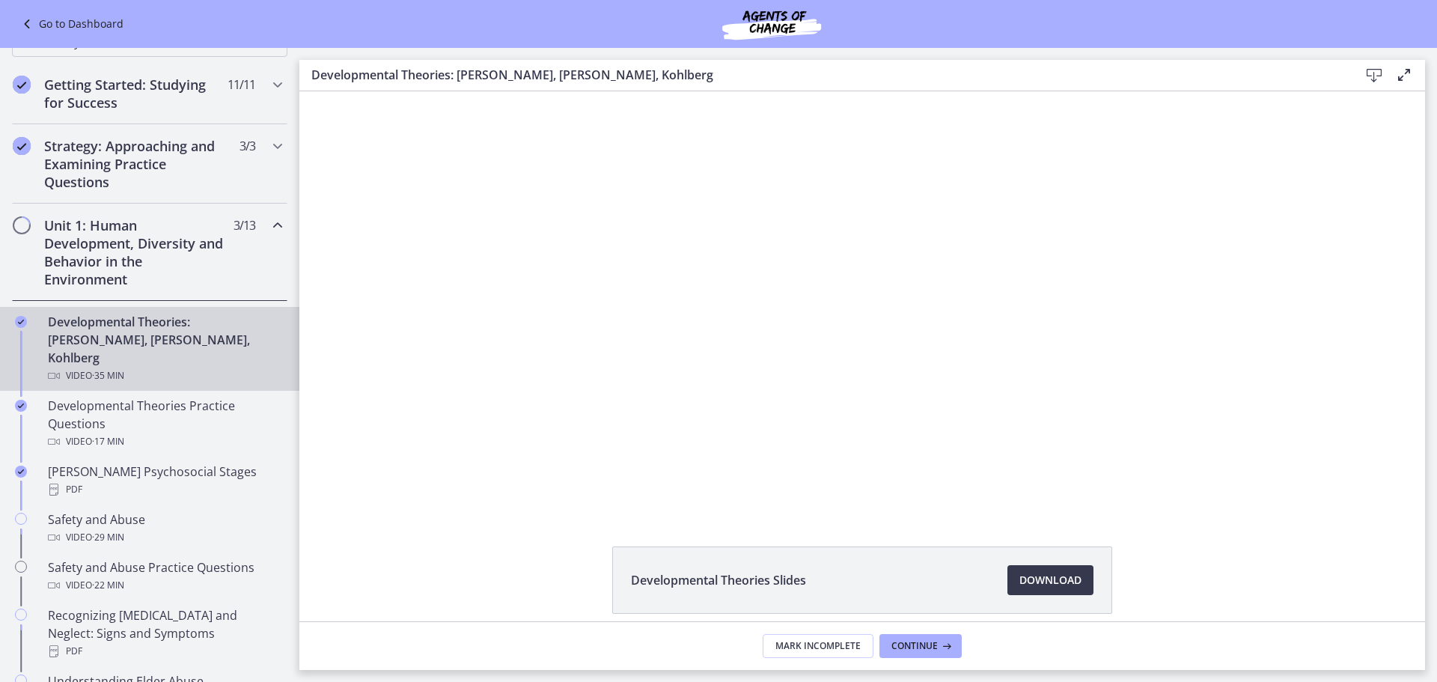
click at [488, 91] on button "Play Video: crt89dfaoh5c72tgt07g.mp4" at bounding box center [488, 91] width 1 height 1
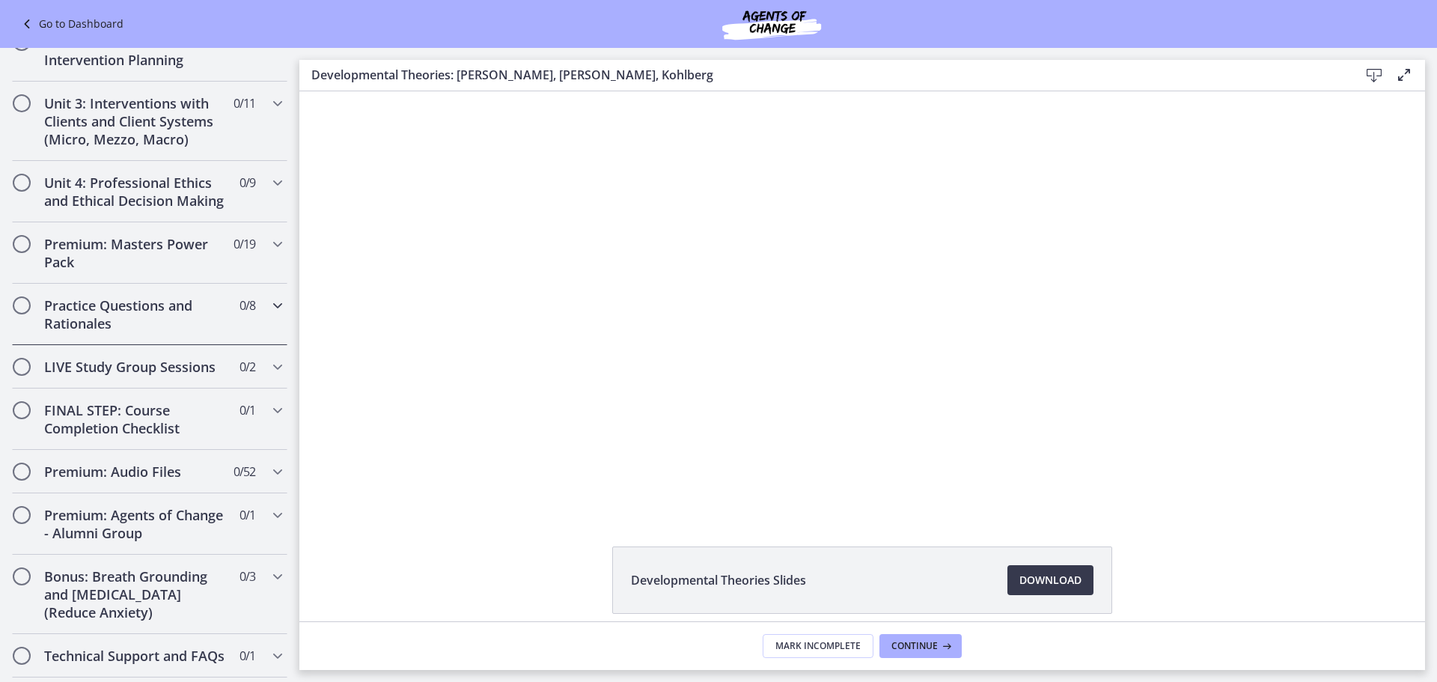
scroll to position [1197, 0]
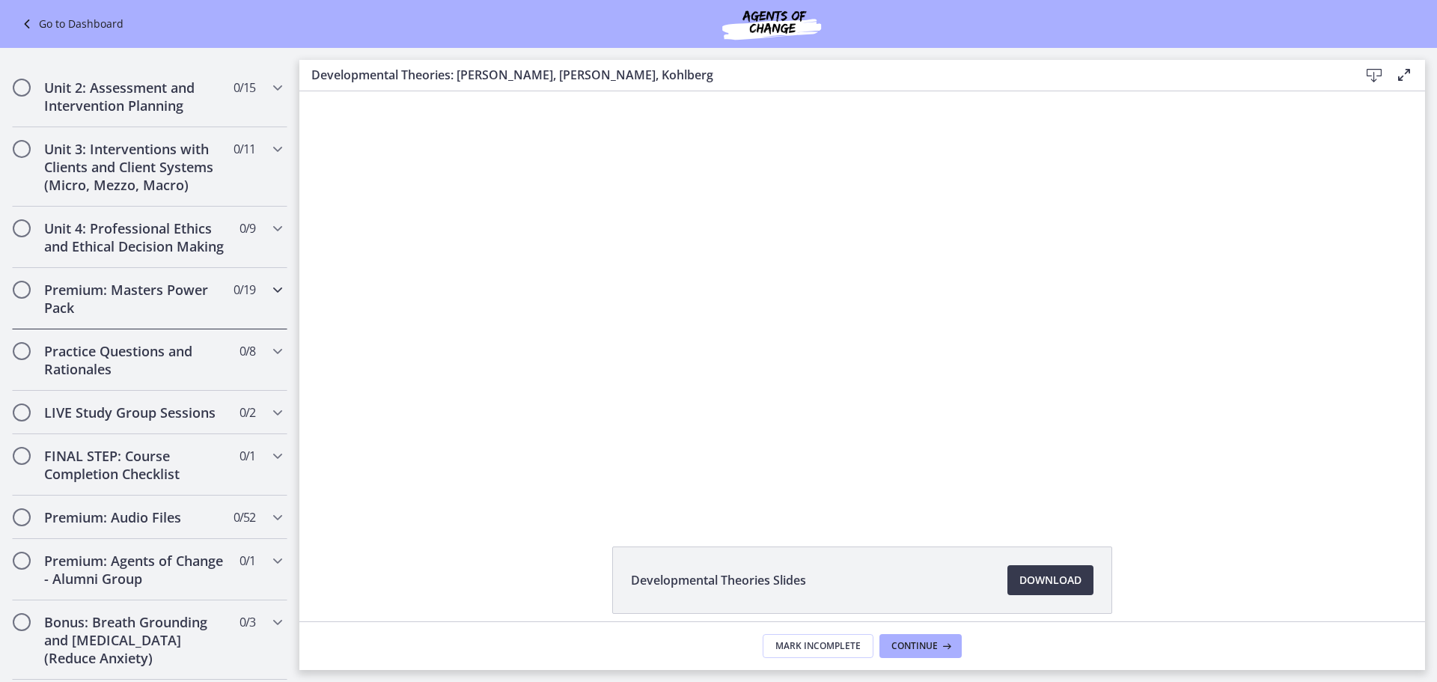
click at [269, 281] on icon "Chapters" at bounding box center [278, 290] width 18 height 18
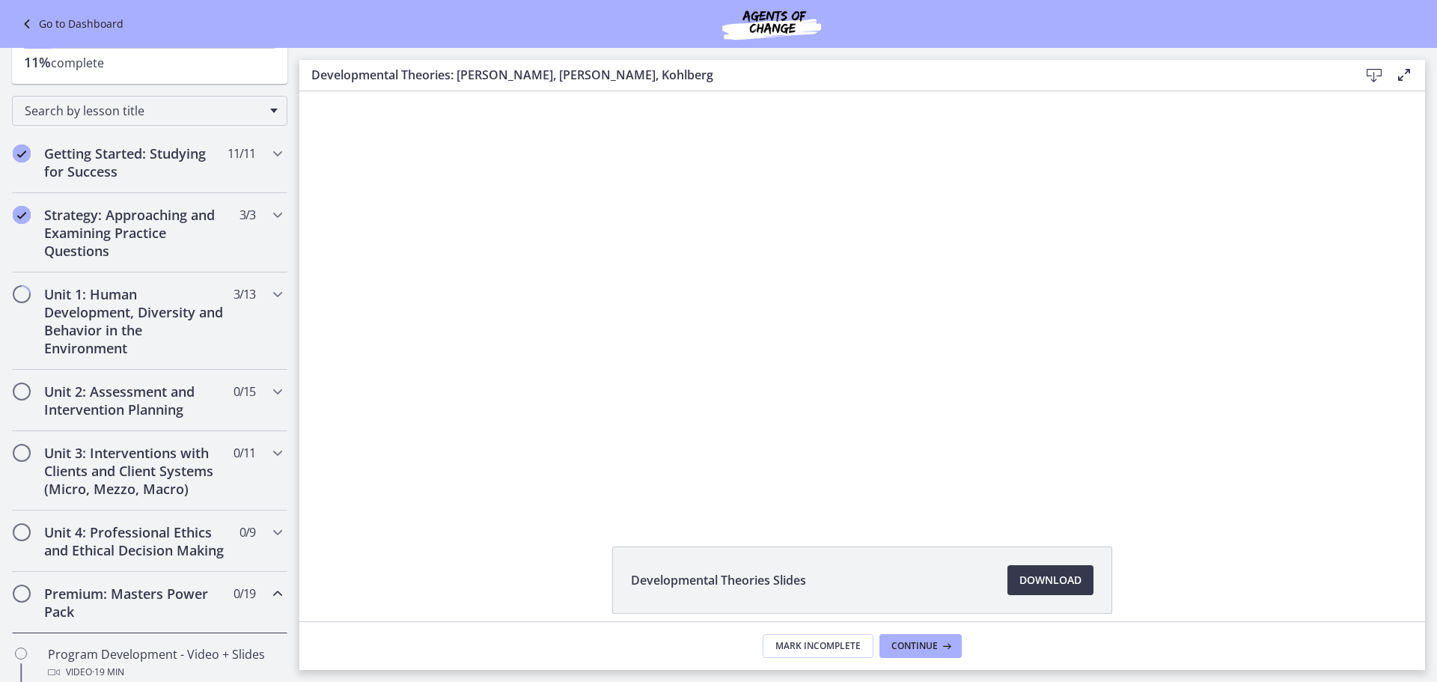
scroll to position [80, 0]
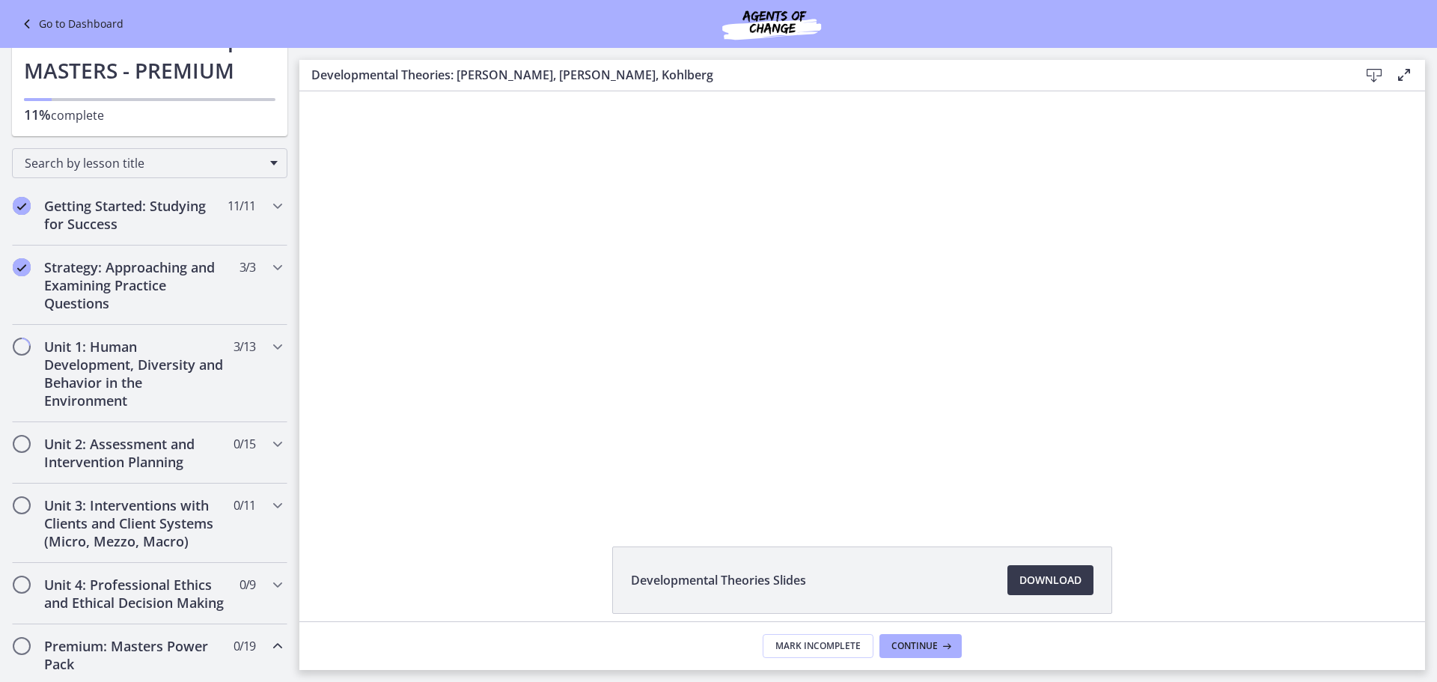
drag, startPoint x: 293, startPoint y: 287, endPoint x: 27, endPoint y: 90, distance: 330.6
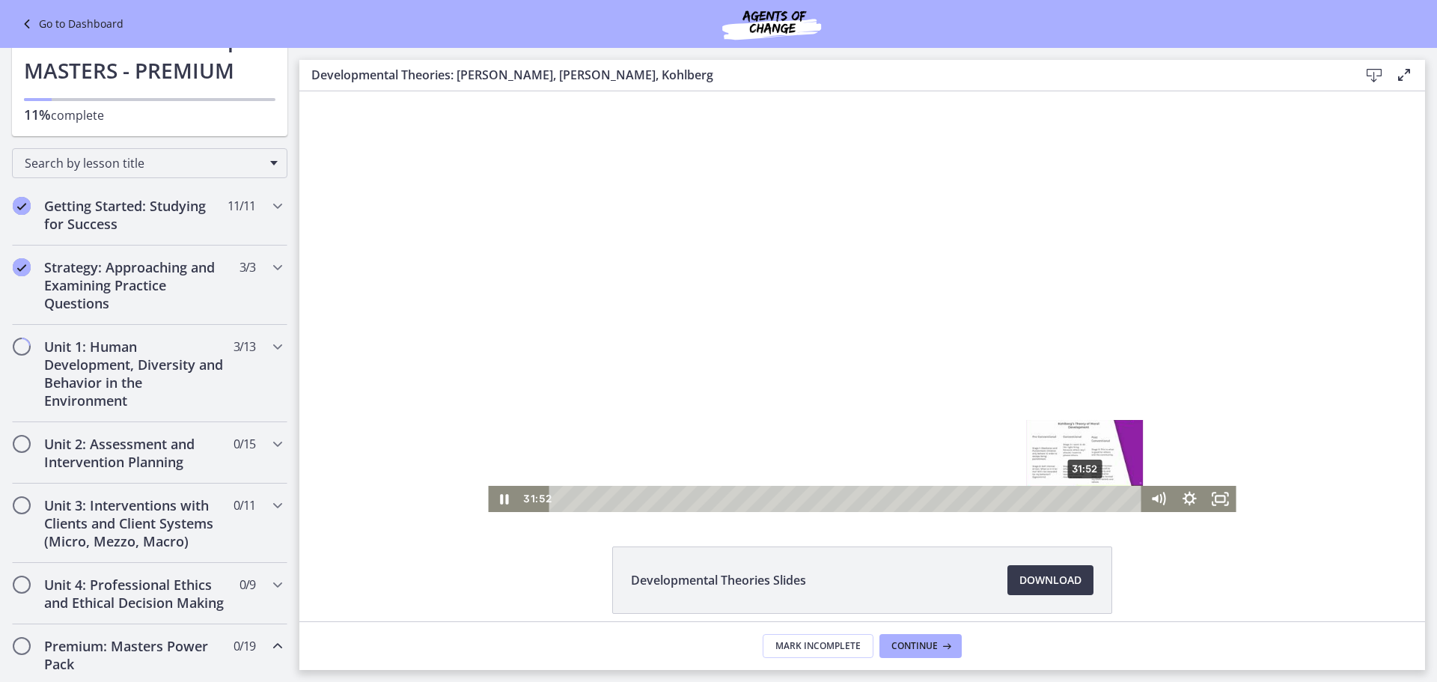
click at [1081, 500] on div "31:52" at bounding box center [848, 499] width 574 height 26
click at [1094, 500] on div "32:41" at bounding box center [848, 499] width 574 height 26
click at [1108, 498] on div "33:30" at bounding box center [848, 499] width 574 height 26
click at [1100, 498] on div "33:03" at bounding box center [848, 499] width 574 height 26
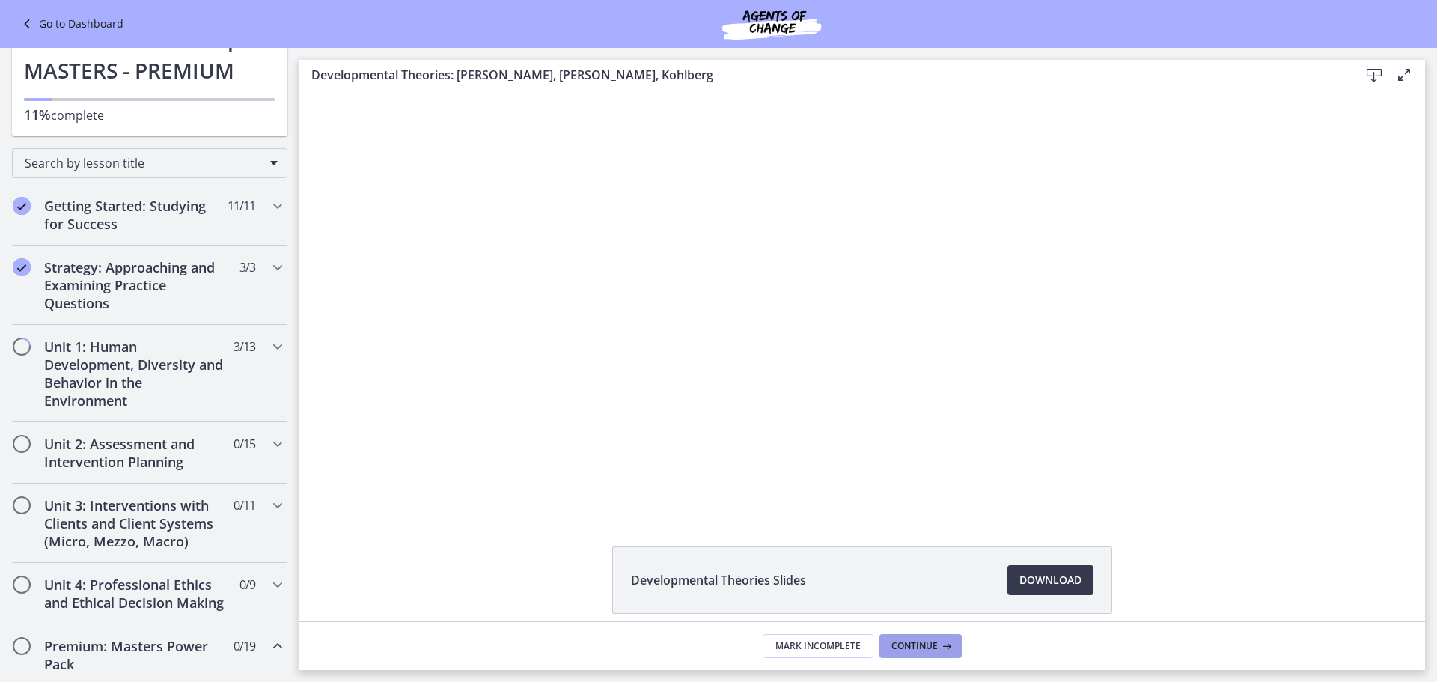
click at [928, 650] on span "Continue" at bounding box center [914, 646] width 46 height 12
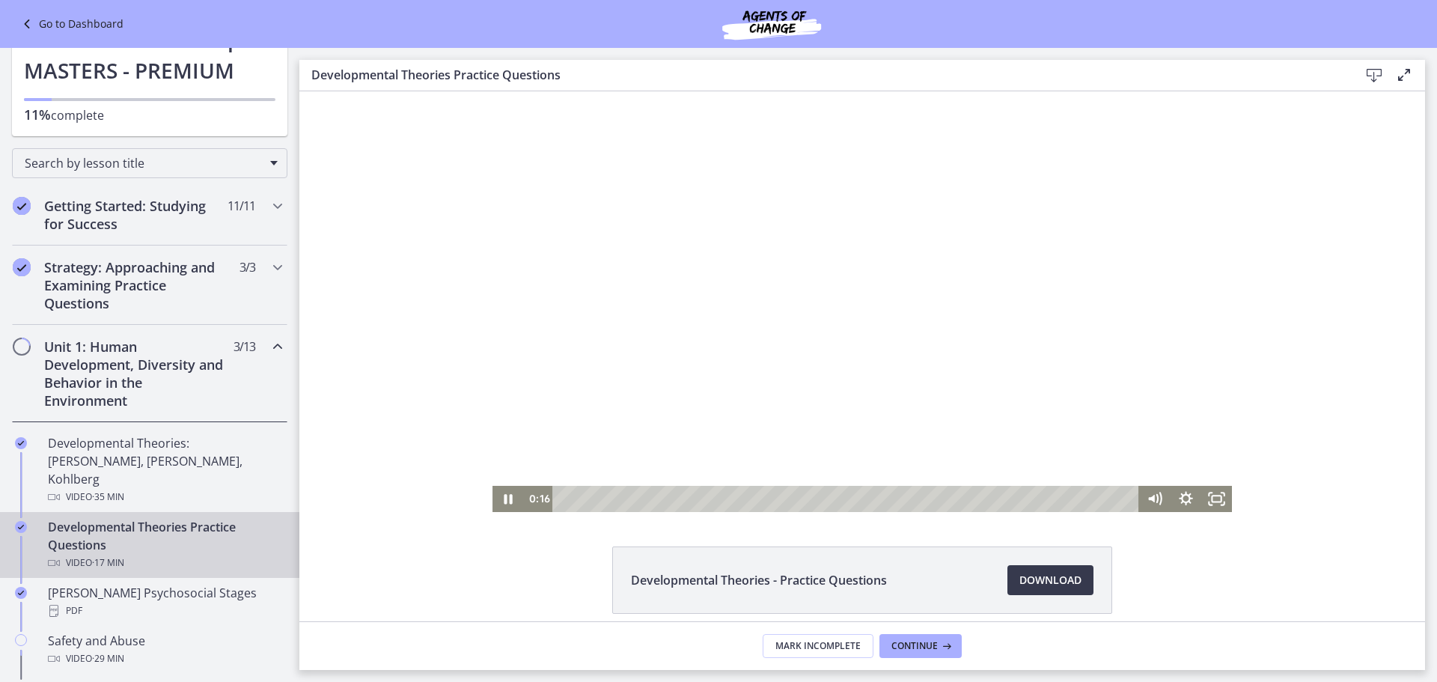
click at [956, 344] on div at bounding box center [861, 301] width 739 height 421
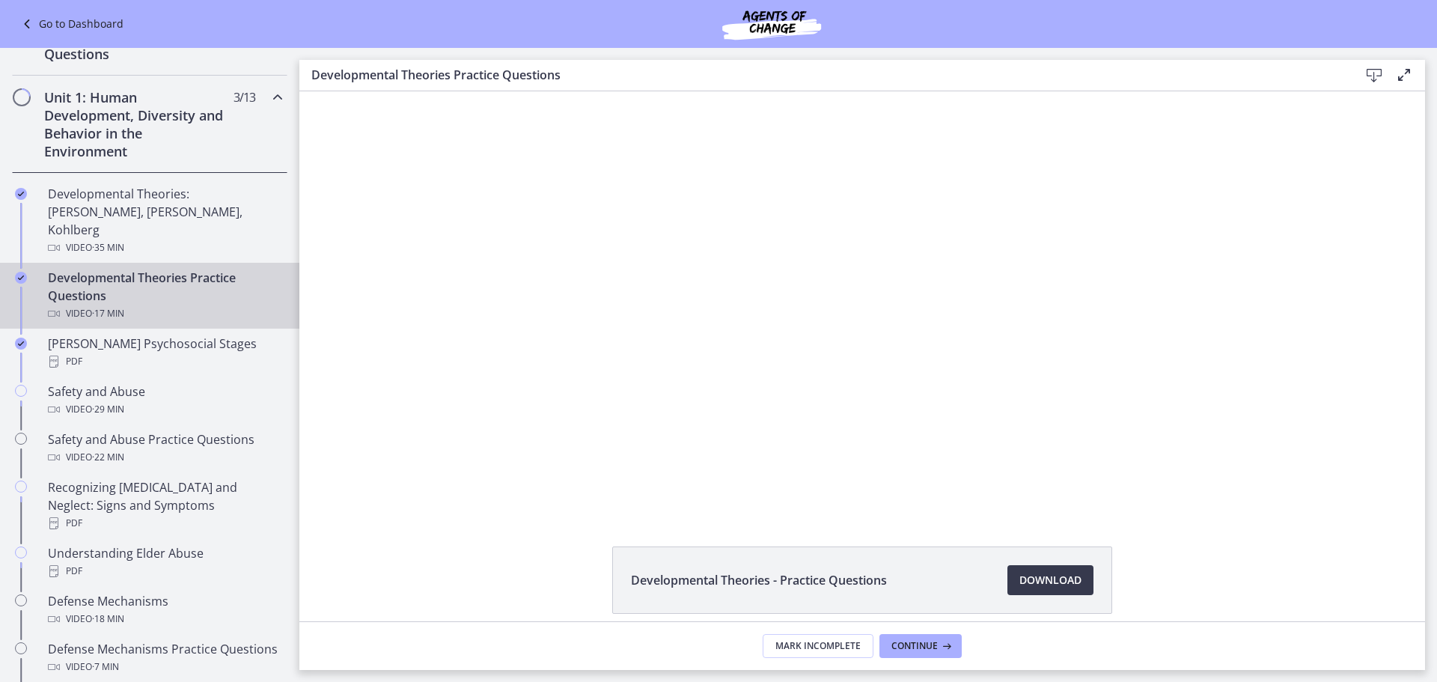
scroll to position [323, 0]
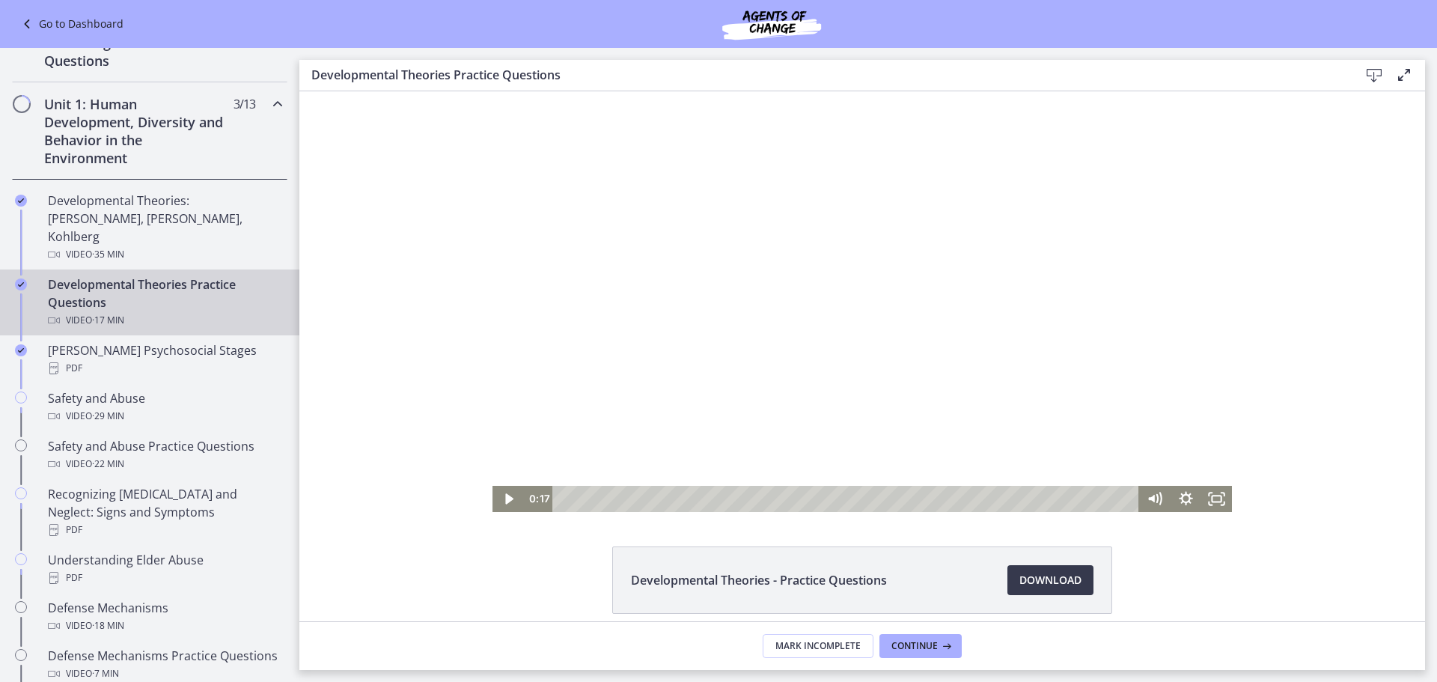
click at [919, 430] on div at bounding box center [861, 301] width 739 height 421
click at [864, 428] on div at bounding box center [861, 301] width 739 height 421
click at [781, 292] on div at bounding box center [861, 301] width 739 height 421
click at [933, 351] on div at bounding box center [861, 301] width 739 height 421
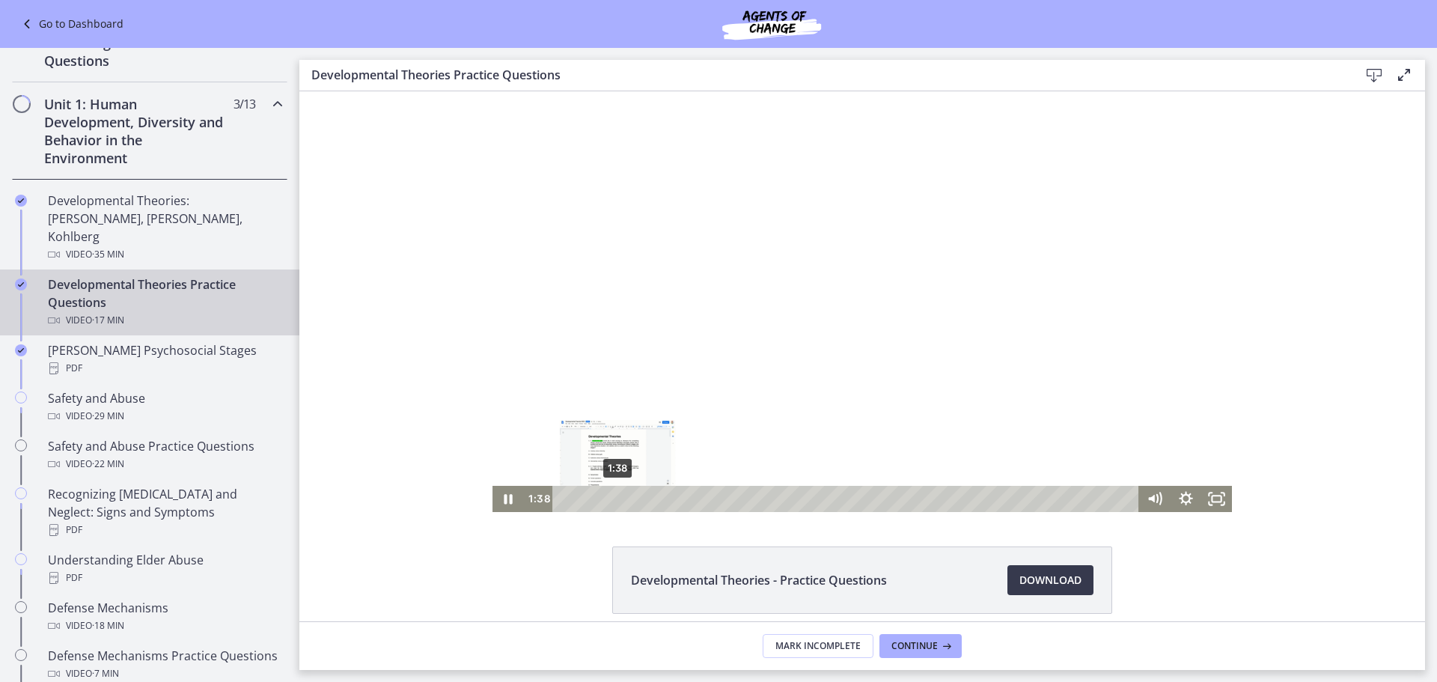
click at [612, 501] on div "1:38" at bounding box center [847, 499] width 567 height 26
click at [623, 495] on div "1:58" at bounding box center [847, 499] width 567 height 26
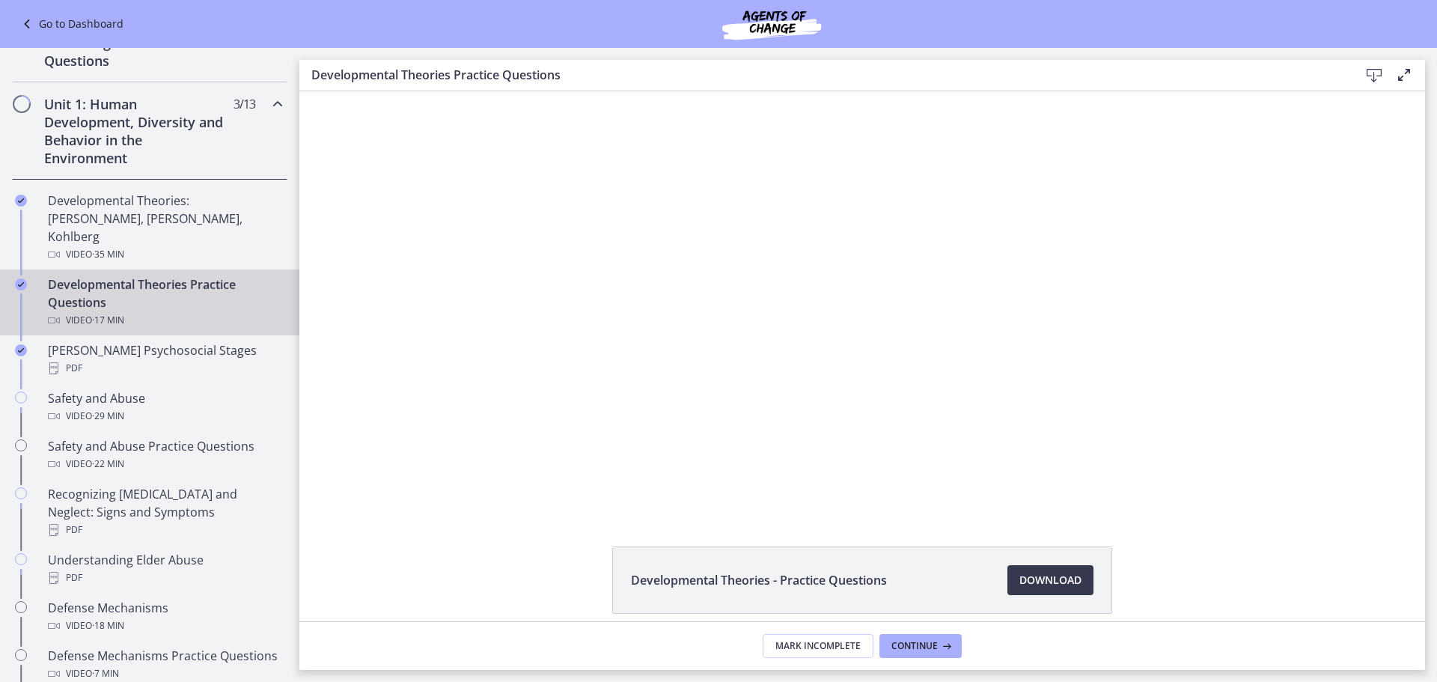
click at [751, 424] on div at bounding box center [861, 301] width 739 height 421
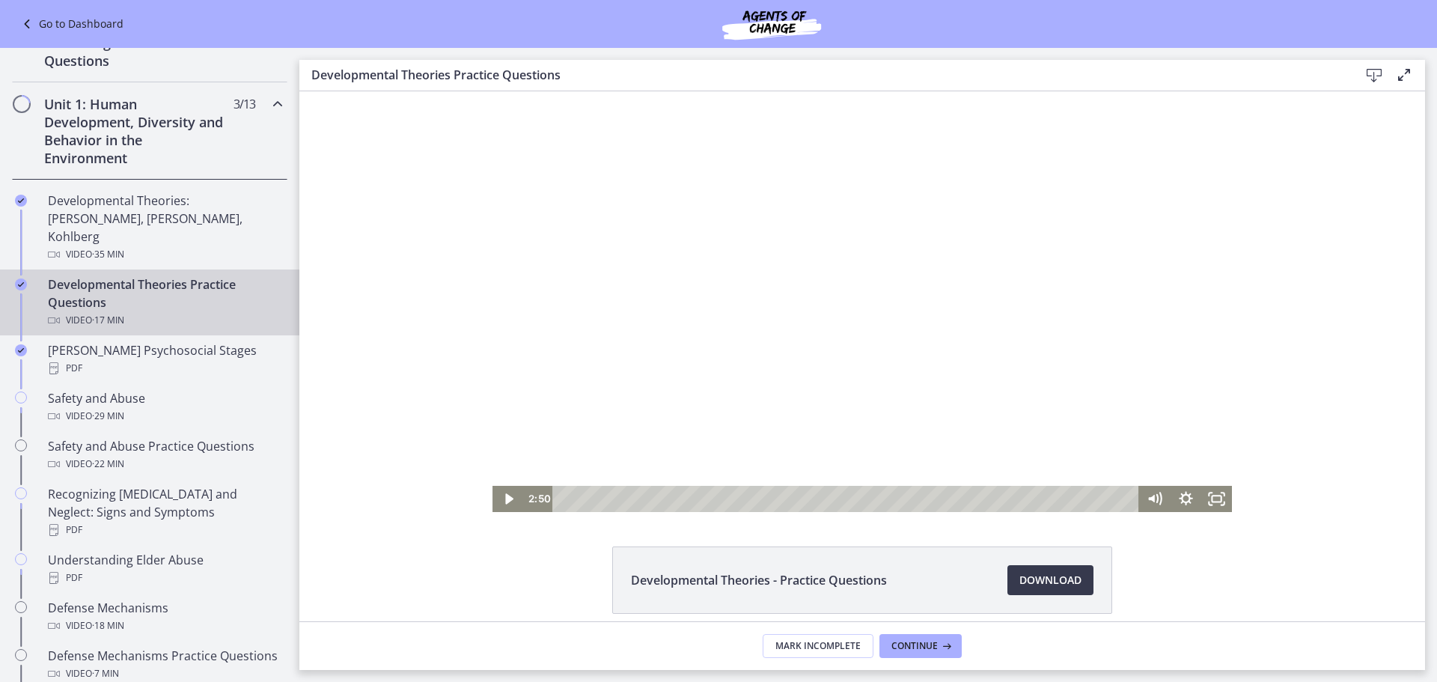
click at [792, 382] on div at bounding box center [861, 301] width 739 height 421
click at [733, 369] on div at bounding box center [861, 301] width 739 height 421
click at [766, 265] on div at bounding box center [861, 301] width 739 height 421
click at [689, 499] on div "3:54" at bounding box center [847, 499] width 567 height 26
click at [715, 498] on div "4:45" at bounding box center [847, 499] width 567 height 26
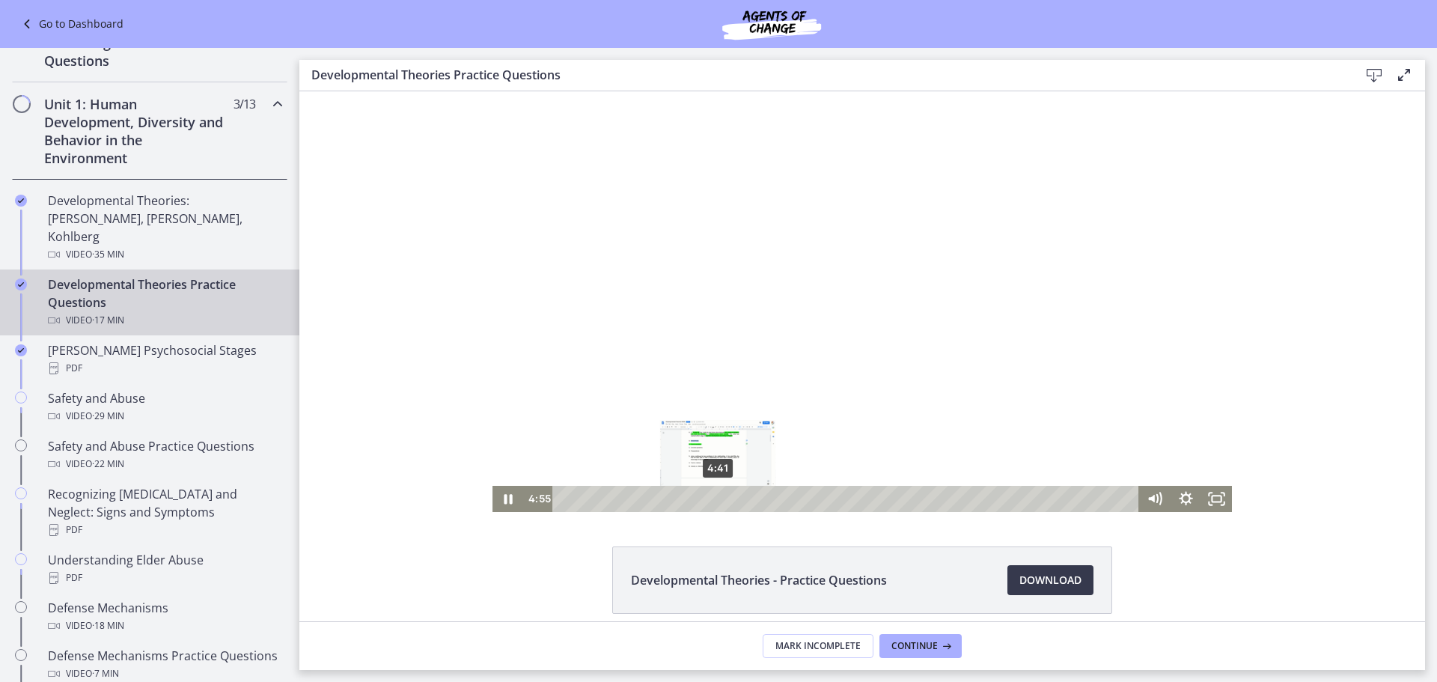
click at [712, 496] on div "4:41" at bounding box center [847, 499] width 567 height 26
click at [706, 500] on div "4:30" at bounding box center [847, 499] width 567 height 26
click at [871, 249] on div at bounding box center [861, 301] width 739 height 421
click at [876, 210] on div at bounding box center [861, 301] width 739 height 421
click at [750, 495] on div "5:49" at bounding box center [847, 499] width 567 height 26
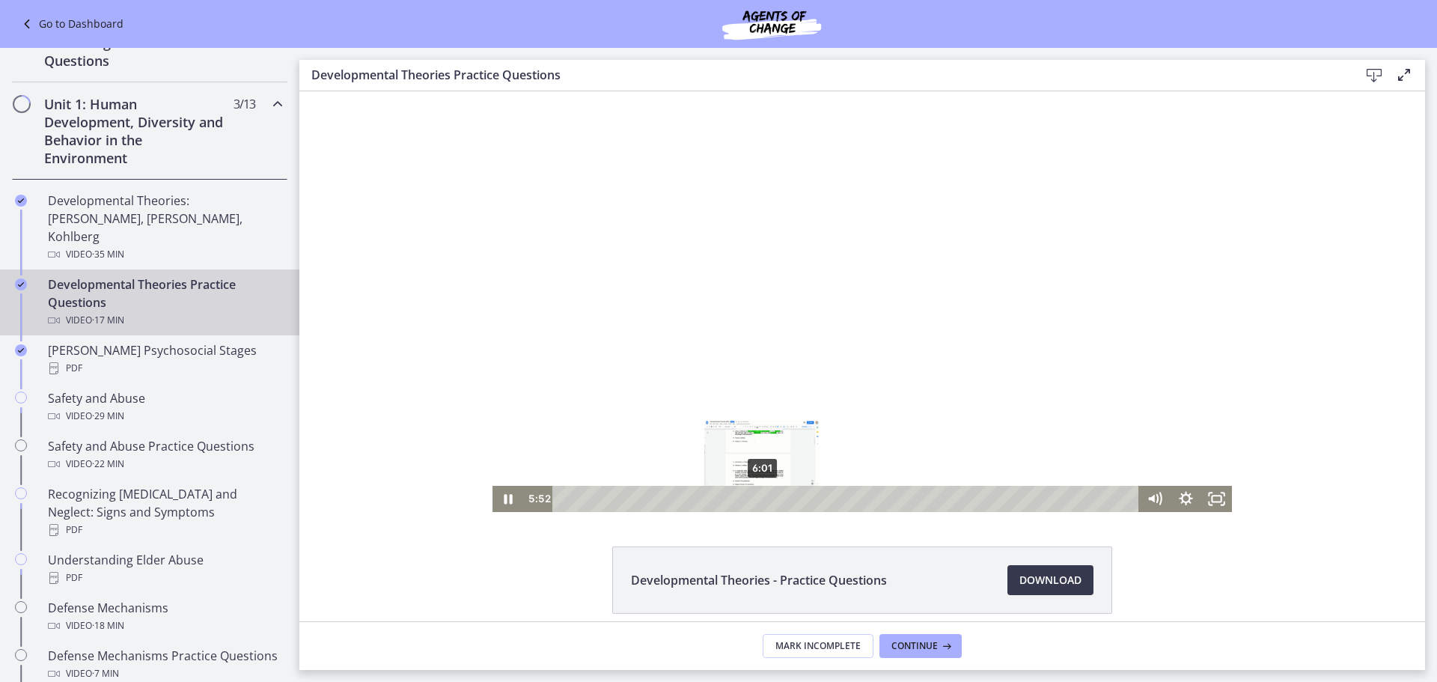
click at [757, 497] on div "6:01" at bounding box center [847, 499] width 567 height 26
click at [763, 495] on div "6:14" at bounding box center [847, 499] width 567 height 26
click at [777, 497] on div "6:38" at bounding box center [847, 499] width 567 height 26
click at [791, 499] on div "7:04" at bounding box center [847, 499] width 567 height 26
click at [829, 326] on div at bounding box center [861, 301] width 739 height 421
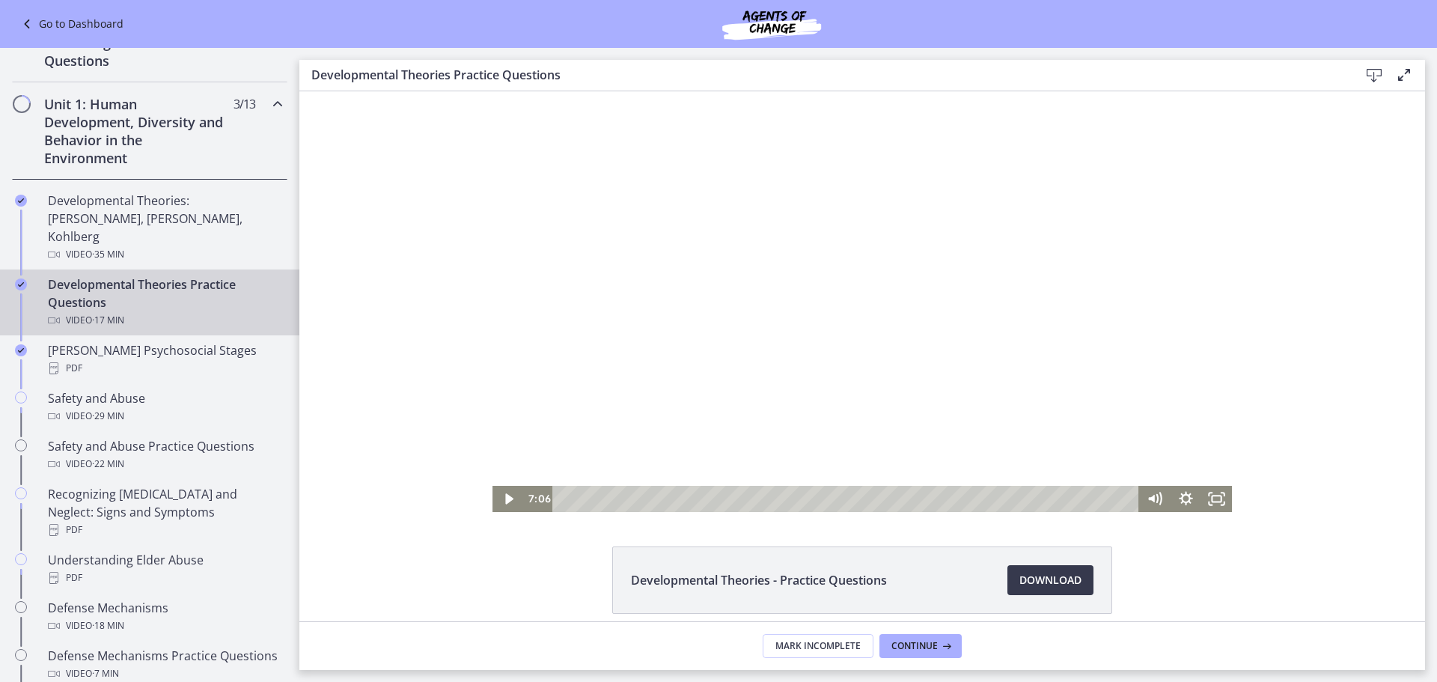
click at [650, 242] on div at bounding box center [861, 301] width 739 height 421
click at [803, 498] on div "7:26" at bounding box center [847, 499] width 567 height 26
click at [818, 500] on div "7:53" at bounding box center [847, 499] width 567 height 26
click at [825, 500] on div "8:07" at bounding box center [847, 499] width 567 height 26
click at [597, 371] on div at bounding box center [861, 301] width 739 height 421
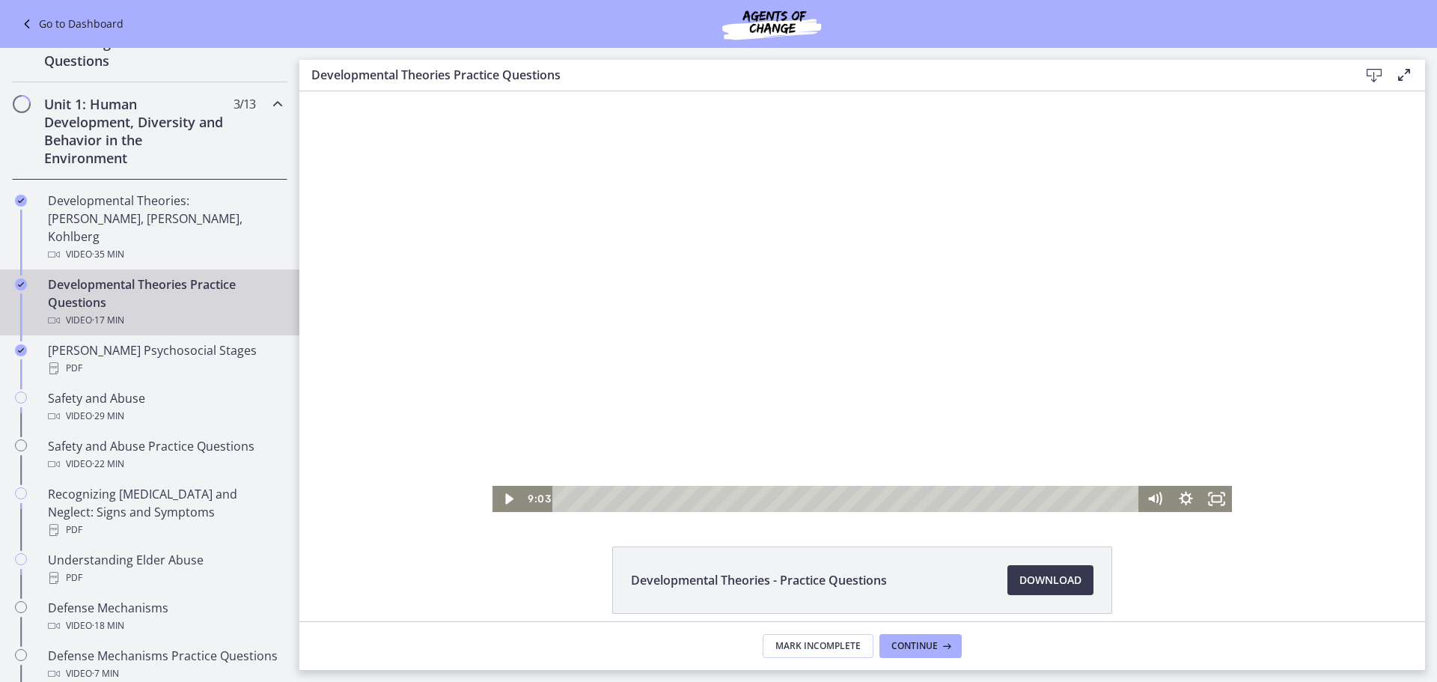
drag, startPoint x: 914, startPoint y: 233, endPoint x: 1056, endPoint y: 258, distance: 144.3
click at [1051, 257] on div at bounding box center [861, 301] width 739 height 421
click at [864, 500] on div "9:17" at bounding box center [847, 499] width 567 height 26
click at [868, 500] on div "Playbar" at bounding box center [869, 499] width 9 height 9
click at [1003, 323] on div at bounding box center [861, 301] width 739 height 421
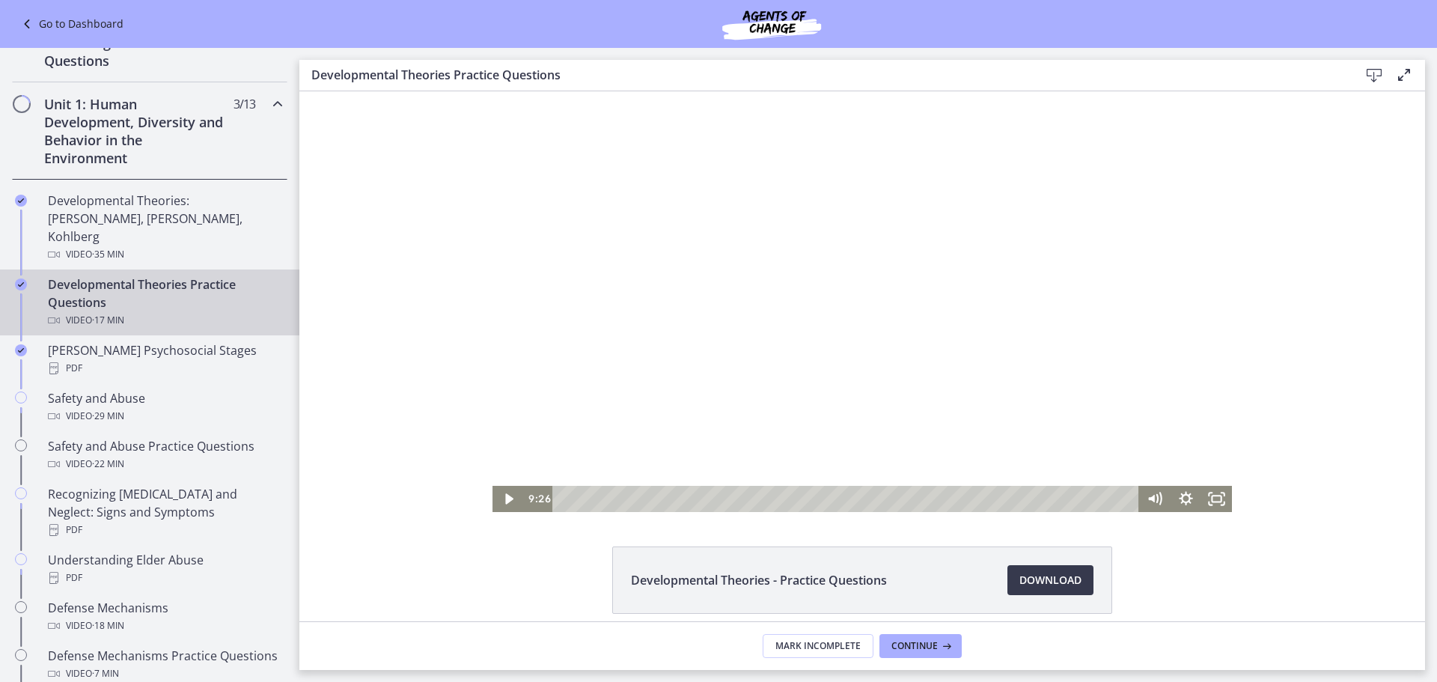
click at [1105, 357] on div at bounding box center [861, 301] width 739 height 421
click at [918, 496] on div "10:55" at bounding box center [847, 499] width 567 height 26
click at [966, 496] on div "12:24" at bounding box center [847, 499] width 567 height 26
click at [918, 318] on div at bounding box center [861, 301] width 739 height 421
drag, startPoint x: 722, startPoint y: 224, endPoint x: 725, endPoint y: 236, distance: 13.1
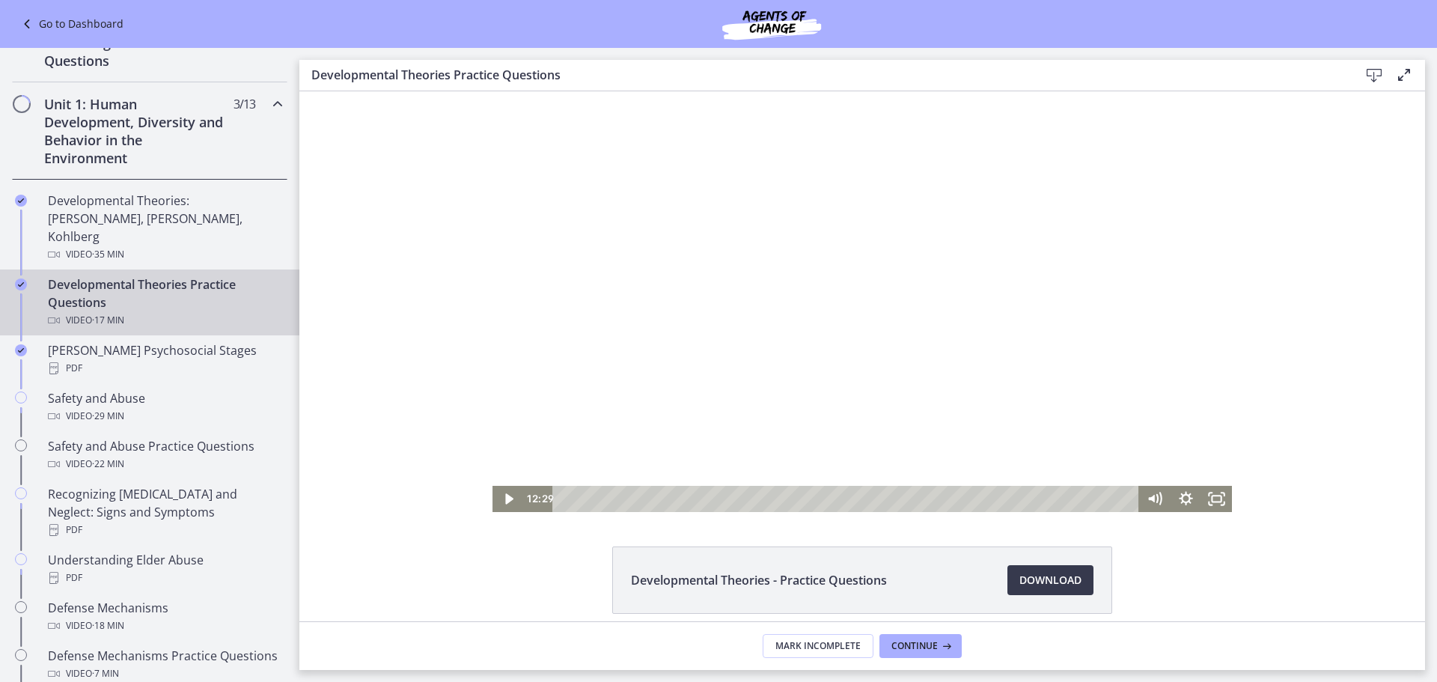
click at [725, 236] on div at bounding box center [861, 301] width 739 height 421
click at [695, 240] on div at bounding box center [861, 301] width 739 height 421
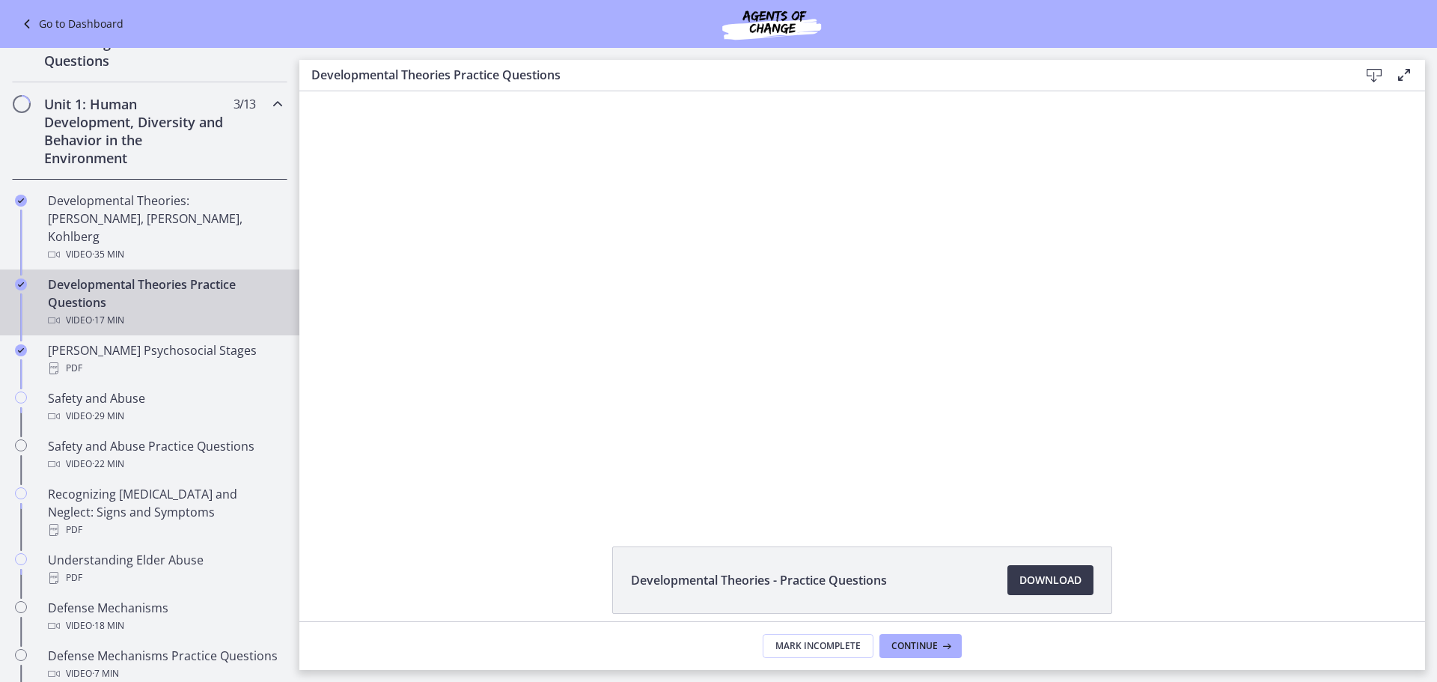
click at [695, 240] on div at bounding box center [861, 301] width 739 height 421
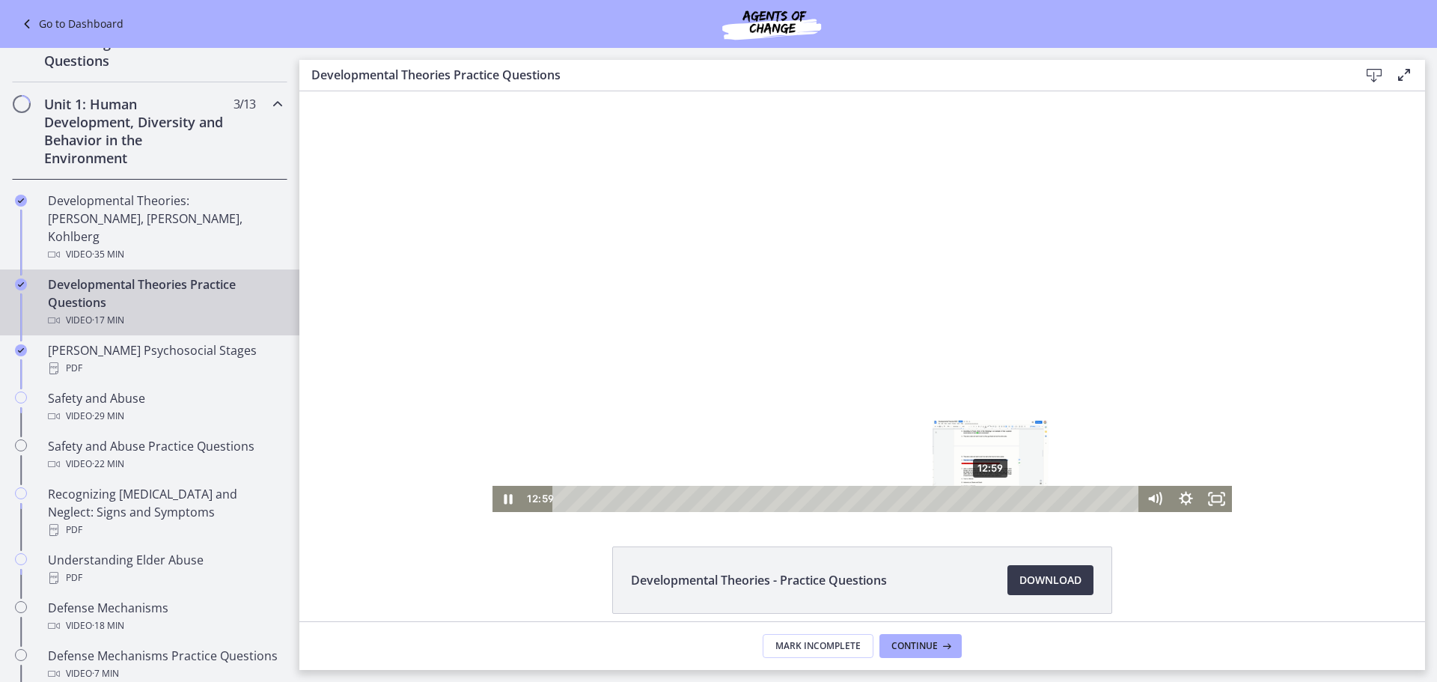
click at [986, 501] on div "12:59" at bounding box center [847, 499] width 567 height 26
click at [1004, 501] on div "13:32" at bounding box center [847, 499] width 567 height 26
click at [1033, 359] on div at bounding box center [861, 301] width 739 height 421
click at [799, 263] on div at bounding box center [861, 301] width 739 height 421
click at [1036, 495] on div "14:31" at bounding box center [847, 499] width 567 height 26
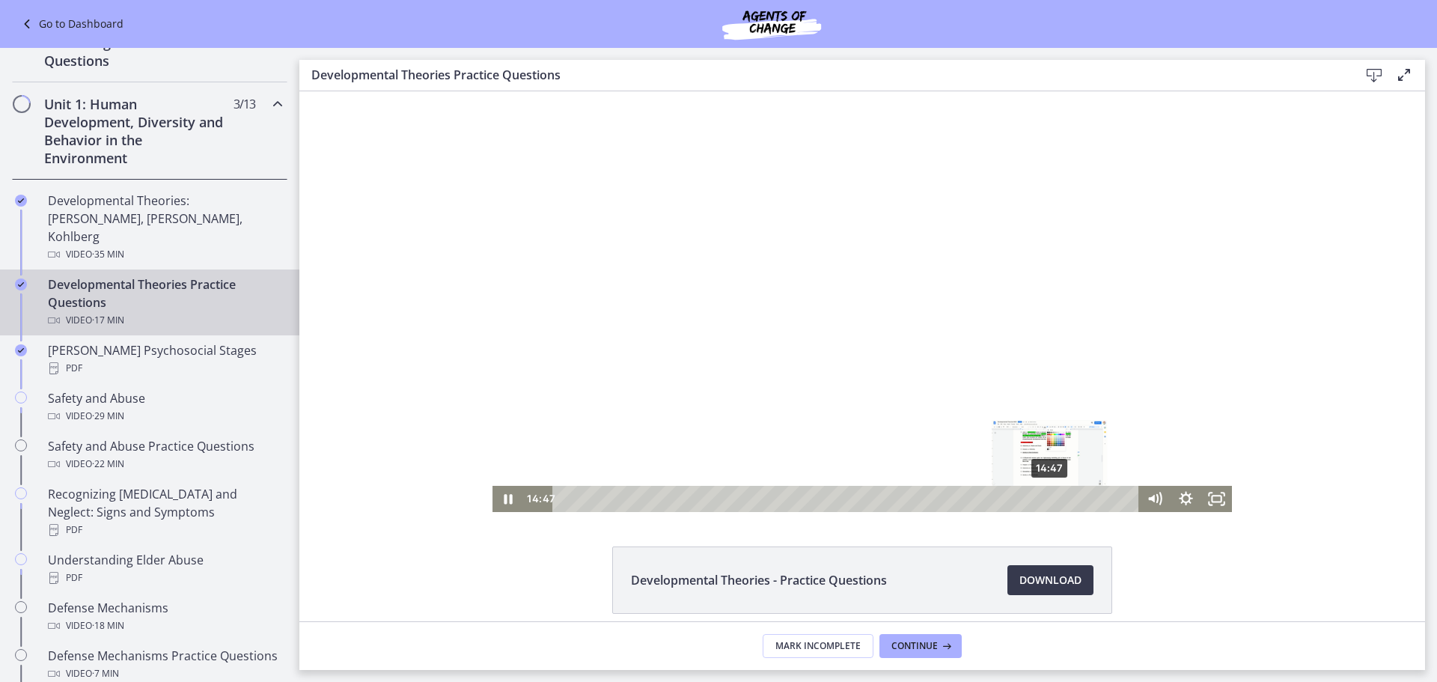
click at [1045, 495] on div "14:47" at bounding box center [847, 499] width 567 height 26
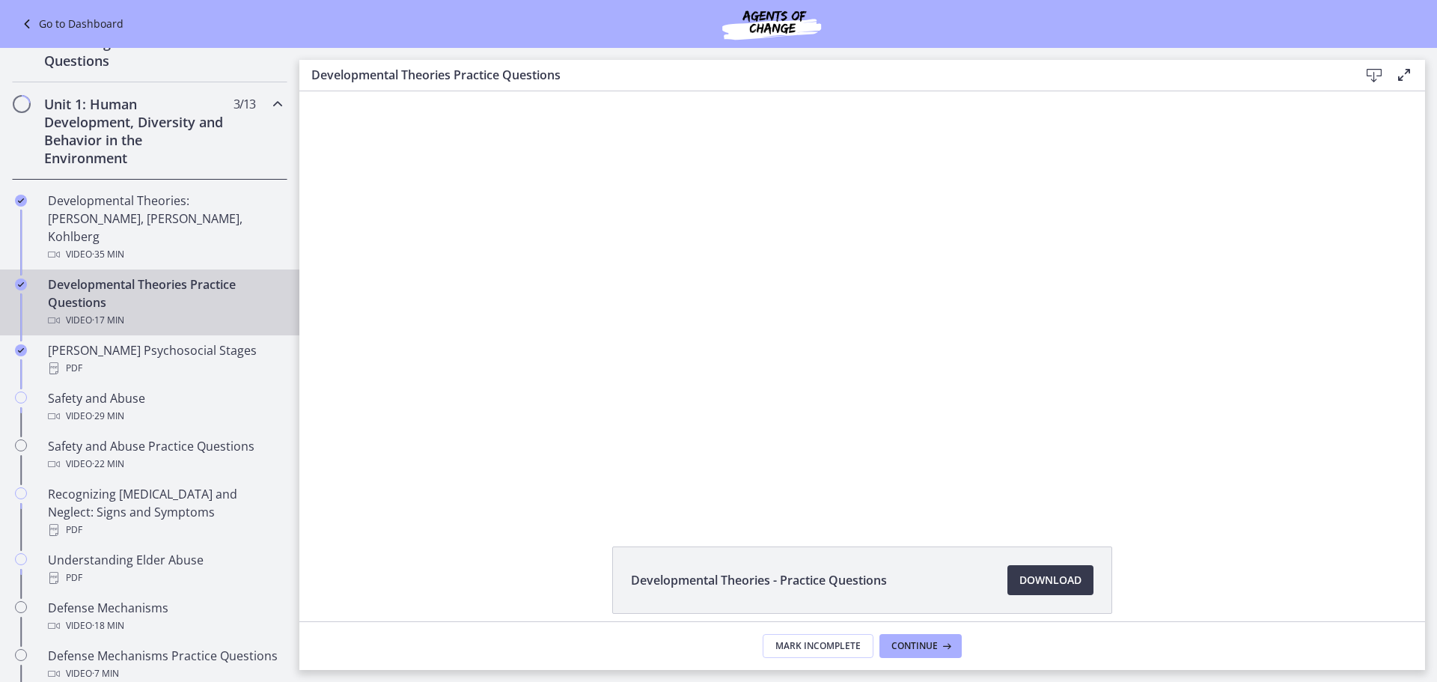
click at [1016, 382] on div at bounding box center [861, 301] width 739 height 421
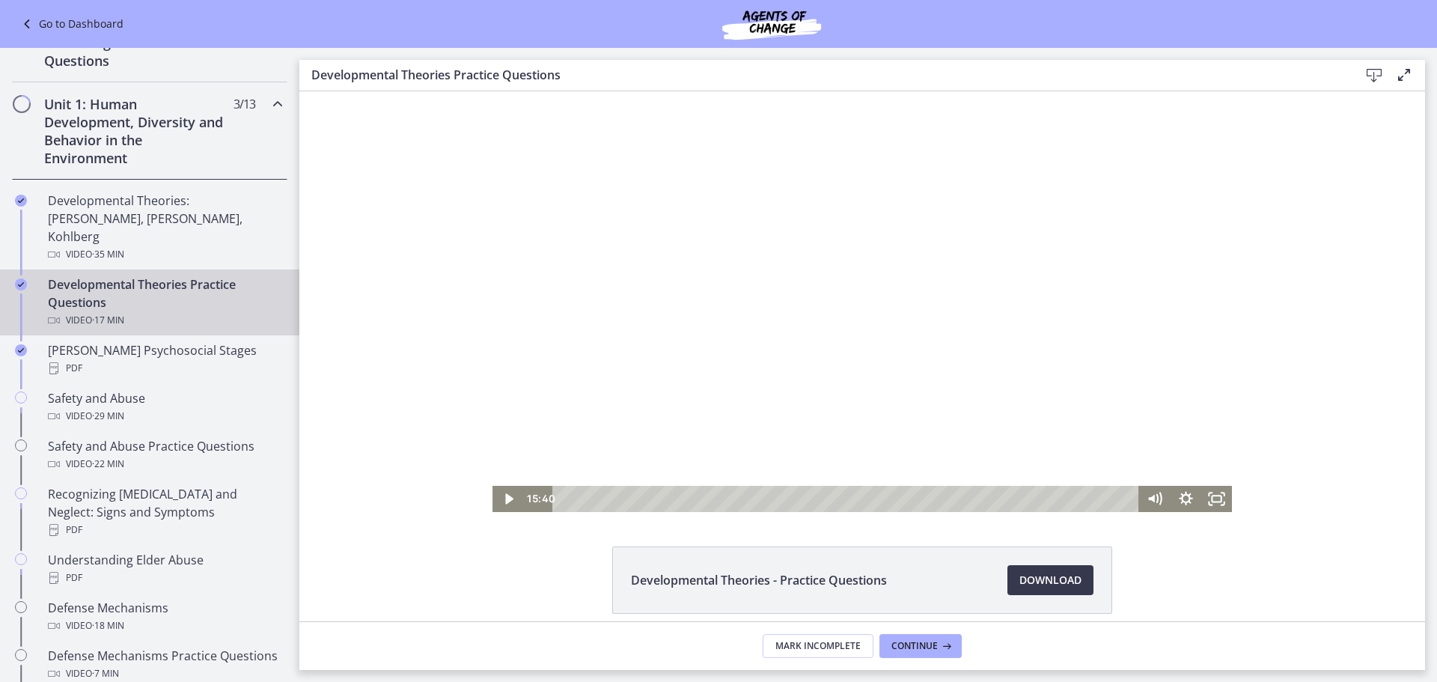
click at [849, 217] on div at bounding box center [861, 301] width 739 height 421
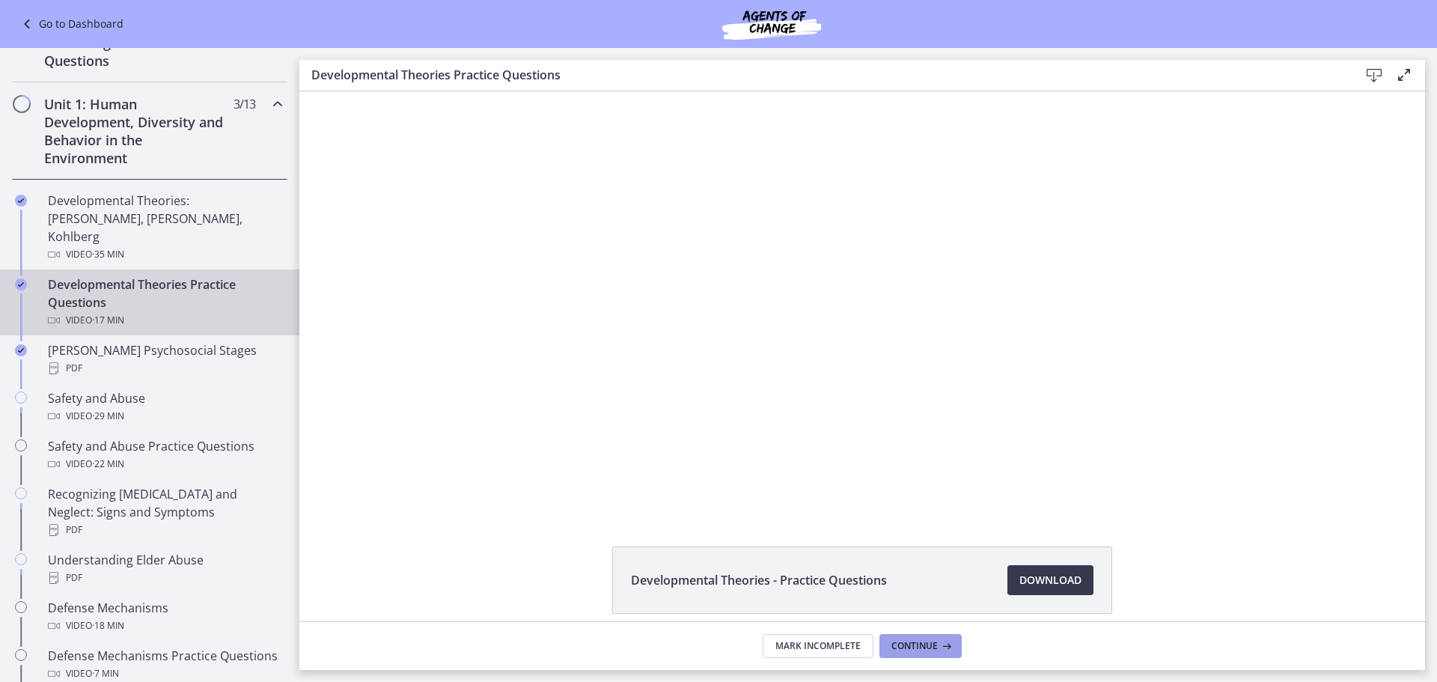
drag, startPoint x: 940, startPoint y: 650, endPoint x: 954, endPoint y: 649, distance: 14.3
click at [947, 651] on icon at bounding box center [945, 646] width 15 height 12
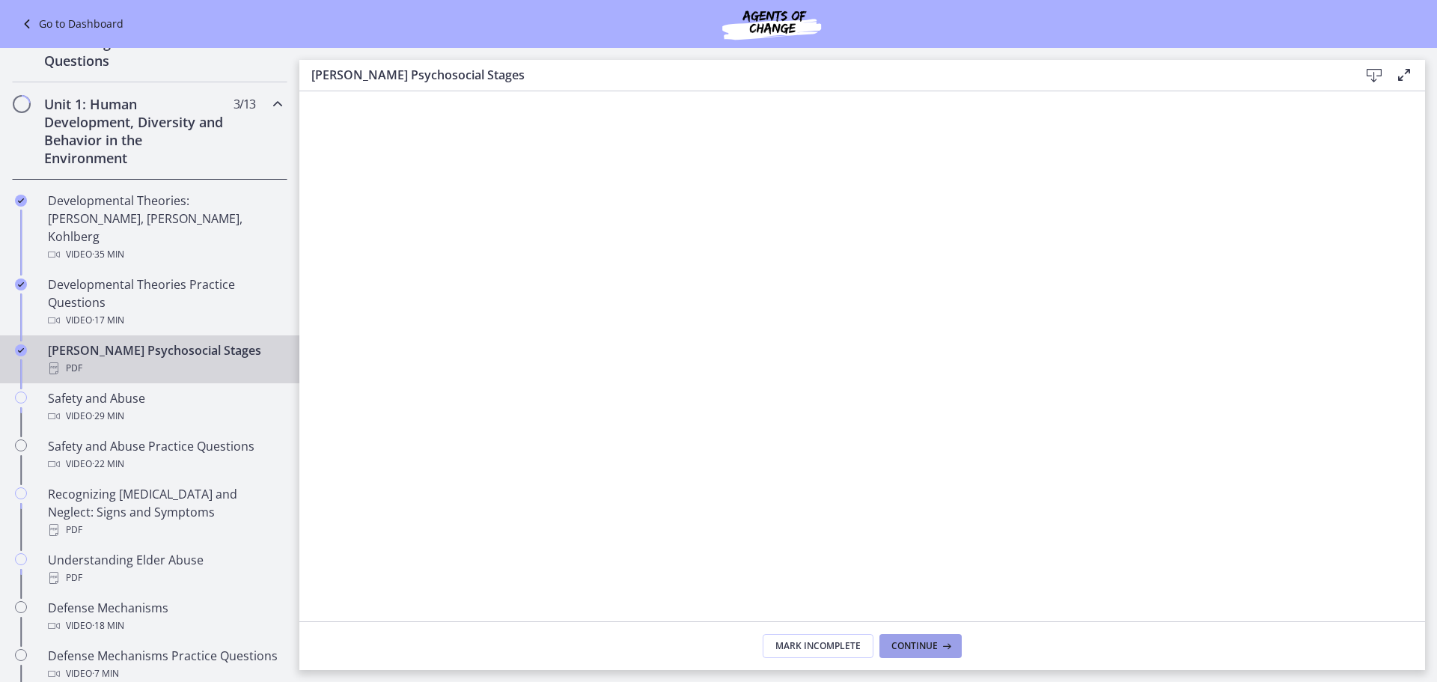
click at [950, 644] on icon at bounding box center [945, 646] width 15 height 12
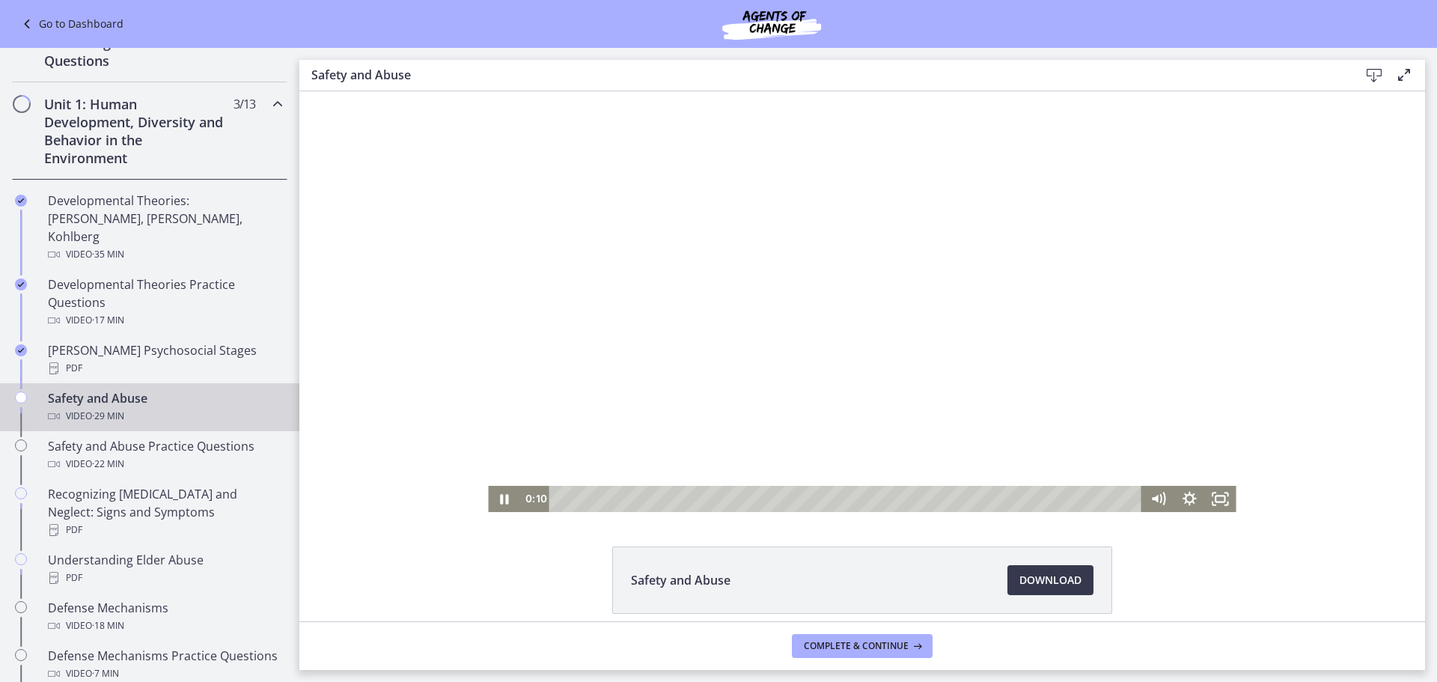
click at [928, 338] on div at bounding box center [862, 301] width 748 height 421
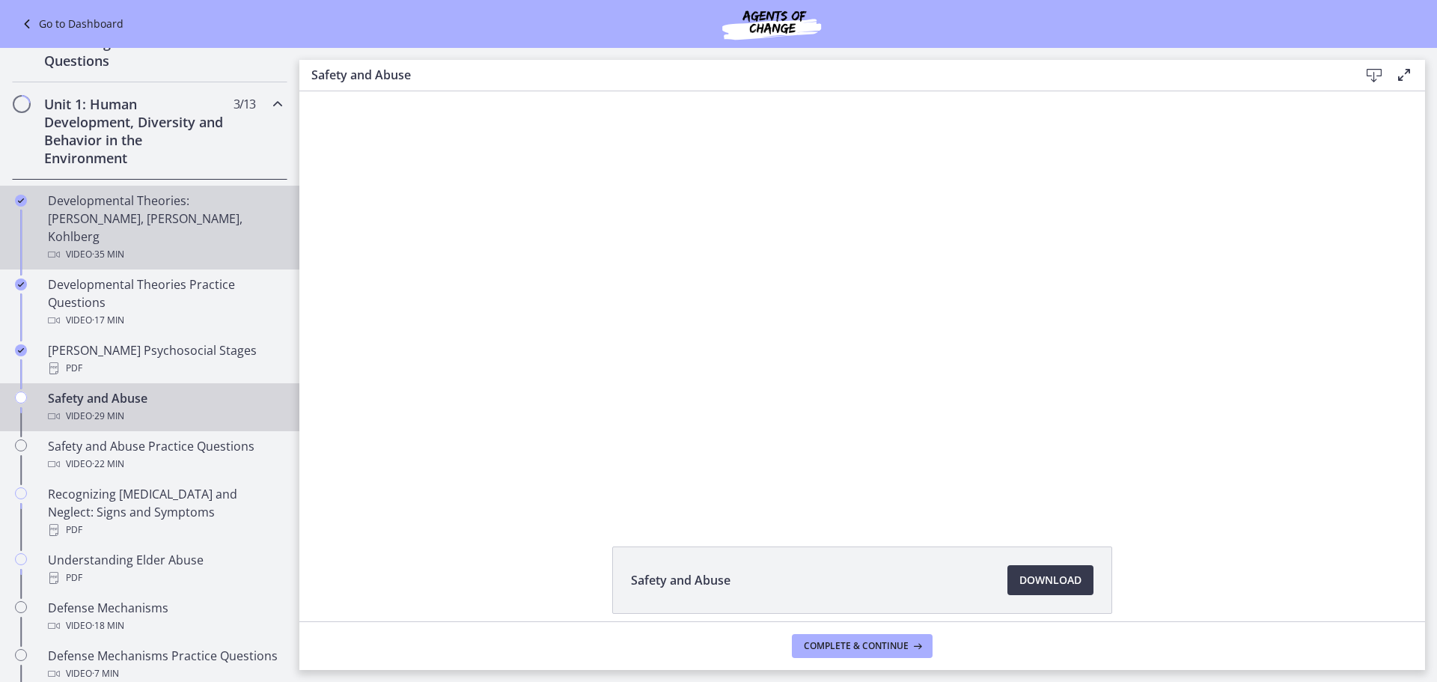
click at [216, 199] on div "Developmental Theories: [PERSON_NAME], [PERSON_NAME], Kohlberg Video · 35 min" at bounding box center [164, 228] width 233 height 72
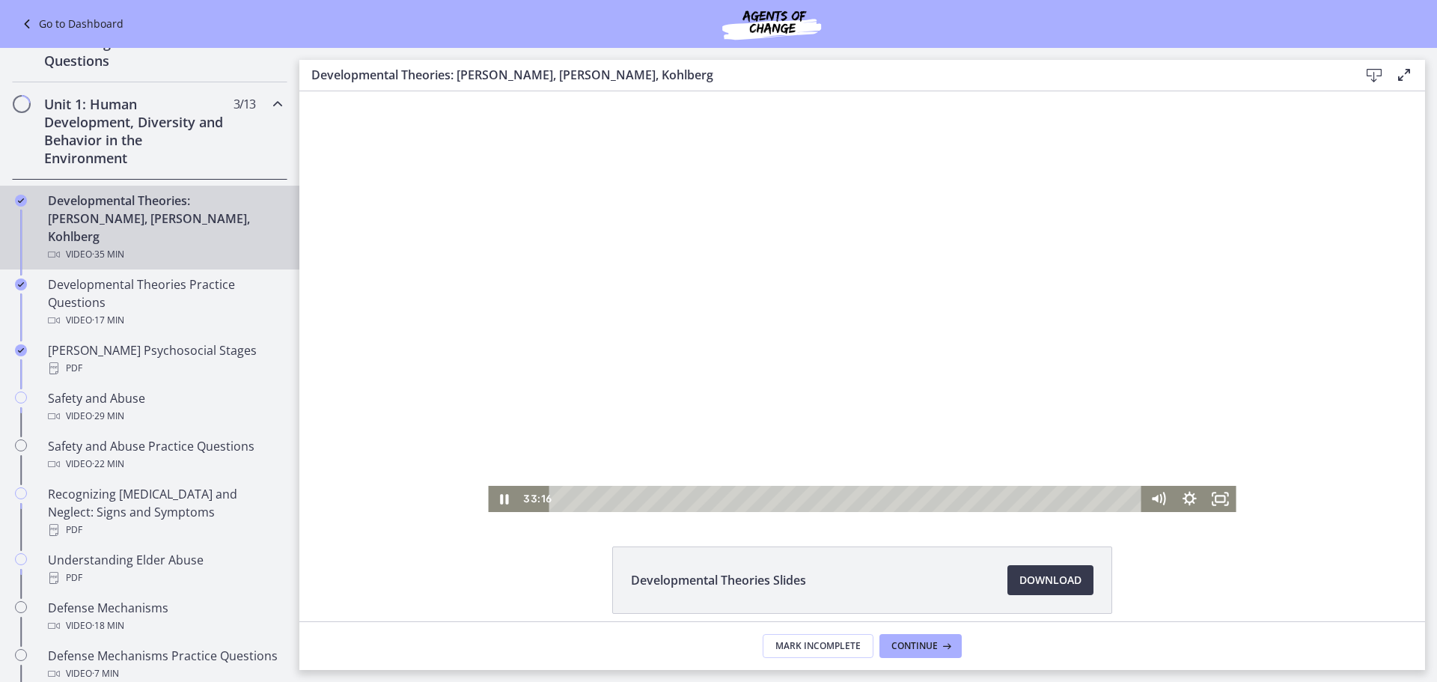
click at [775, 501] on div "Playbar" at bounding box center [848, 499] width 574 height 26
click at [891, 373] on div at bounding box center [862, 301] width 748 height 421
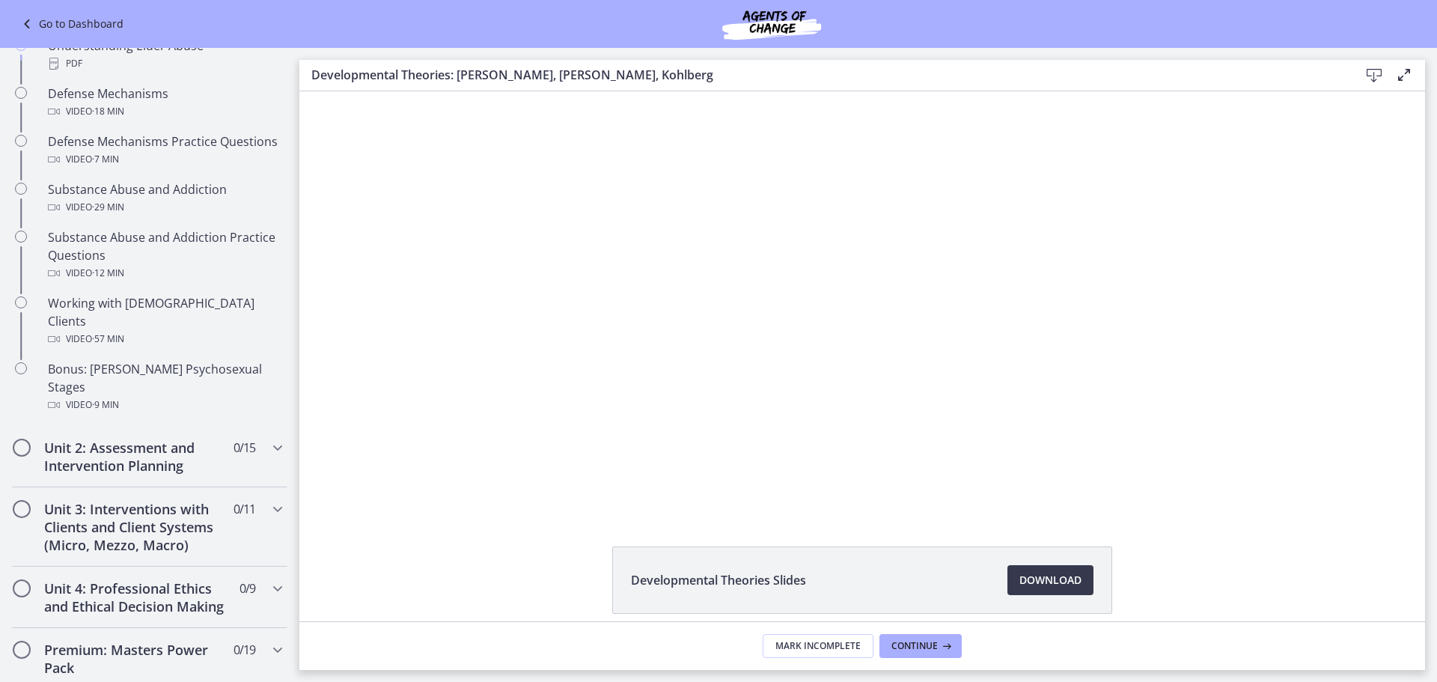
scroll to position [846, 0]
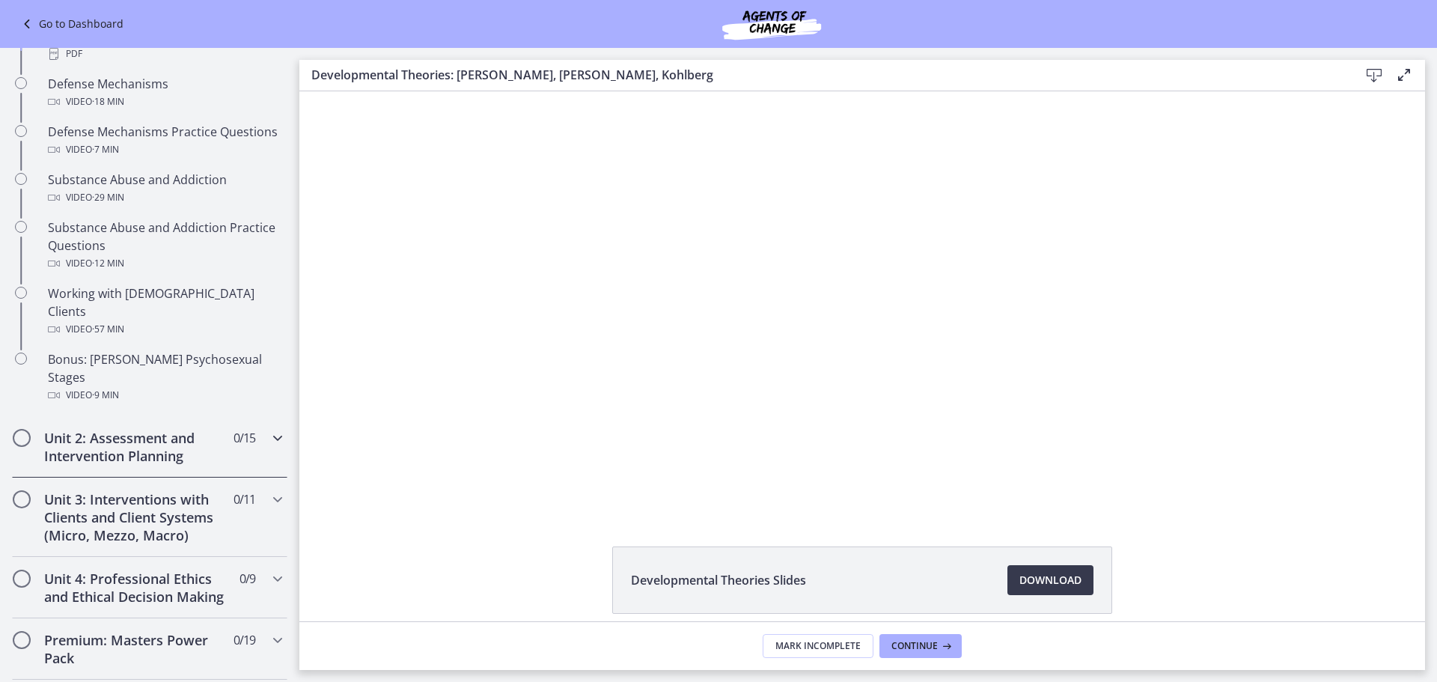
click at [242, 429] on span "0 / 15 Completed" at bounding box center [244, 438] width 22 height 18
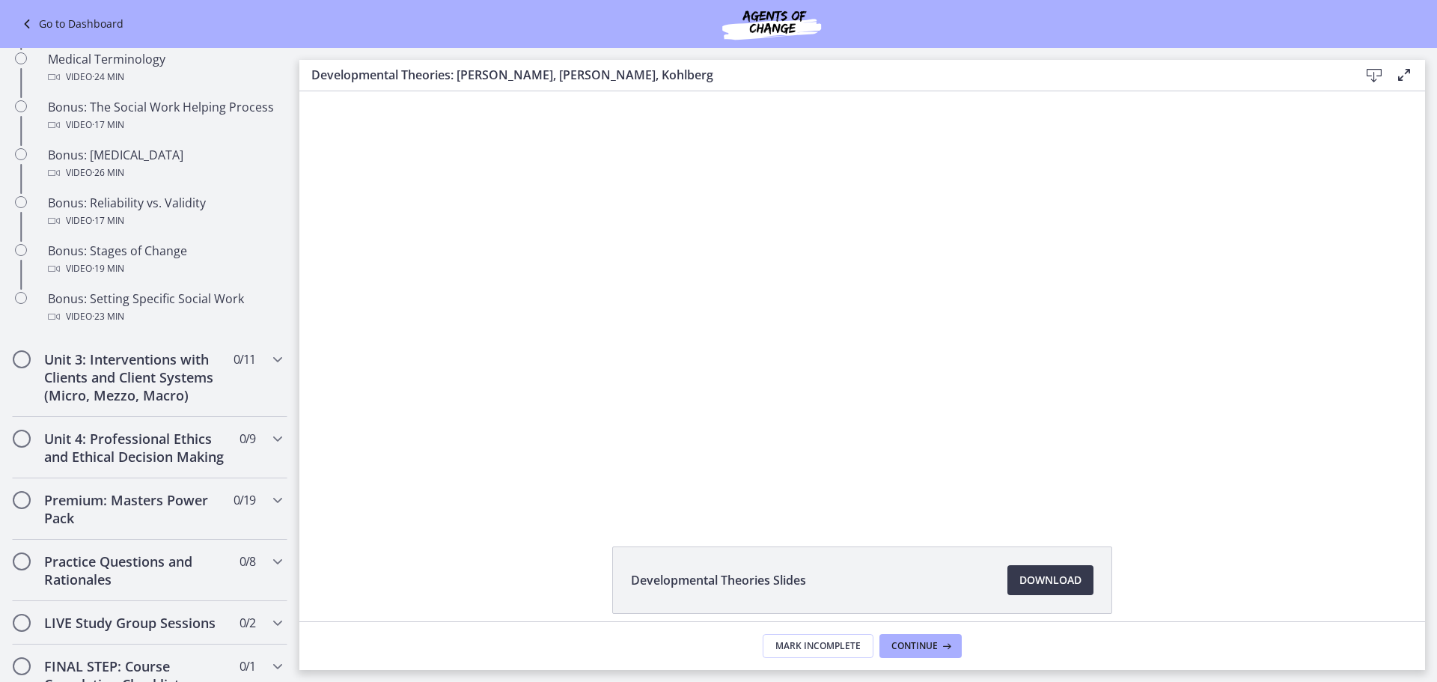
scroll to position [1176, 0]
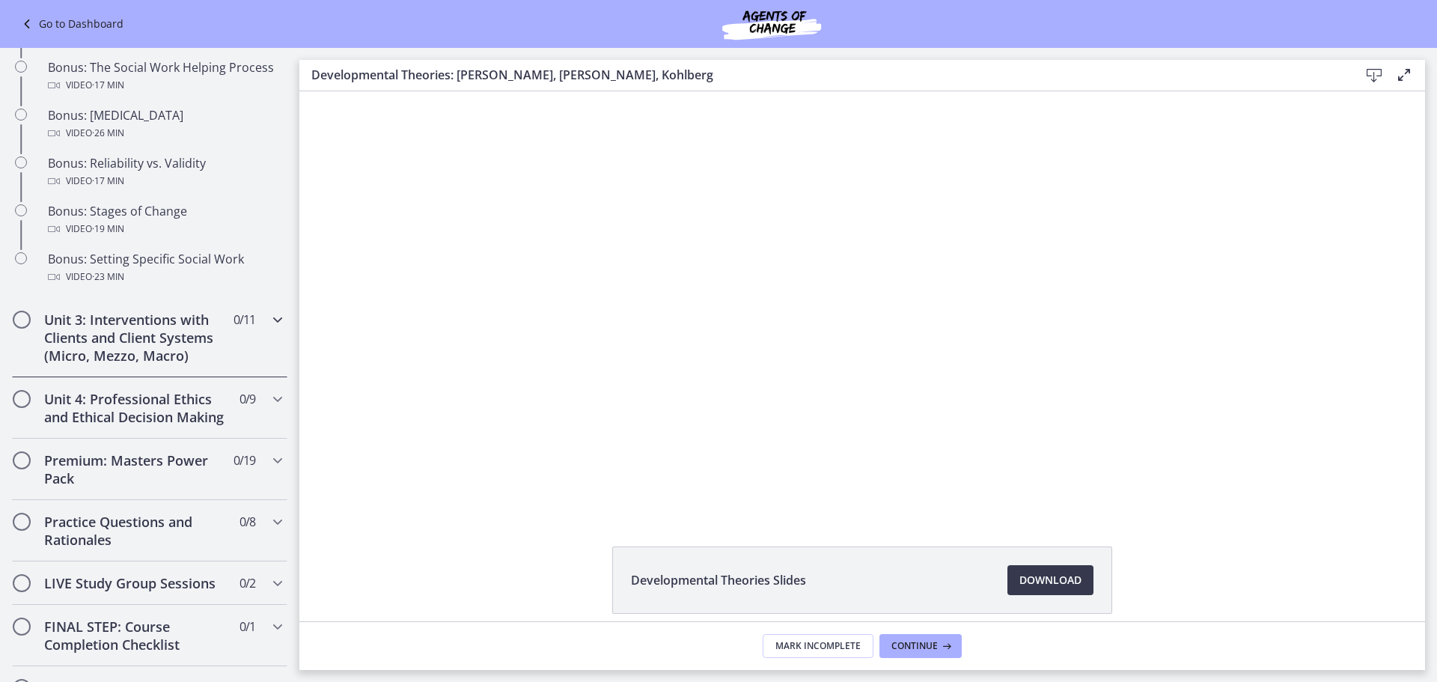
click at [269, 324] on icon "Chapters" at bounding box center [278, 320] width 18 height 18
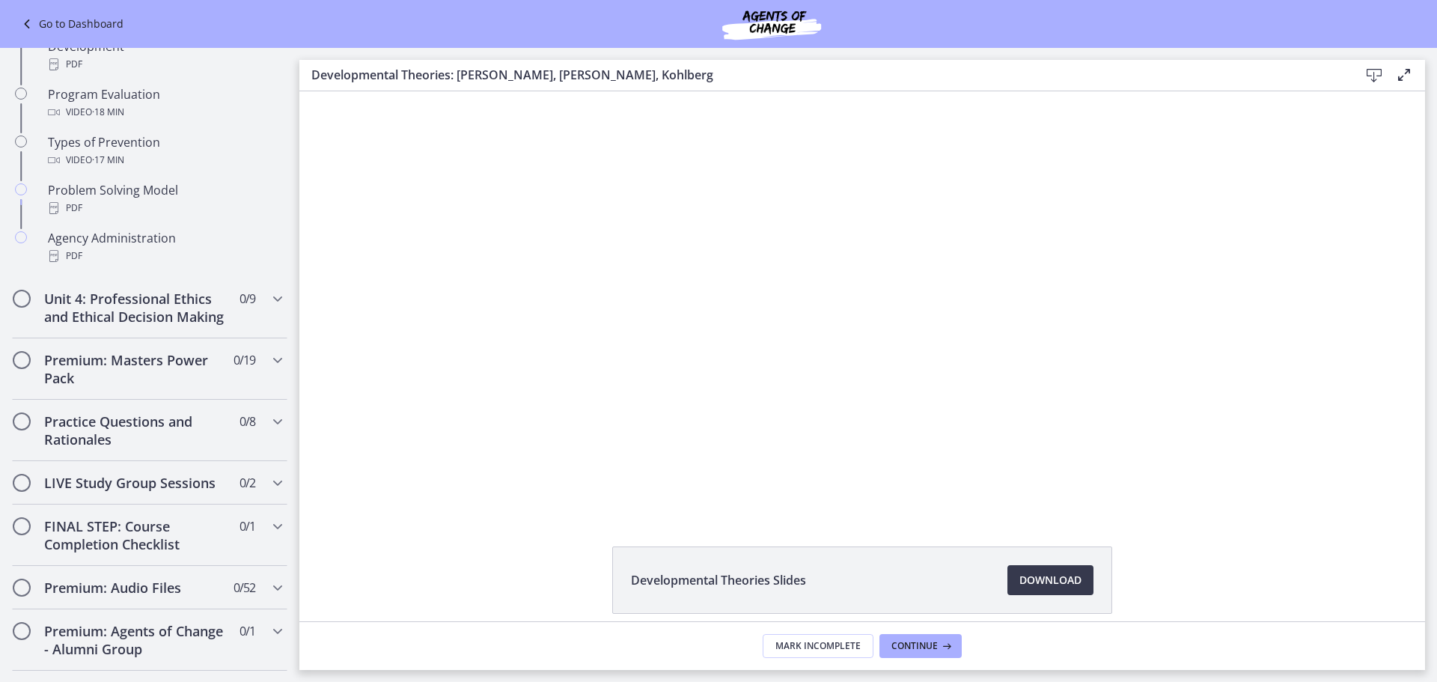
scroll to position [944, 0]
click at [269, 305] on span "Chapters" at bounding box center [278, 296] width 18 height 18
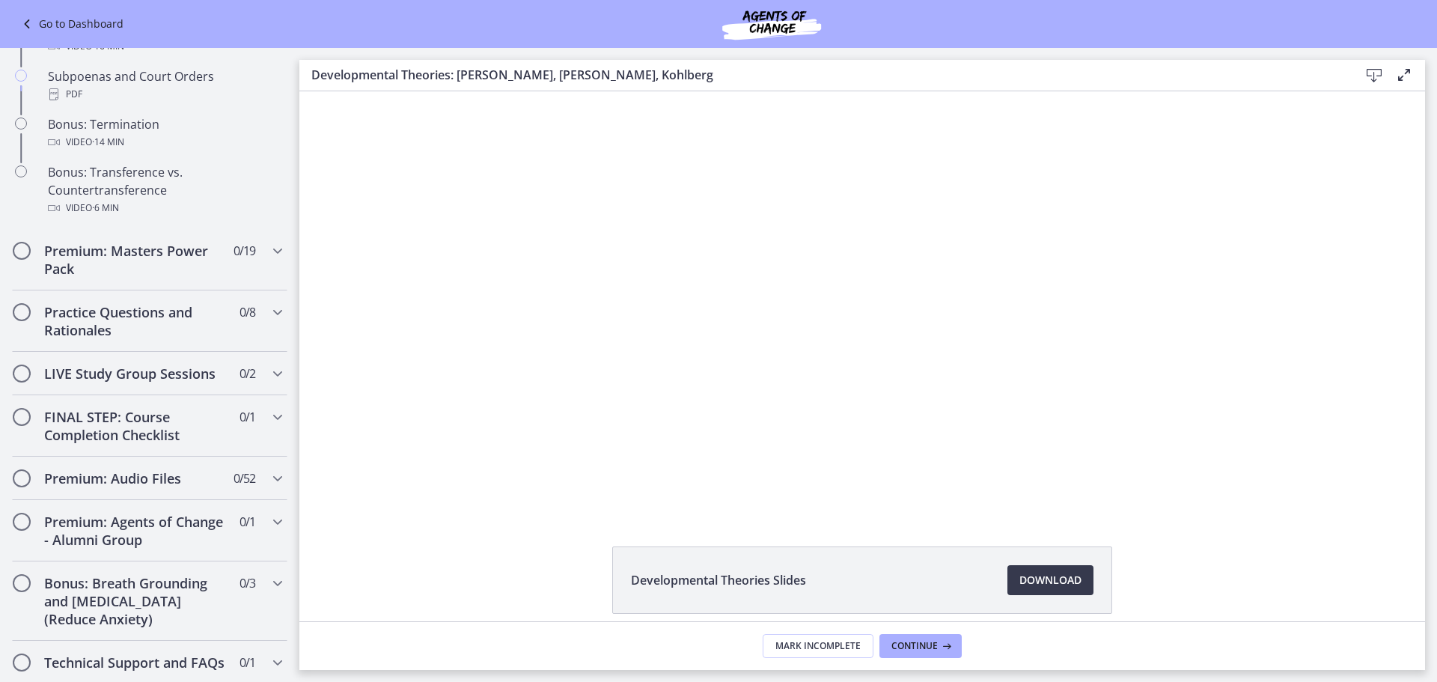
scroll to position [967, 0]
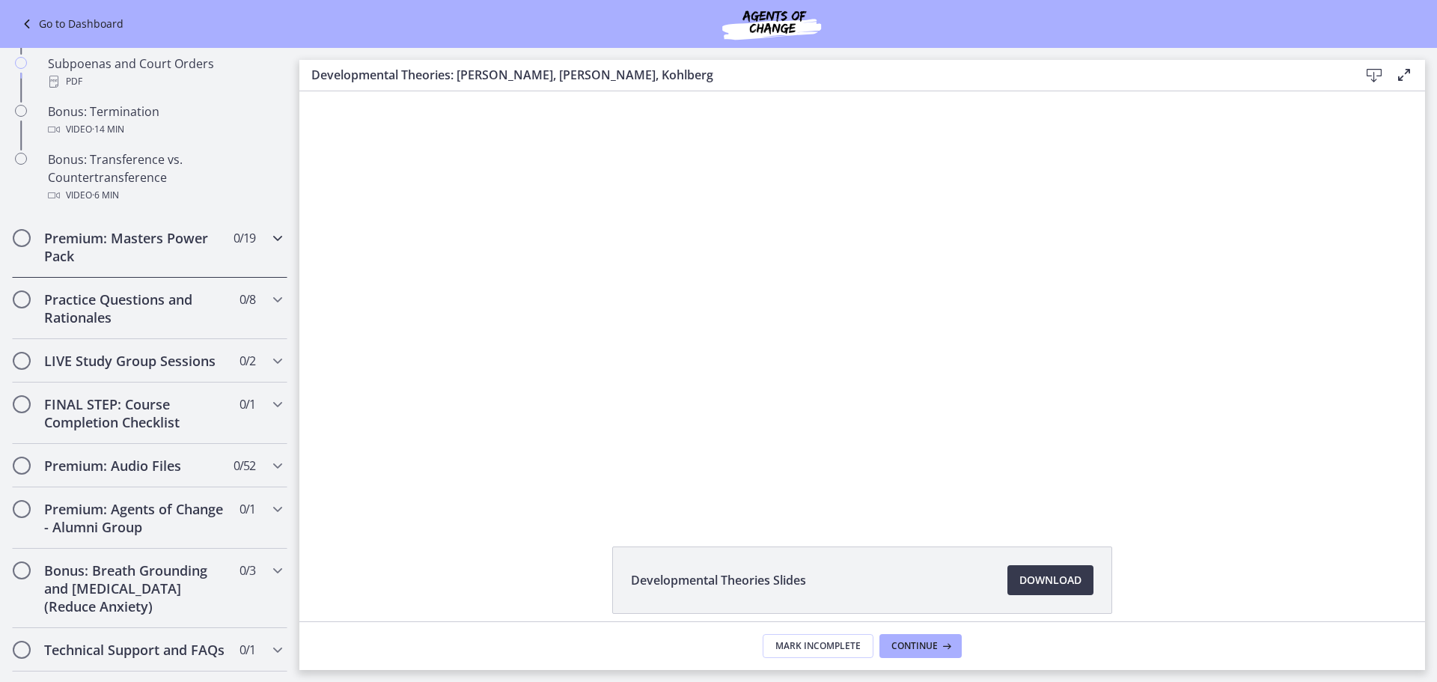
click at [258, 240] on div "Premium: Masters Power Pack 0 / 19 Completed" at bounding box center [149, 246] width 275 height 61
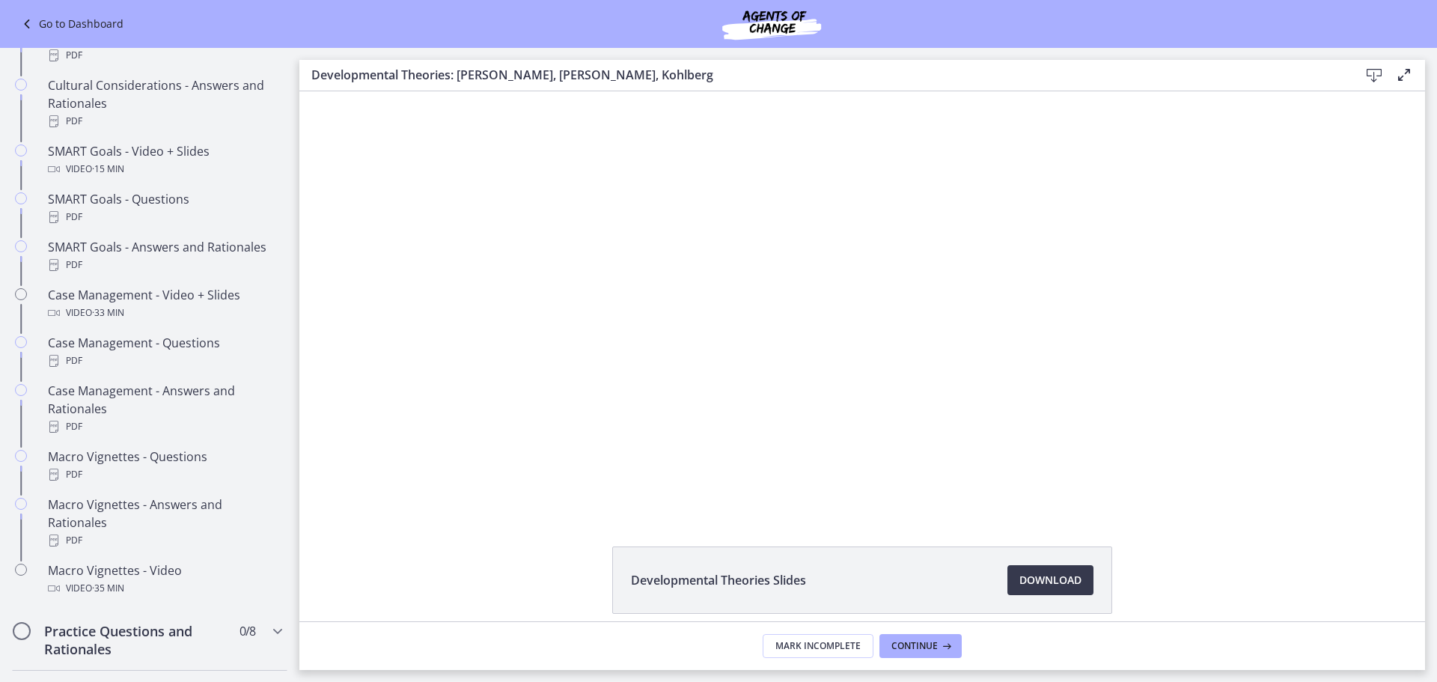
scroll to position [1182, 0]
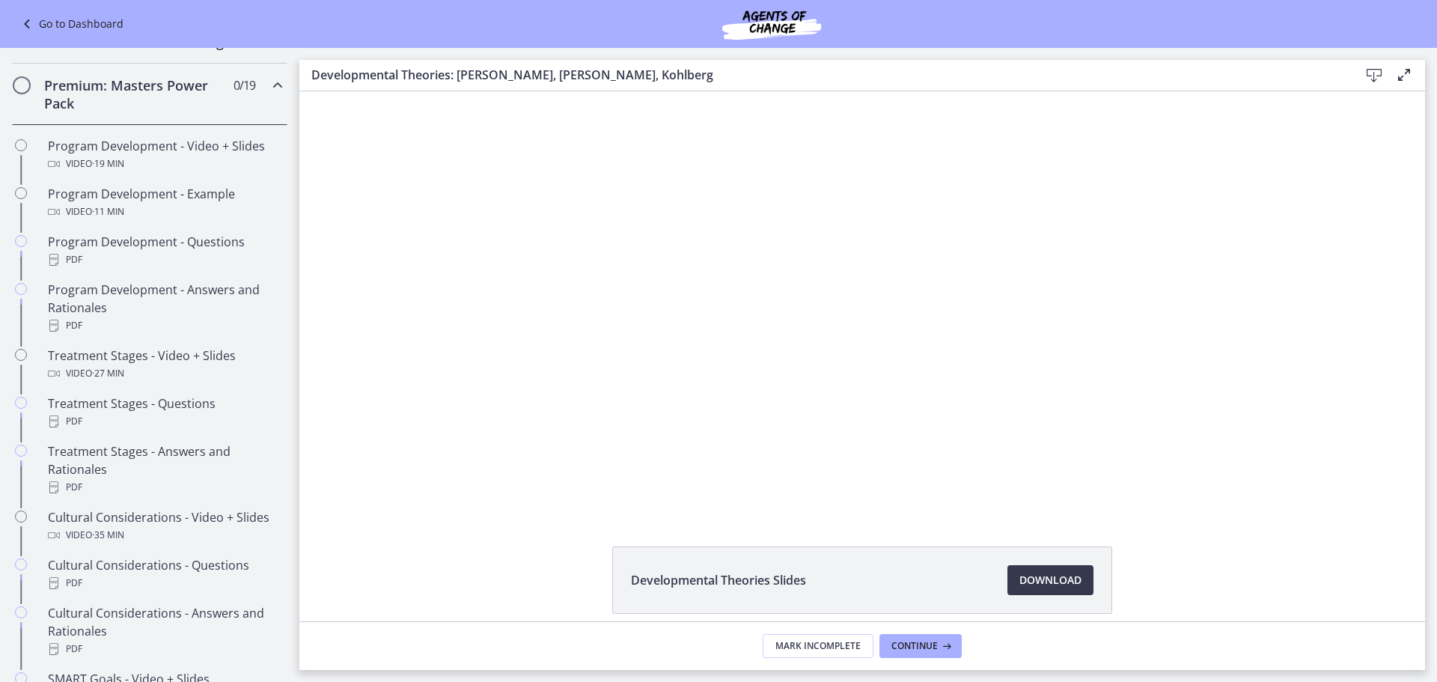
drag, startPoint x: 293, startPoint y: 334, endPoint x: 2, endPoint y: 148, distance: 344.6
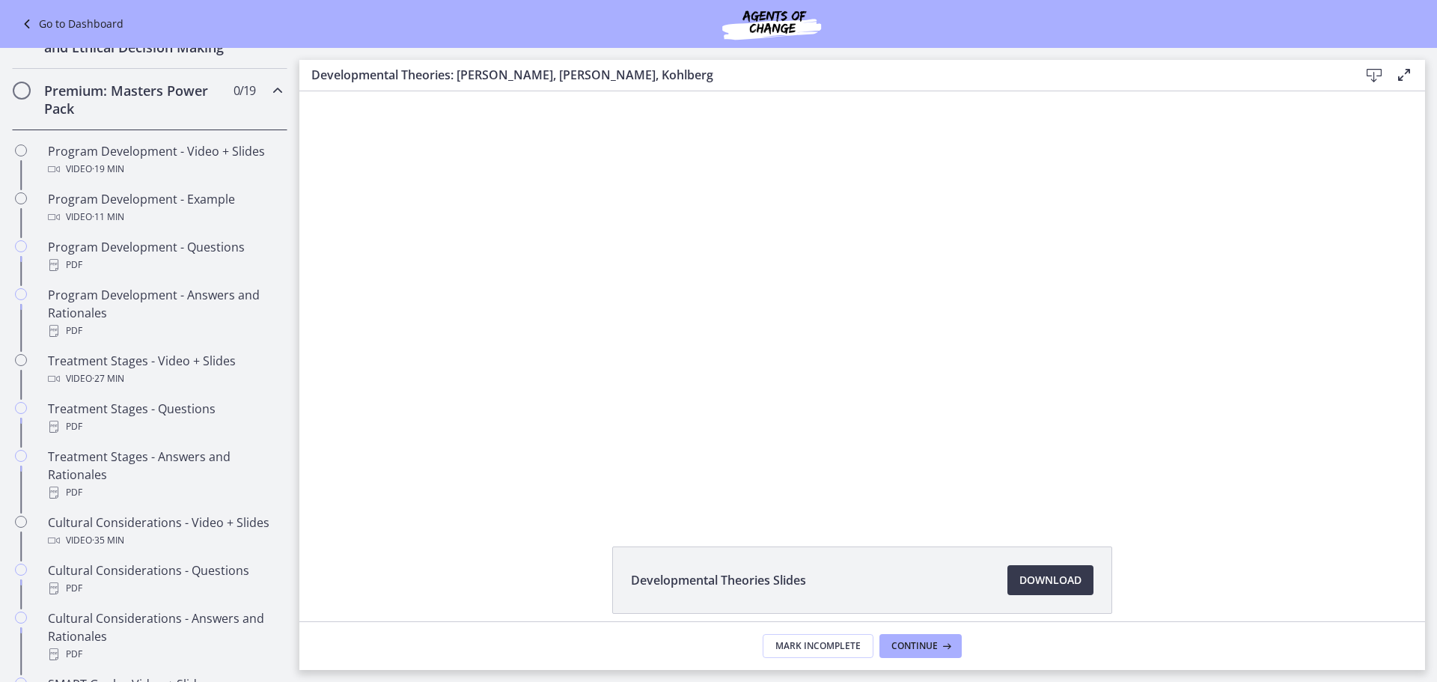
click at [345, 177] on div "Click for sound @keyframes VOLUME_SMALL_WAVE_FLASH { 0% { opacity: 0; } 33% { o…" at bounding box center [862, 301] width 1126 height 421
